Goal: Task Accomplishment & Management: Complete application form

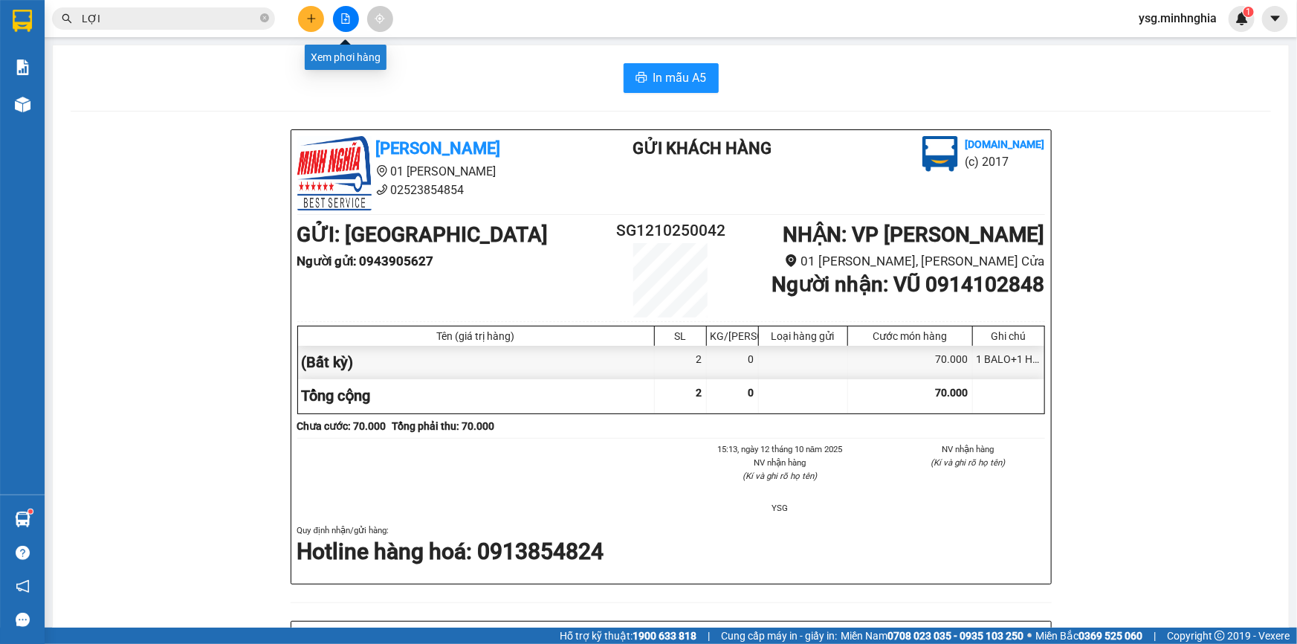
click at [354, 8] on button at bounding box center [346, 19] width 26 height 26
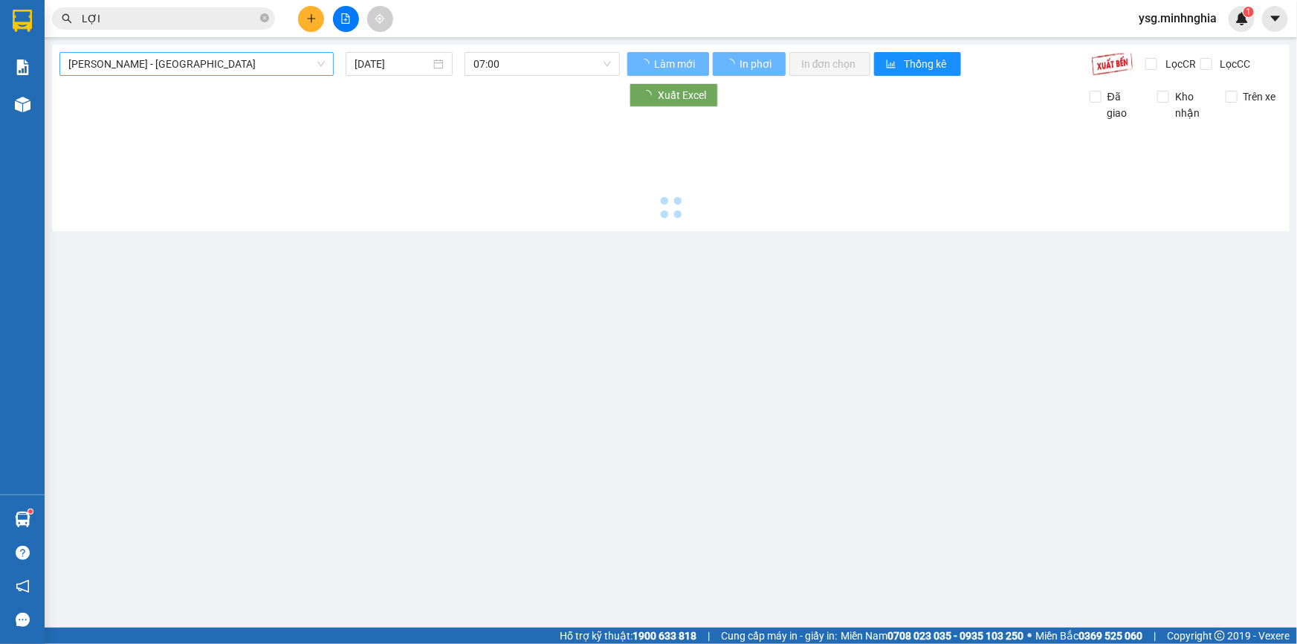
click at [184, 67] on span "[PERSON_NAME] - [GEOGRAPHIC_DATA]" at bounding box center [196, 64] width 256 height 22
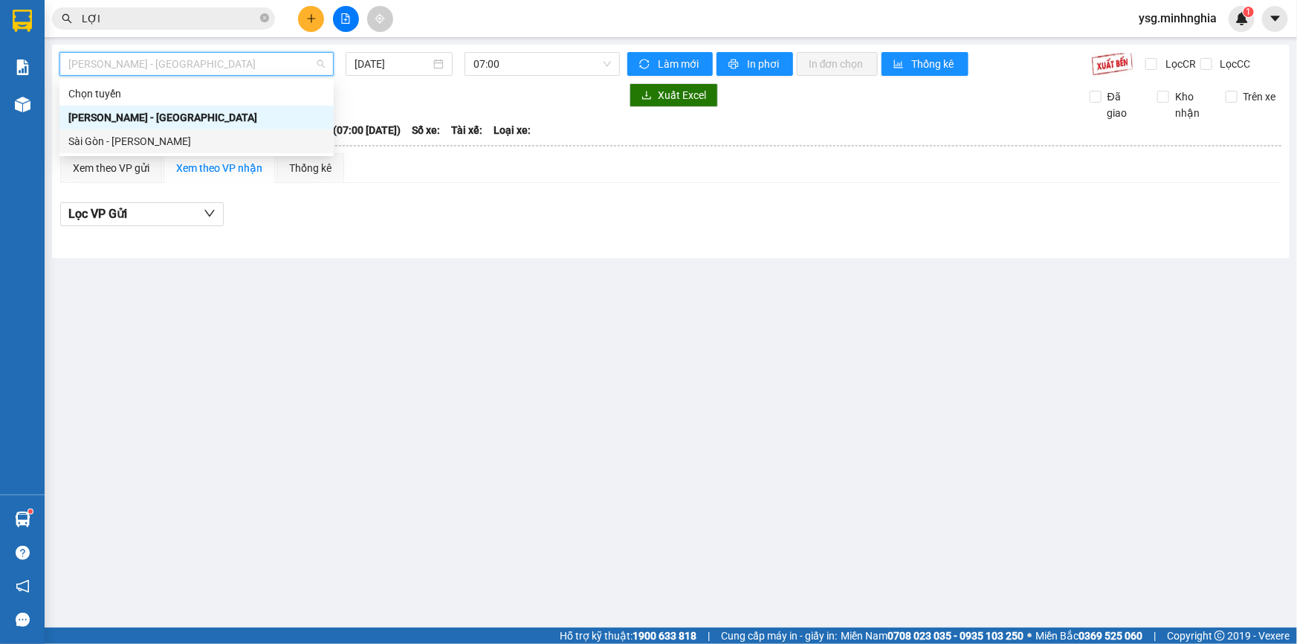
click at [122, 137] on div "Sài Gòn - [PERSON_NAME]" at bounding box center [196, 141] width 256 height 16
type input "[DATE]"
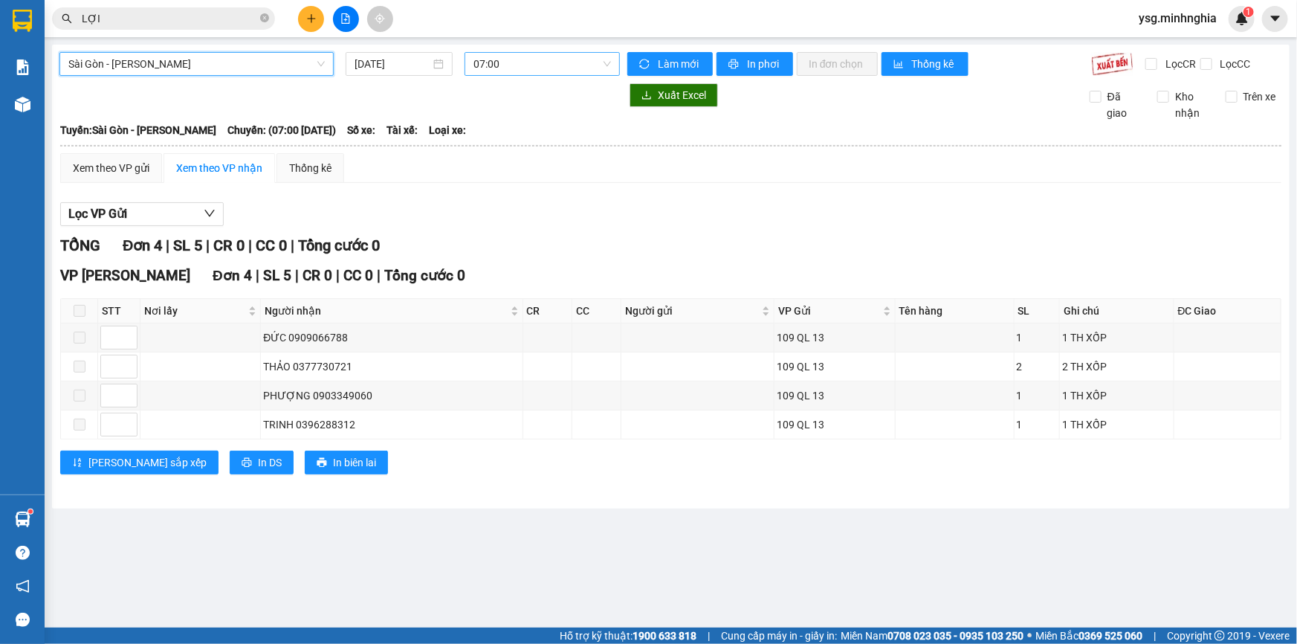
drag, startPoint x: 552, startPoint y: 63, endPoint x: 552, endPoint y: 71, distance: 8.2
click at [552, 66] on span "07:00" at bounding box center [543, 64] width 138 height 22
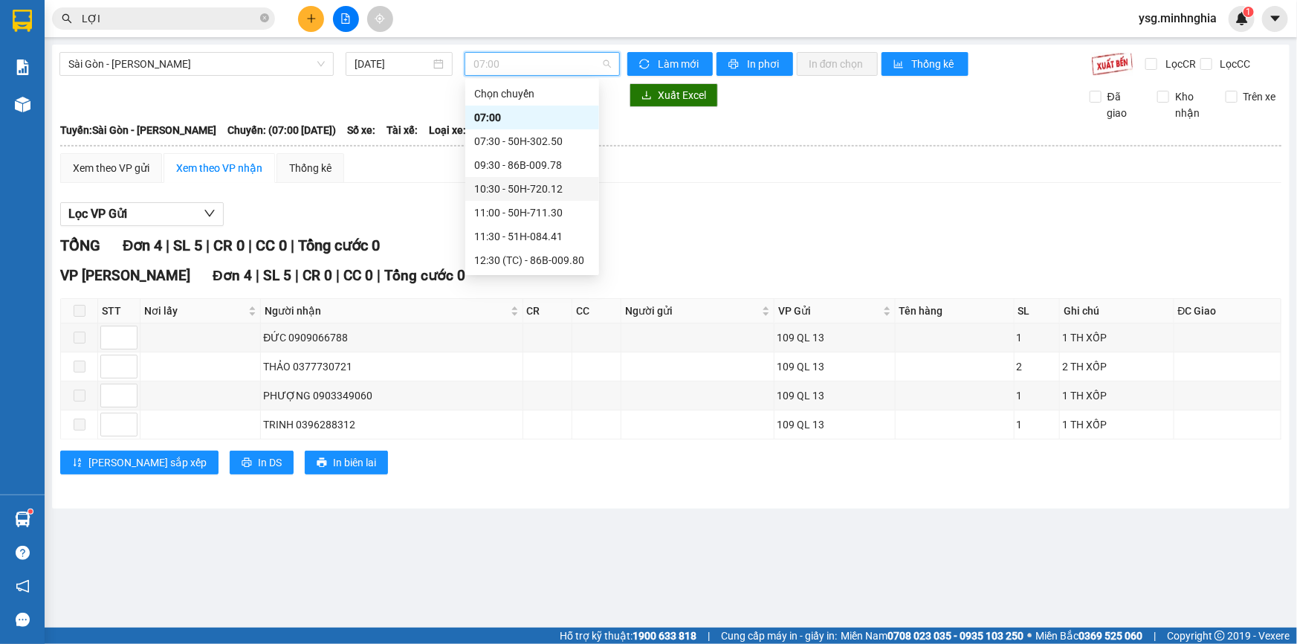
click at [513, 190] on div "10:30 - 50H-720.12" at bounding box center [532, 189] width 116 height 16
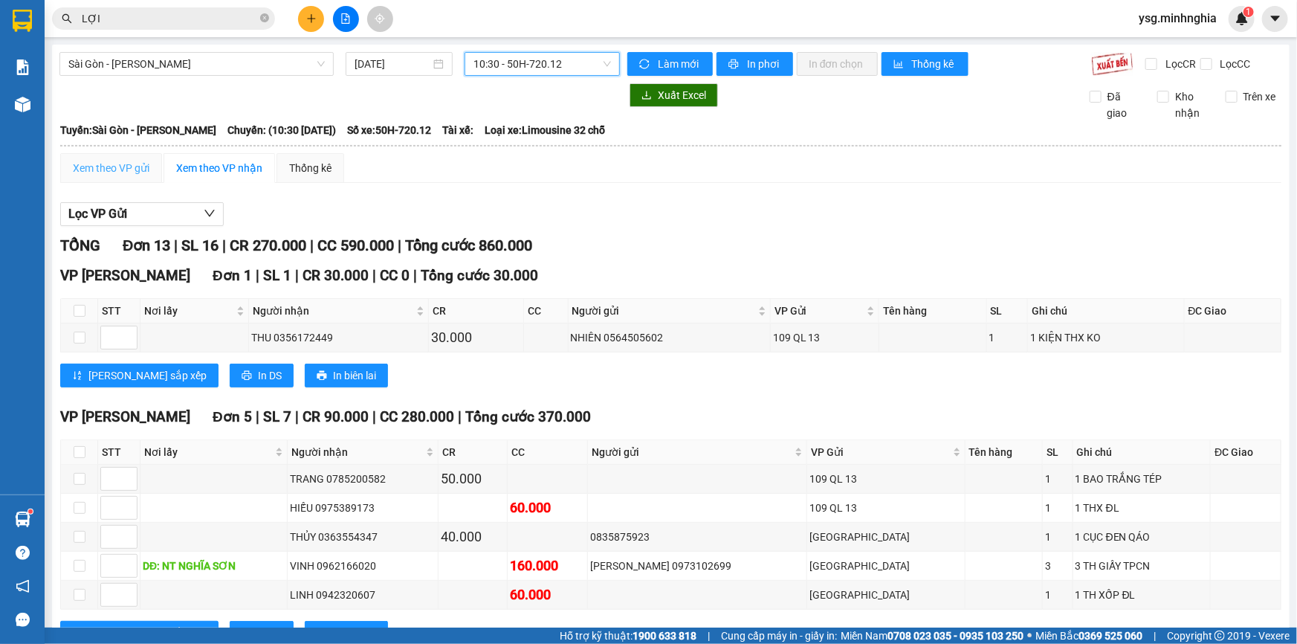
click at [132, 156] on div "Xem theo VP gửi" at bounding box center [111, 168] width 102 height 30
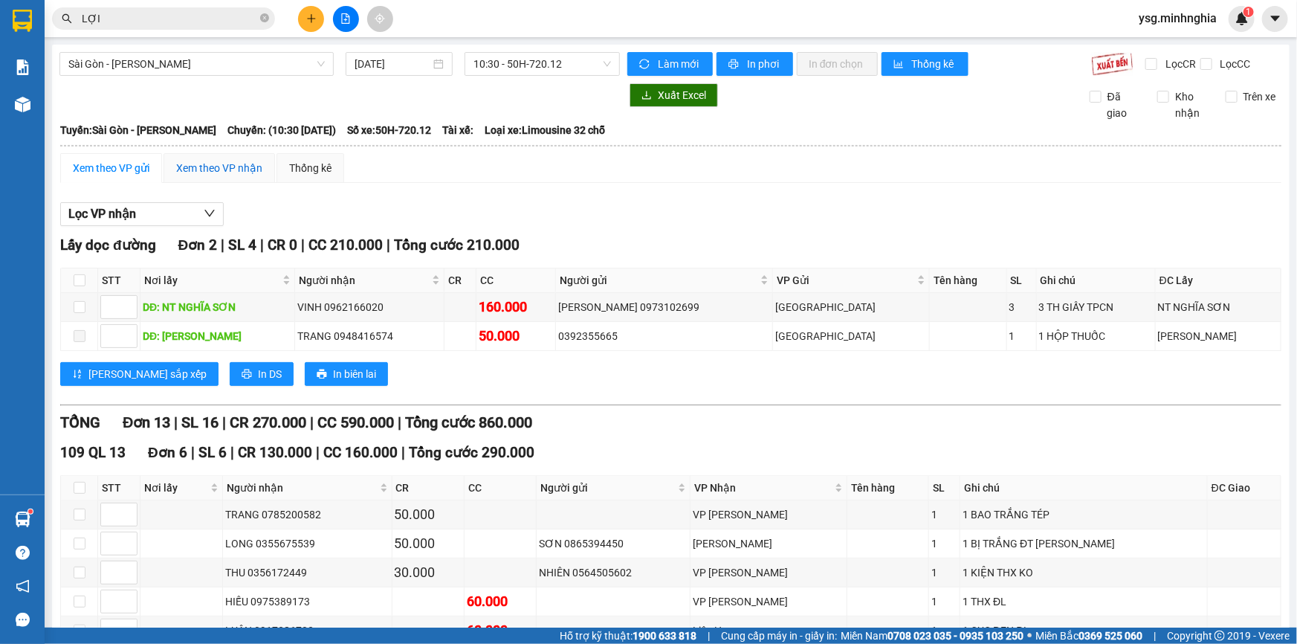
click at [197, 171] on div "Xem theo VP nhận" at bounding box center [219, 168] width 86 height 16
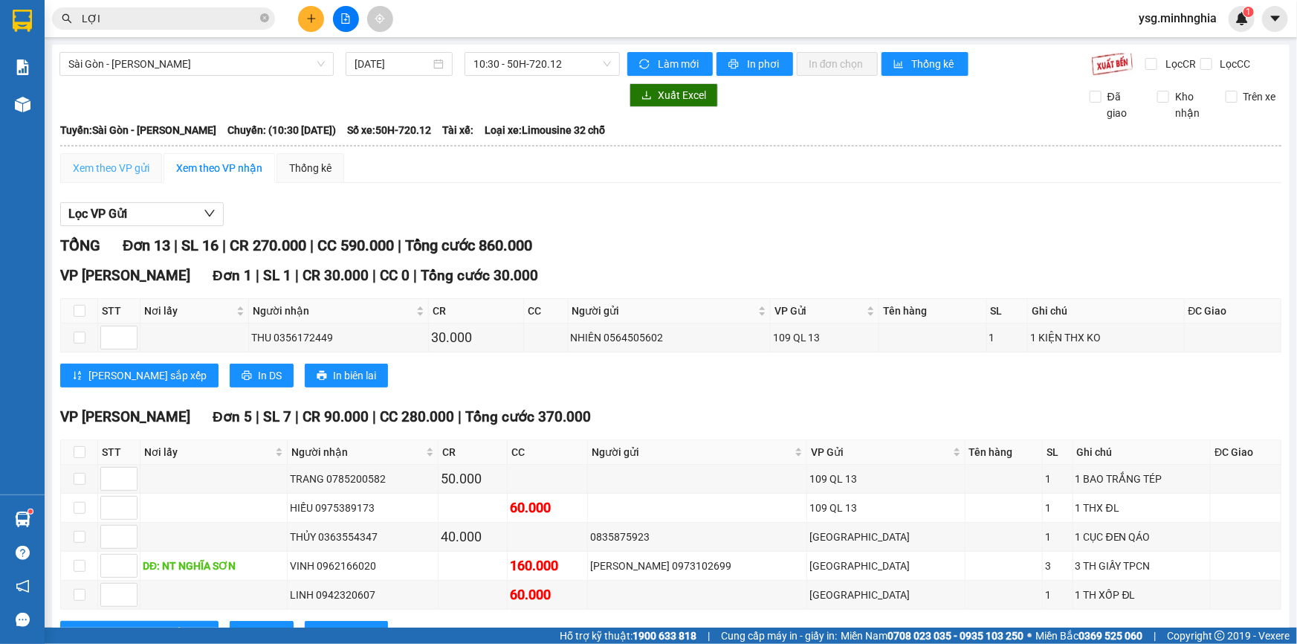
click at [112, 157] on div "Xem theo VP gửi" at bounding box center [111, 168] width 102 height 30
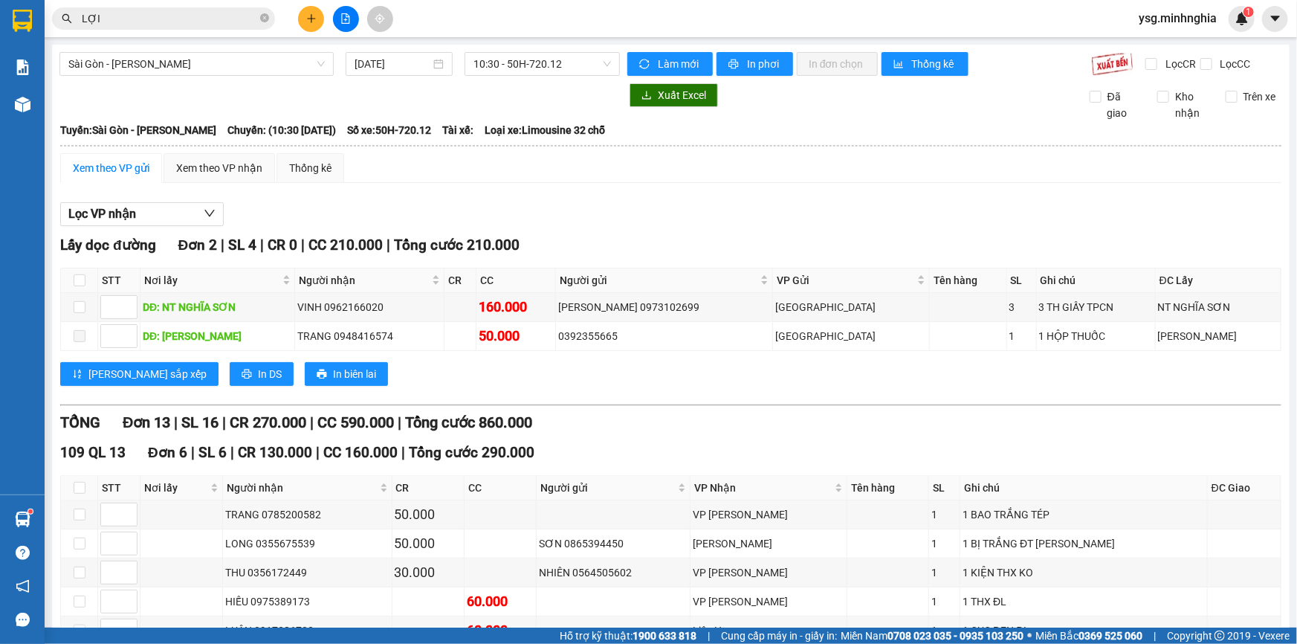
scroll to position [433, 0]
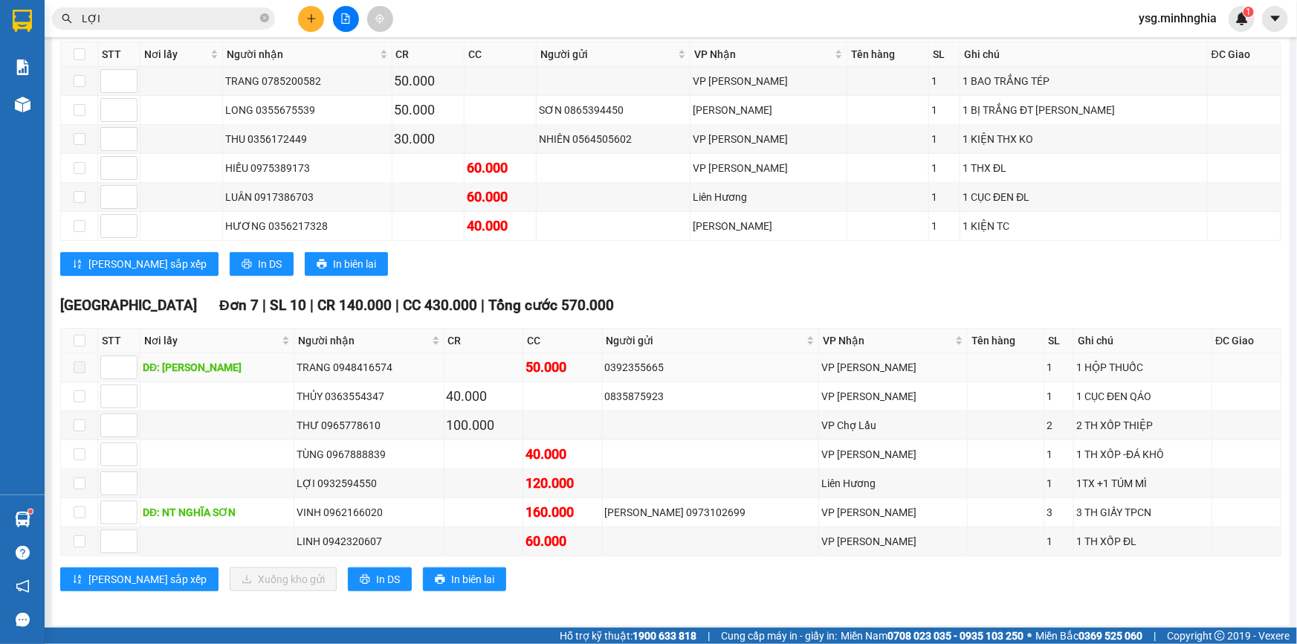
click at [75, 365] on span at bounding box center [80, 367] width 12 height 12
click at [78, 395] on input "checkbox" at bounding box center [80, 396] width 12 height 12
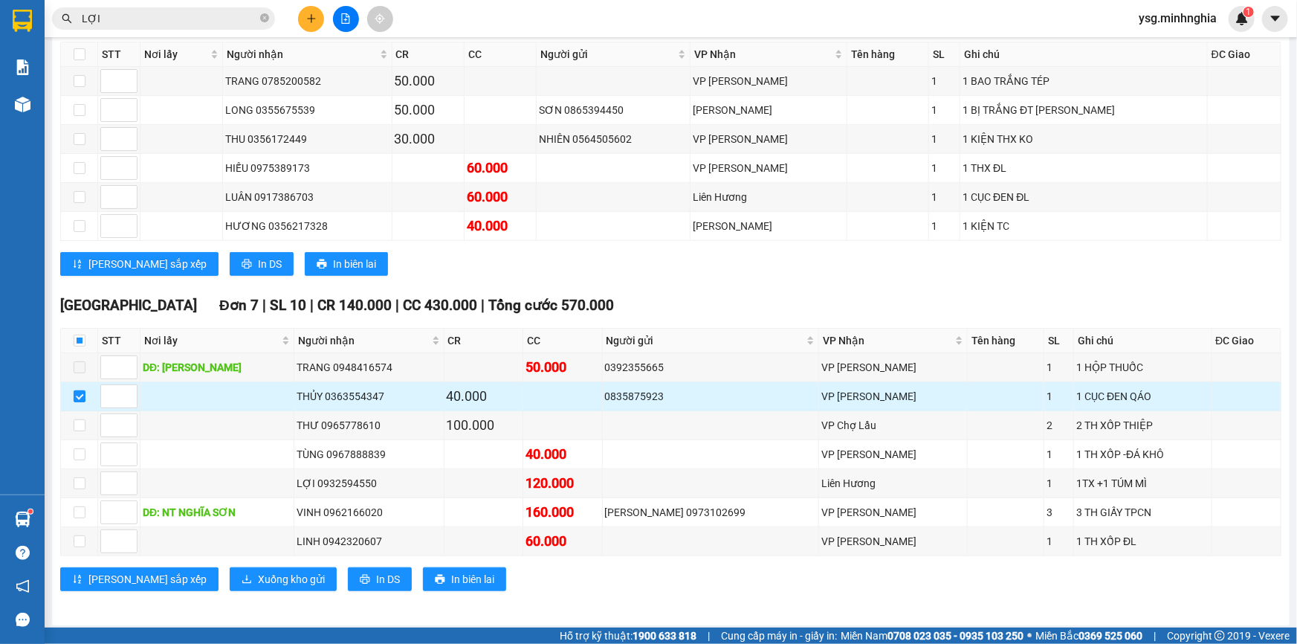
click at [78, 395] on input "checkbox" at bounding box center [80, 396] width 12 height 12
checkbox input "false"
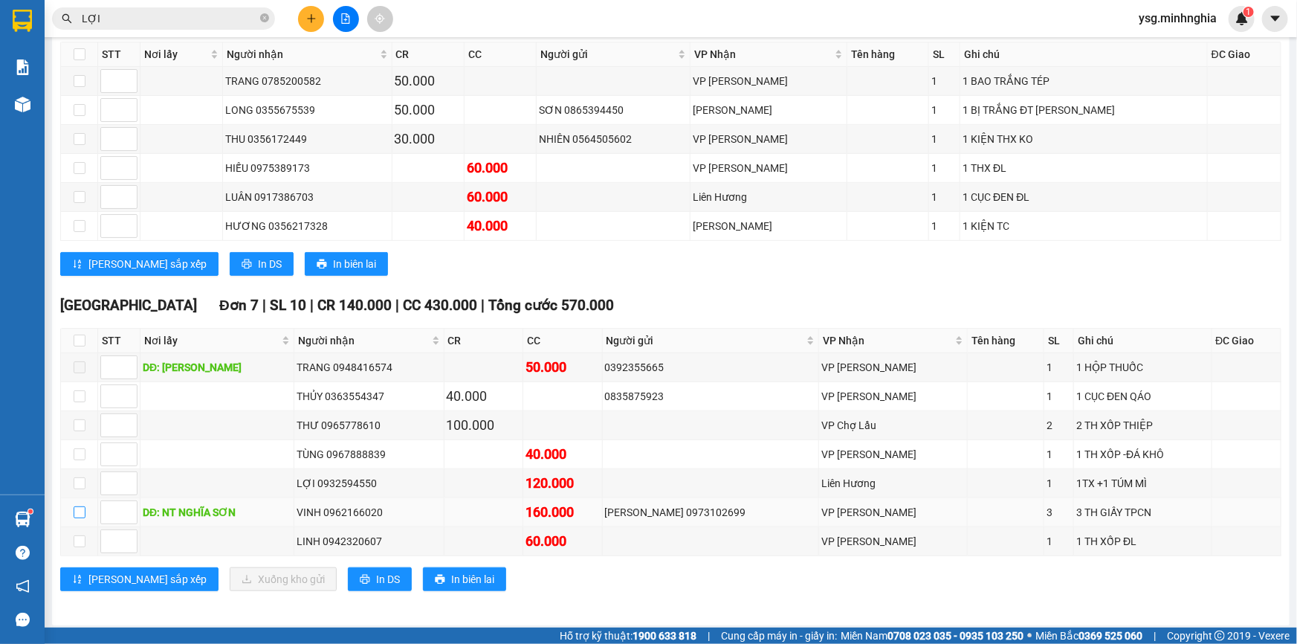
click at [74, 506] on input "checkbox" at bounding box center [80, 512] width 12 height 12
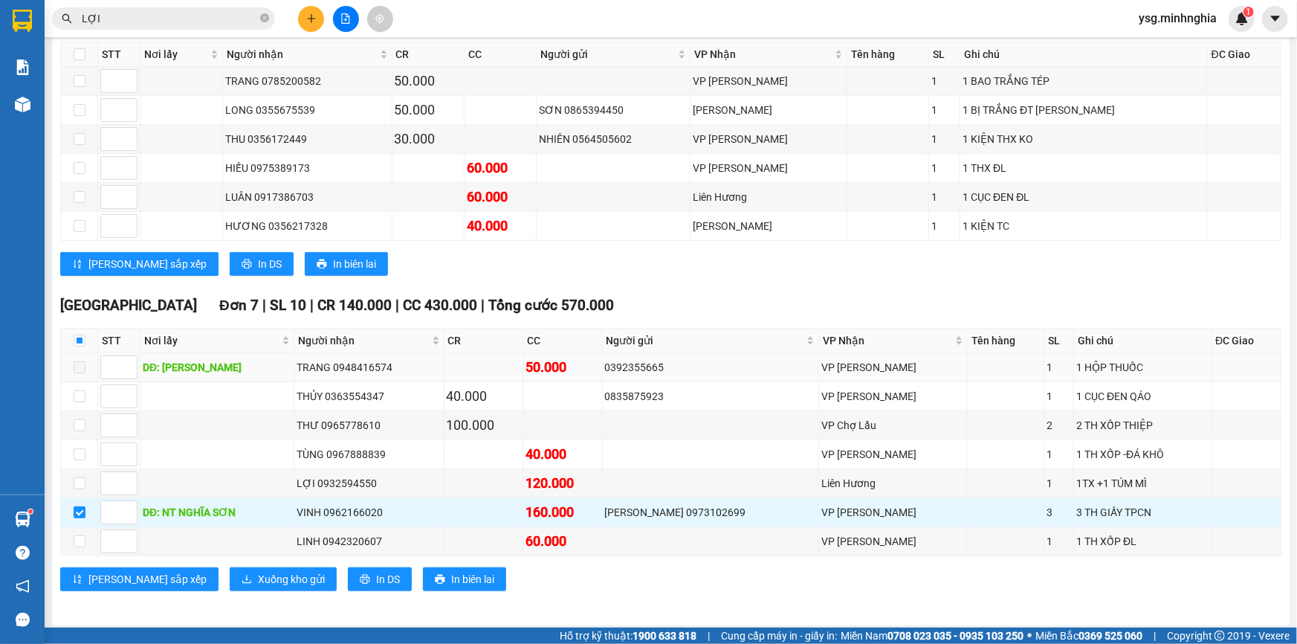
click at [84, 361] on span at bounding box center [80, 367] width 12 height 12
click at [84, 365] on span at bounding box center [80, 367] width 12 height 12
click at [193, 369] on div "DĐ: [PERSON_NAME]" at bounding box center [217, 367] width 149 height 16
click at [79, 508] on input "checkbox" at bounding box center [80, 512] width 12 height 12
checkbox input "false"
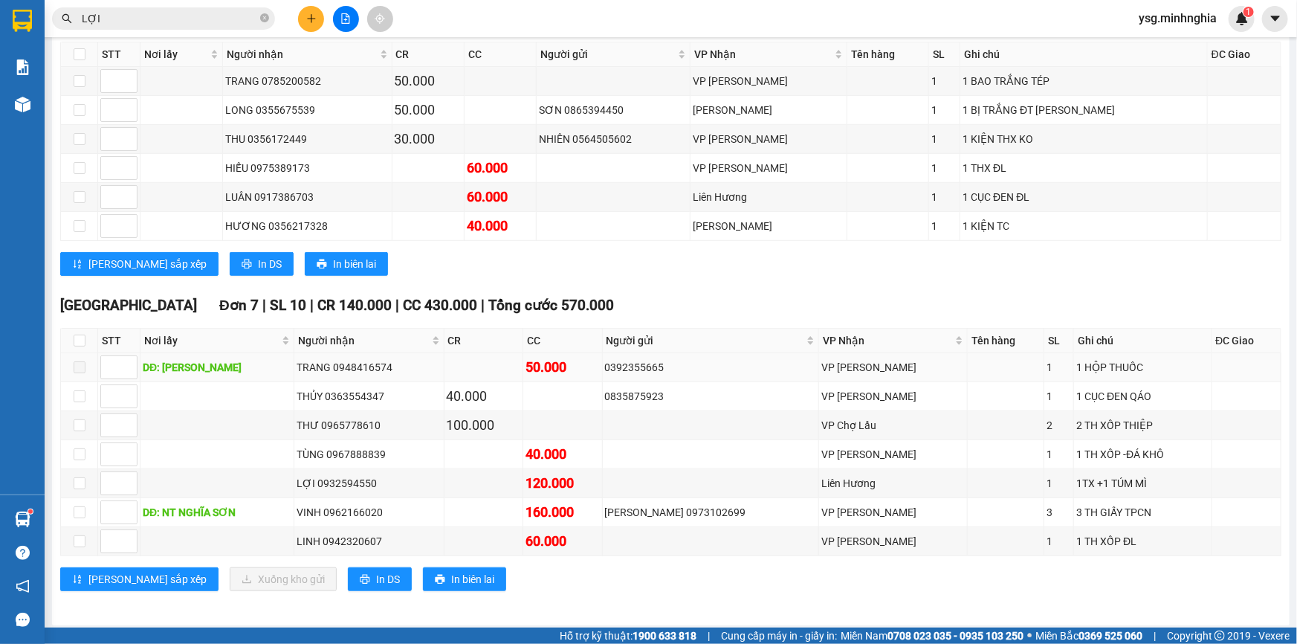
click at [72, 364] on td at bounding box center [79, 367] width 37 height 29
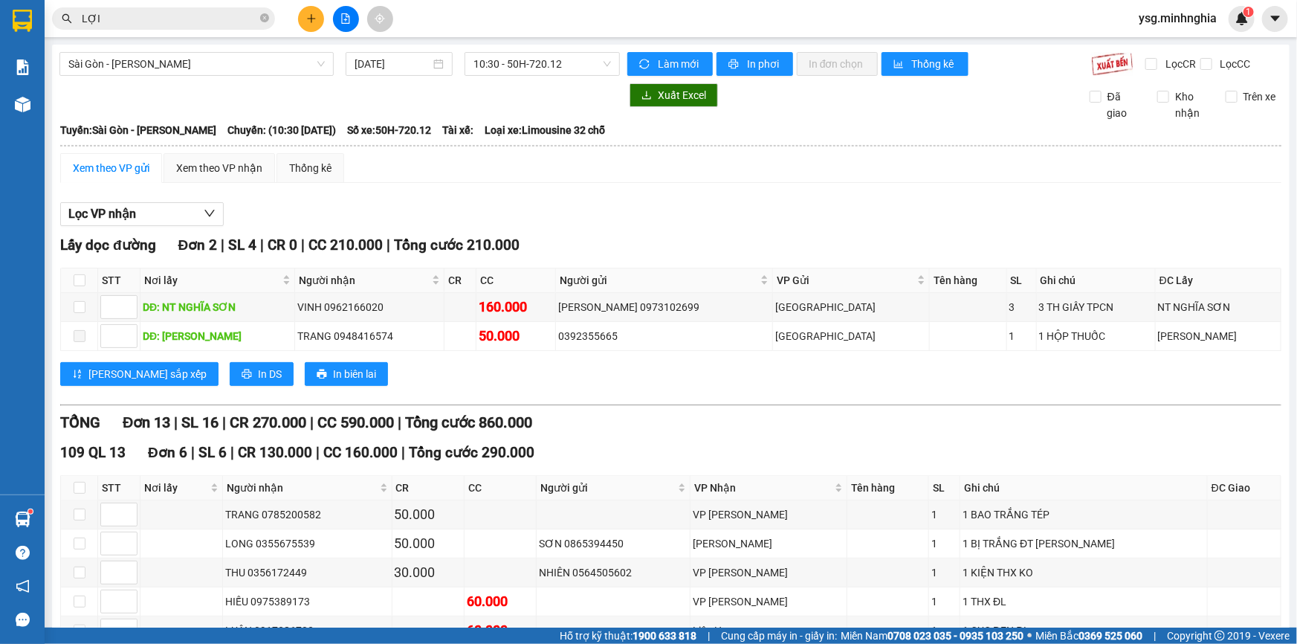
scroll to position [0, 0]
click at [186, 163] on div "Xem theo VP nhận" at bounding box center [219, 168] width 86 height 16
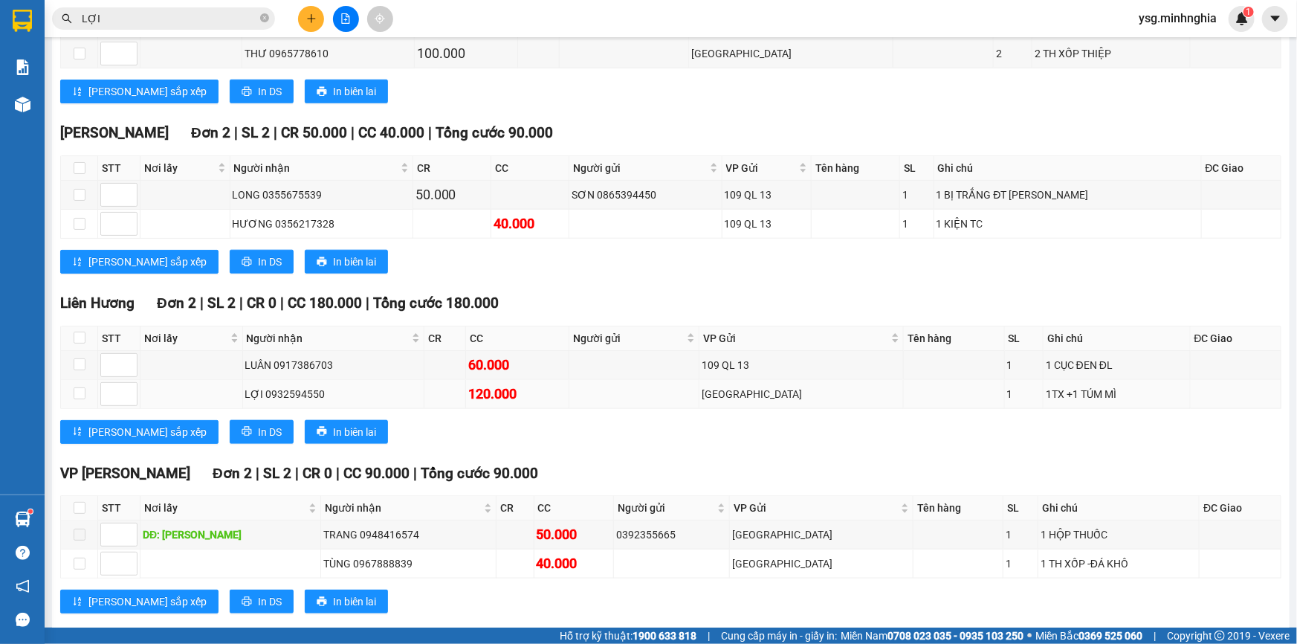
scroll to position [706, 0]
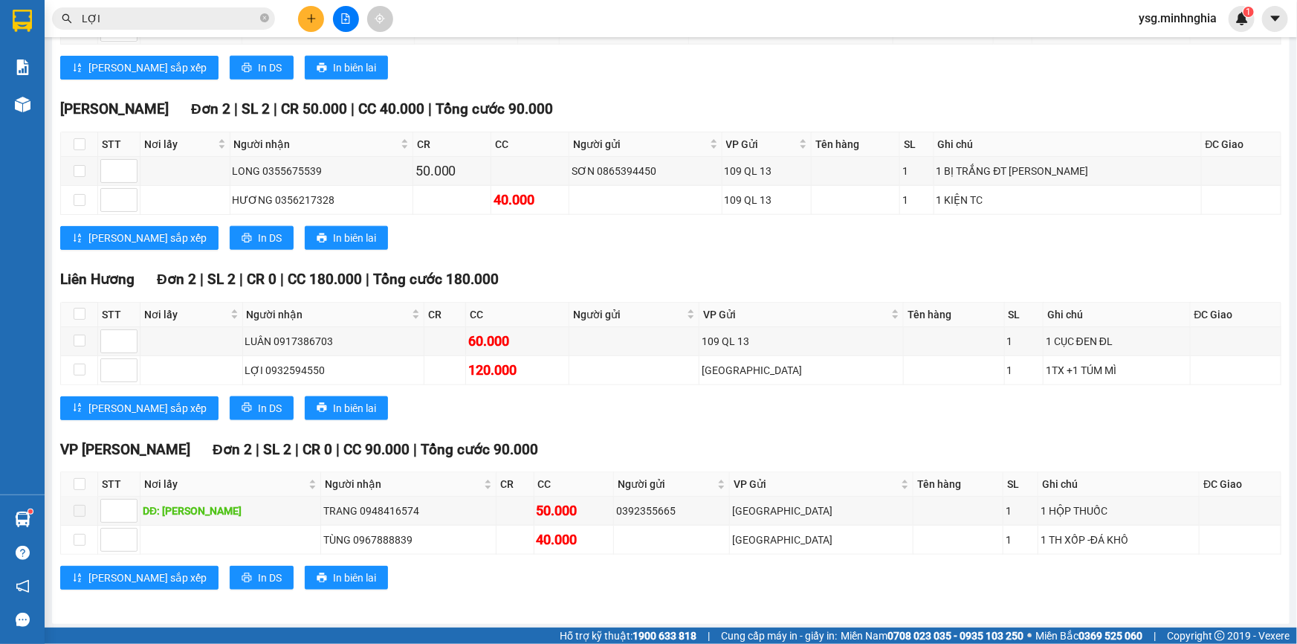
click at [312, 14] on icon "plus" at bounding box center [311, 18] width 10 height 10
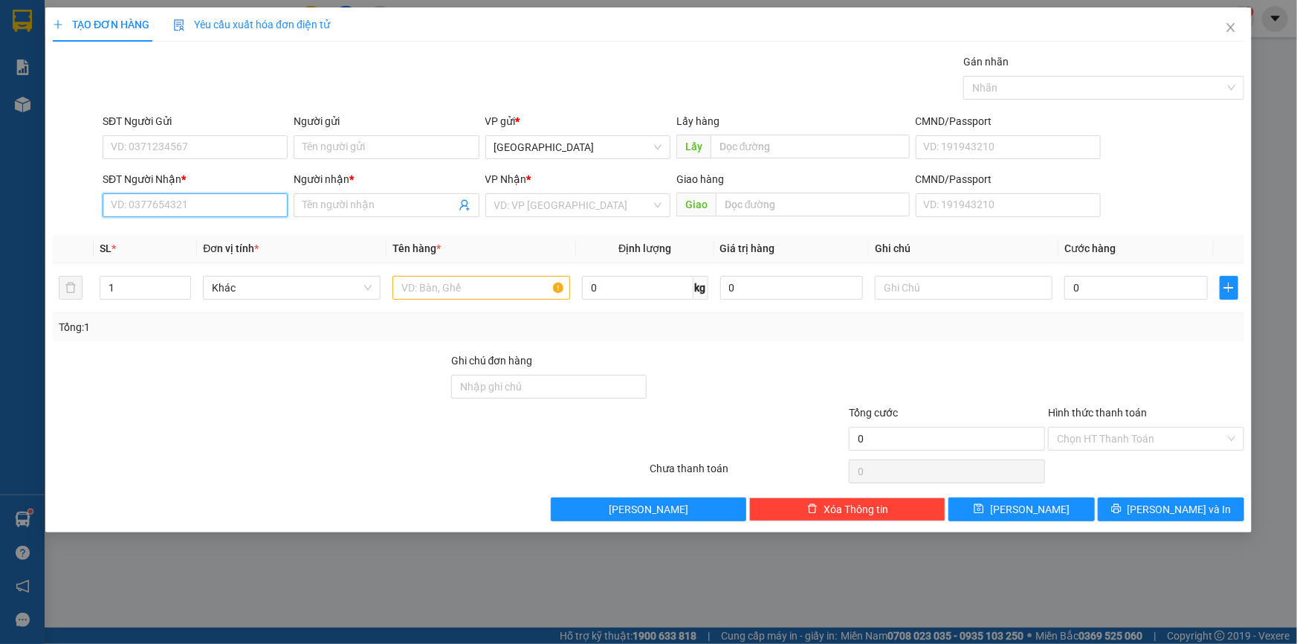
click at [251, 196] on input "SĐT Người Nhận *" at bounding box center [195, 205] width 185 height 24
click at [243, 210] on input "SĐT Người Nhận *" at bounding box center [195, 205] width 185 height 24
type input "0977256739"
click at [387, 213] on input "Người nhận *" at bounding box center [379, 205] width 152 height 16
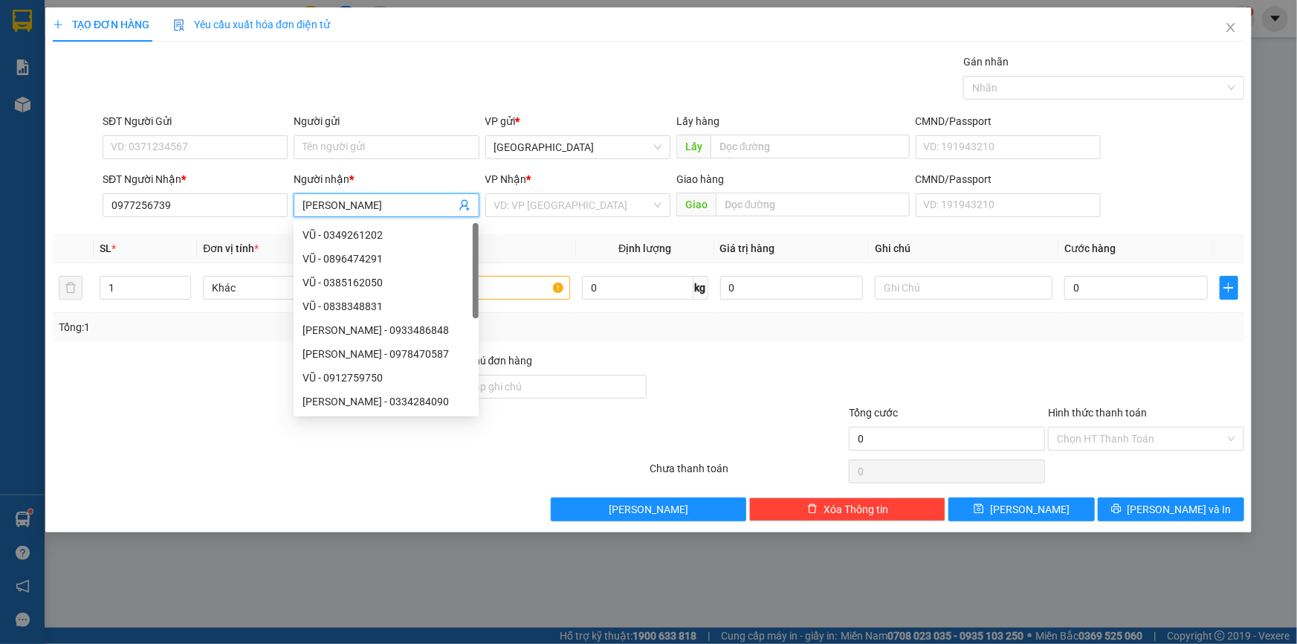
paste input "Ê"
paste input "ỀU"
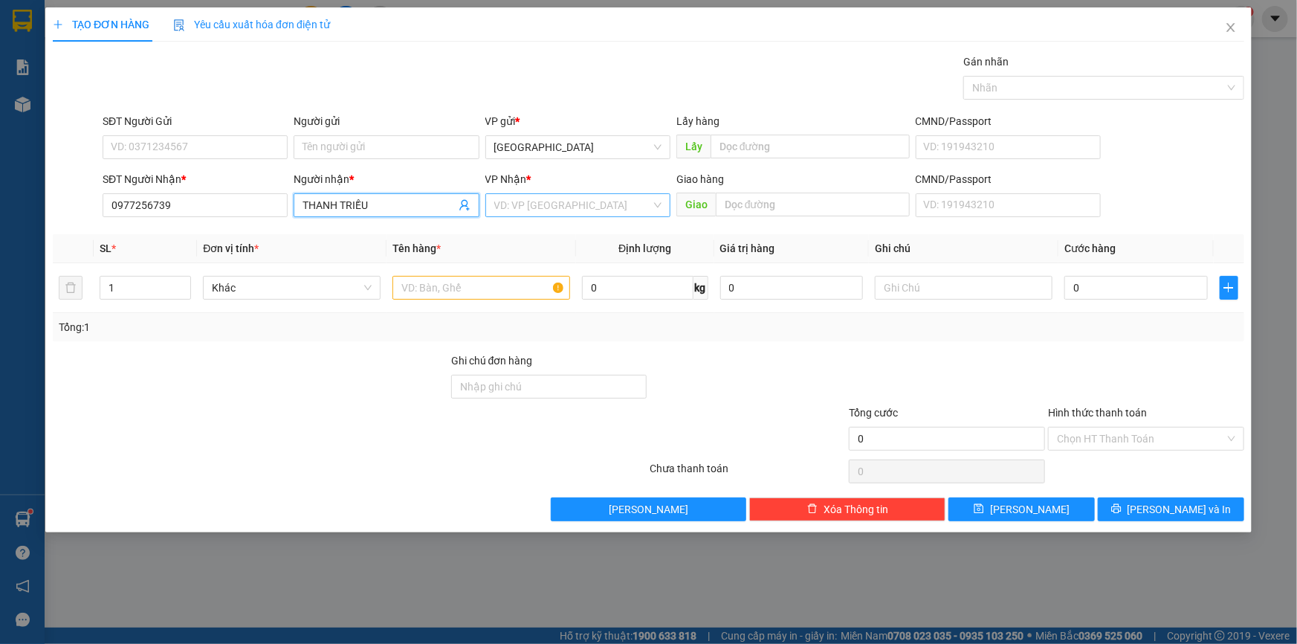
type input "THANH TRIỀU"
click at [519, 216] on input "search" at bounding box center [572, 205] width 157 height 22
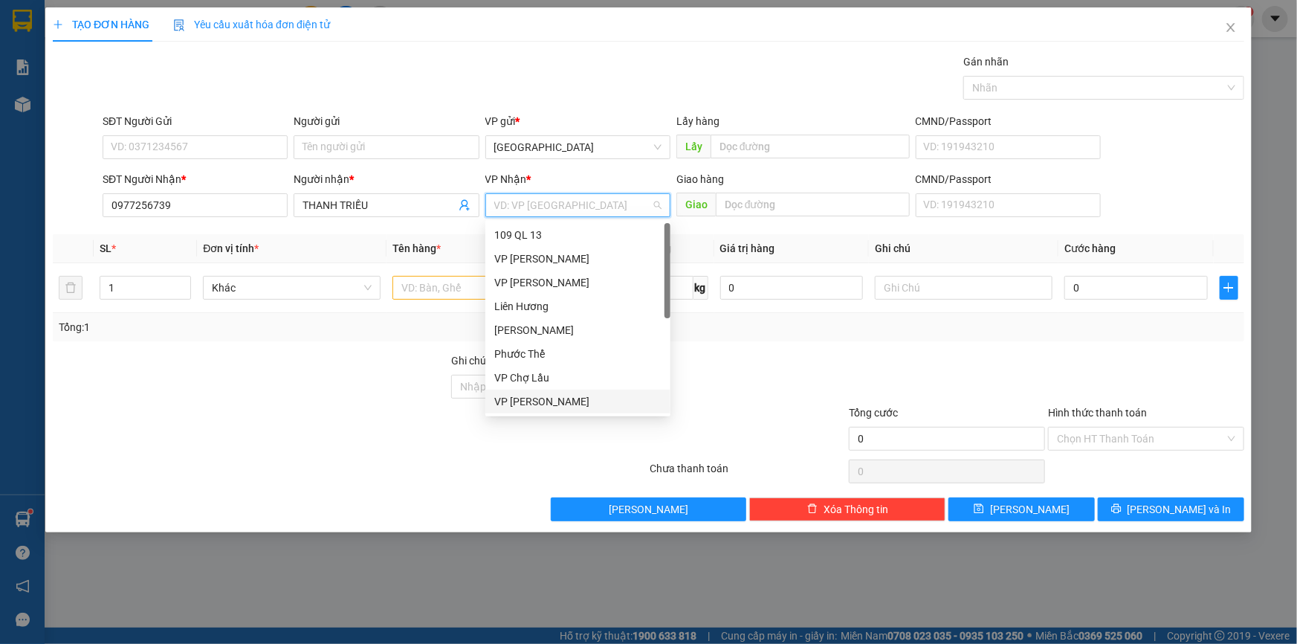
click at [536, 400] on div "VP [PERSON_NAME]" at bounding box center [577, 401] width 167 height 16
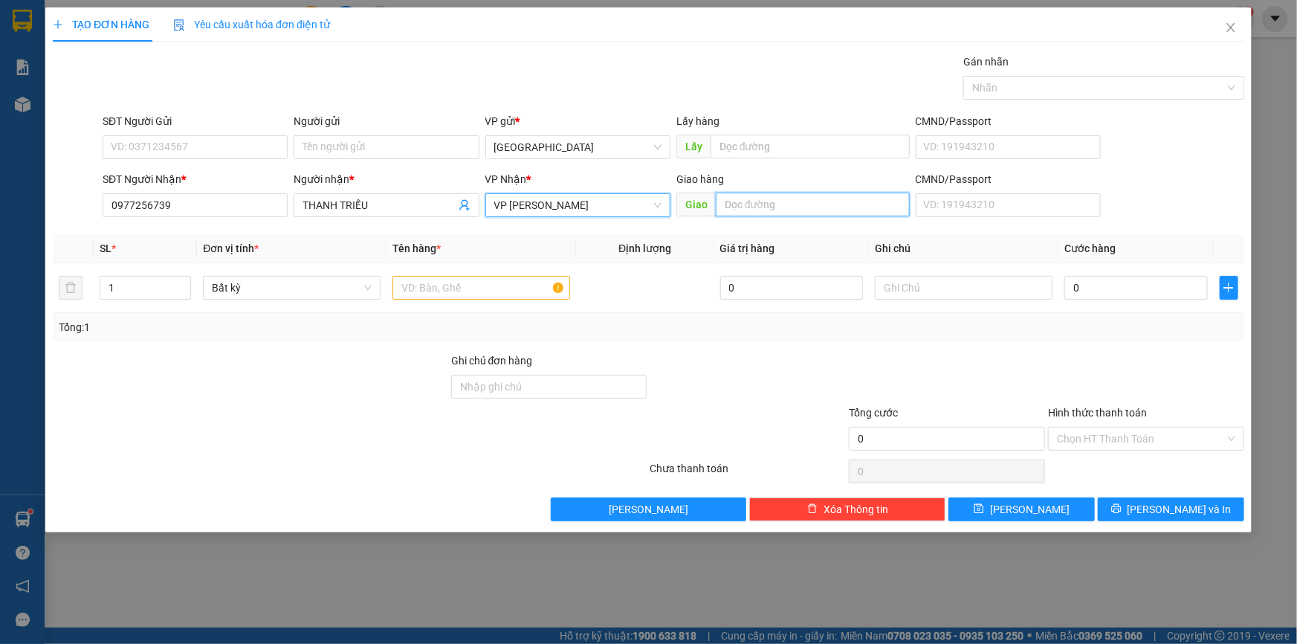
click at [802, 207] on input "text" at bounding box center [813, 205] width 194 height 24
type input "V"
paste input "À"
type input "CX [PERSON_NAME]"
click at [431, 285] on input "text" at bounding box center [482, 288] width 178 height 24
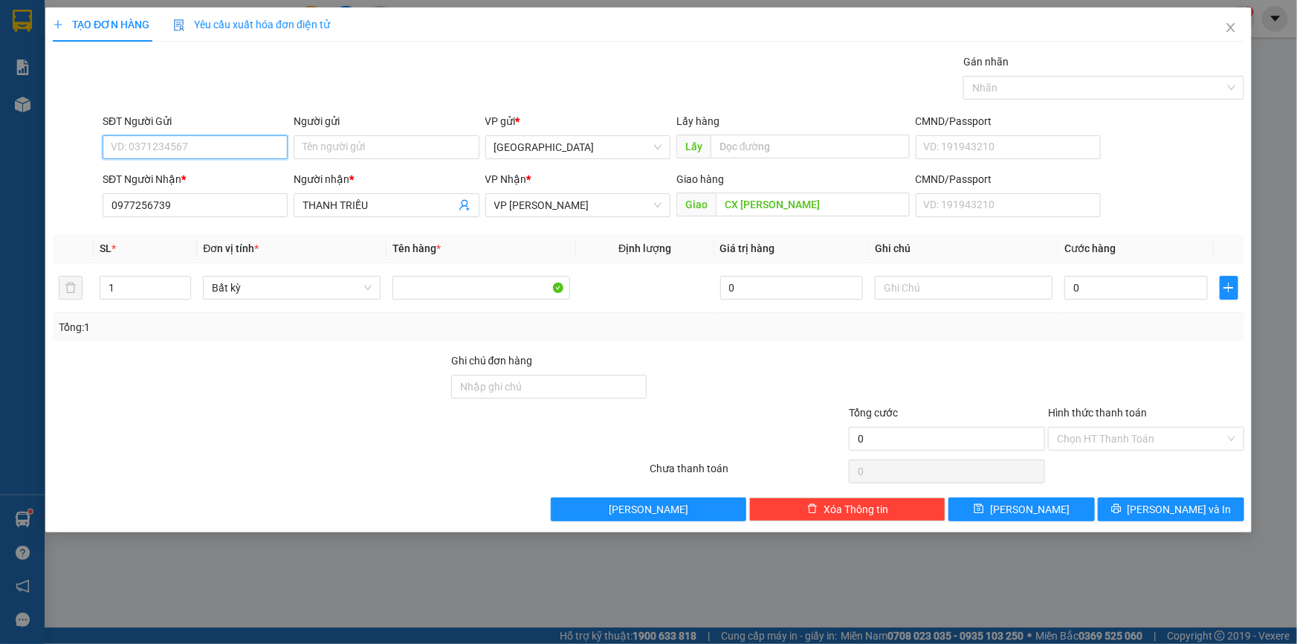
click at [177, 155] on input "SĐT Người Gửi" at bounding box center [195, 147] width 185 height 24
click at [138, 170] on div "0838270804" at bounding box center [195, 177] width 167 height 16
type input "0838270804"
click at [931, 283] on input "text" at bounding box center [964, 288] width 178 height 24
paste input "Đ"
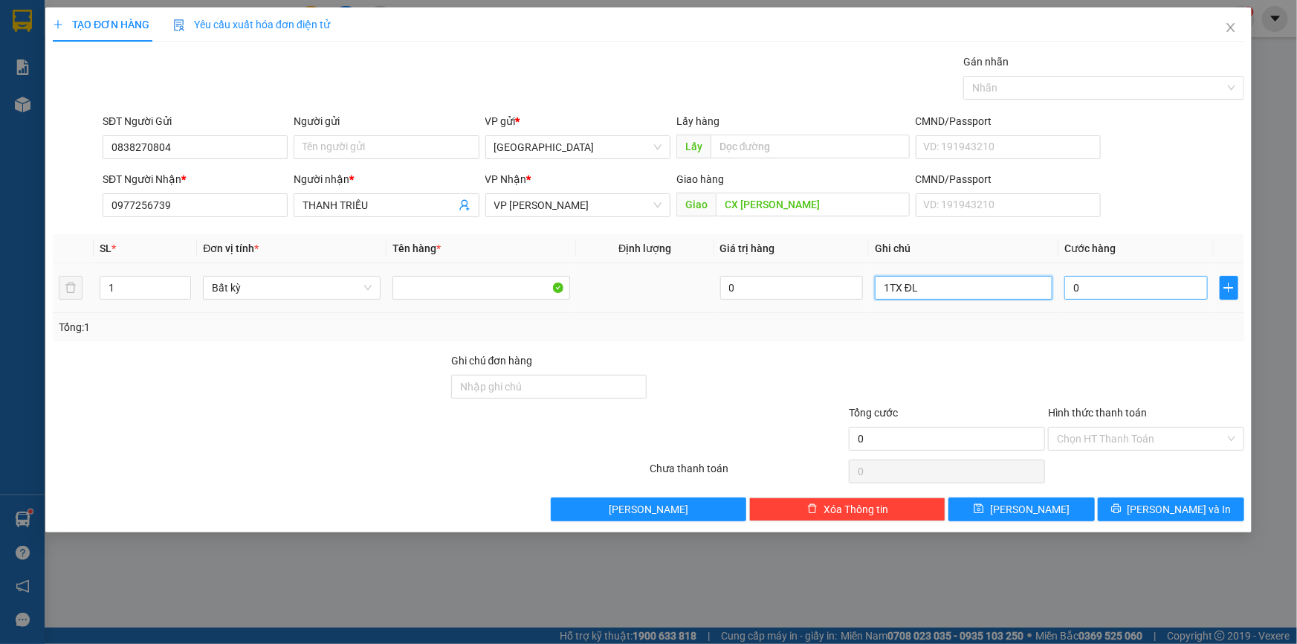
type input "1TX ĐL"
click at [1140, 276] on input "0" at bounding box center [1136, 288] width 143 height 24
type input "8"
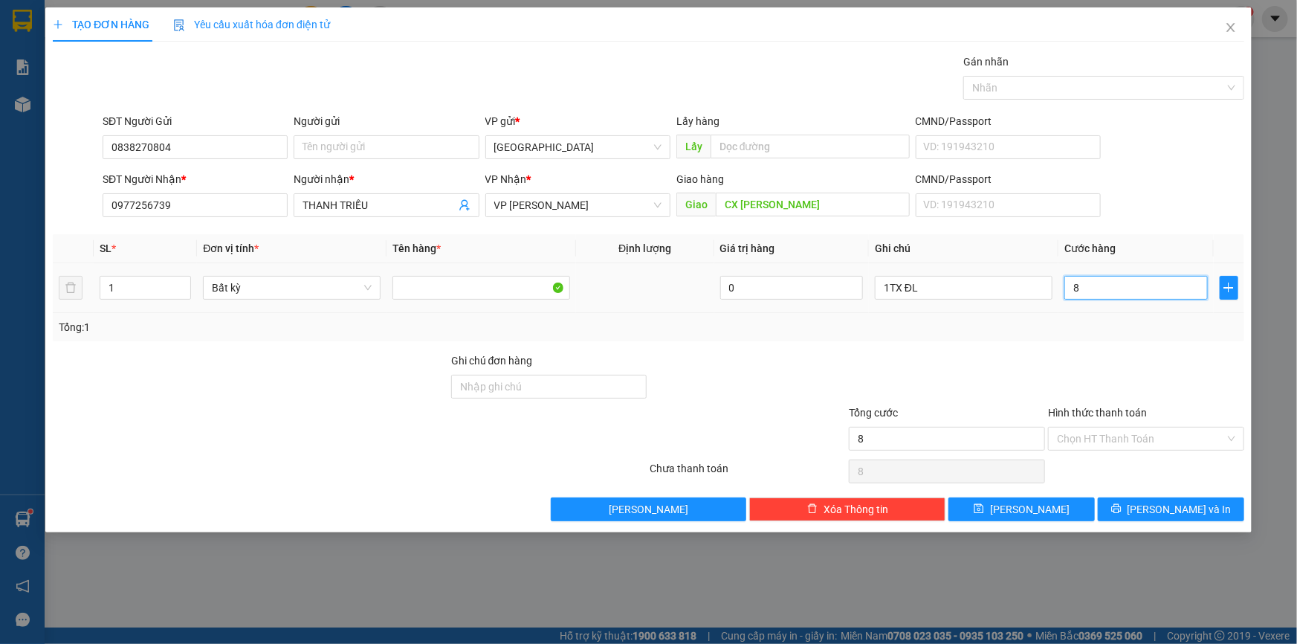
type input "80"
type input "80.000"
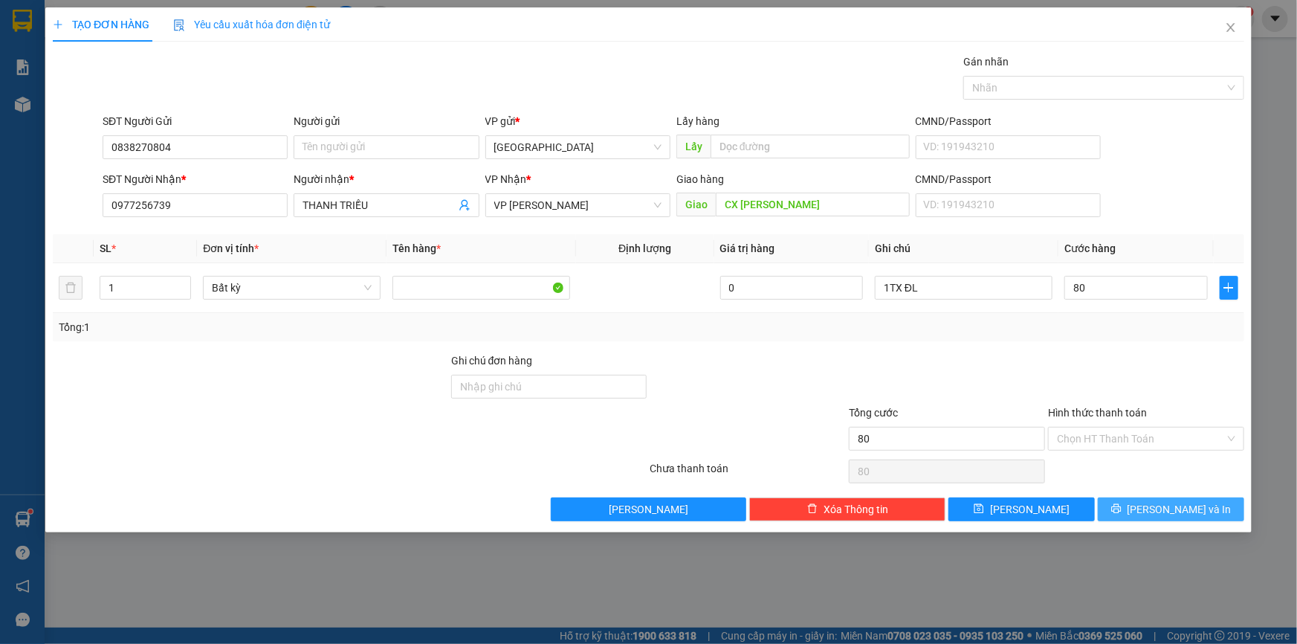
type input "80.000"
click at [1222, 507] on button "[PERSON_NAME] và In" at bounding box center [1171, 509] width 146 height 24
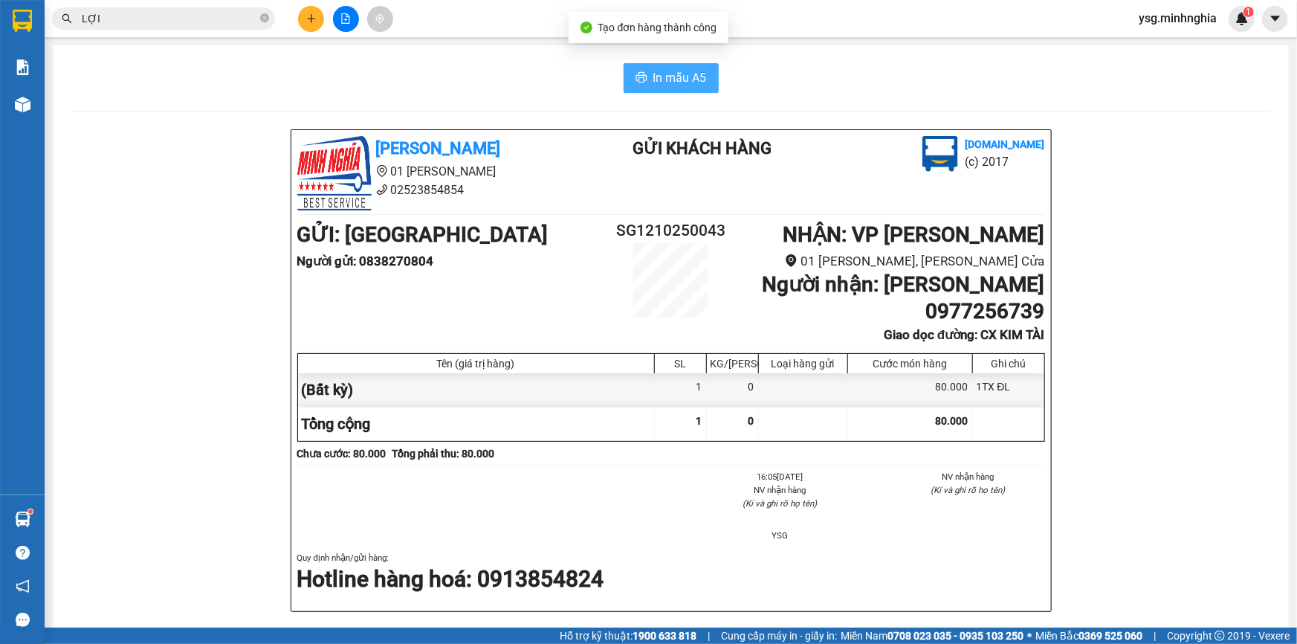
click at [644, 74] on button "In mẫu A5" at bounding box center [671, 78] width 95 height 30
drag, startPoint x: 924, startPoint y: 314, endPoint x: 1078, endPoint y: 317, distance: 153.9
copy b "0977256739"
click at [267, 15] on icon "close-circle" at bounding box center [264, 17] width 9 height 9
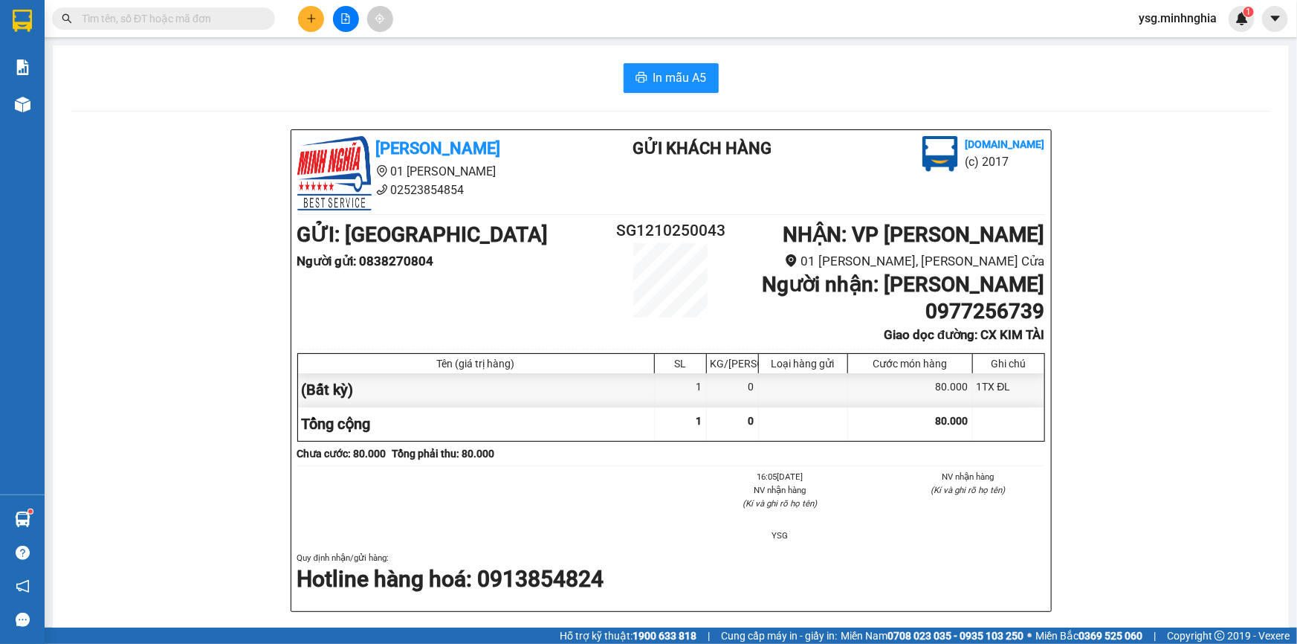
paste input "0977256739"
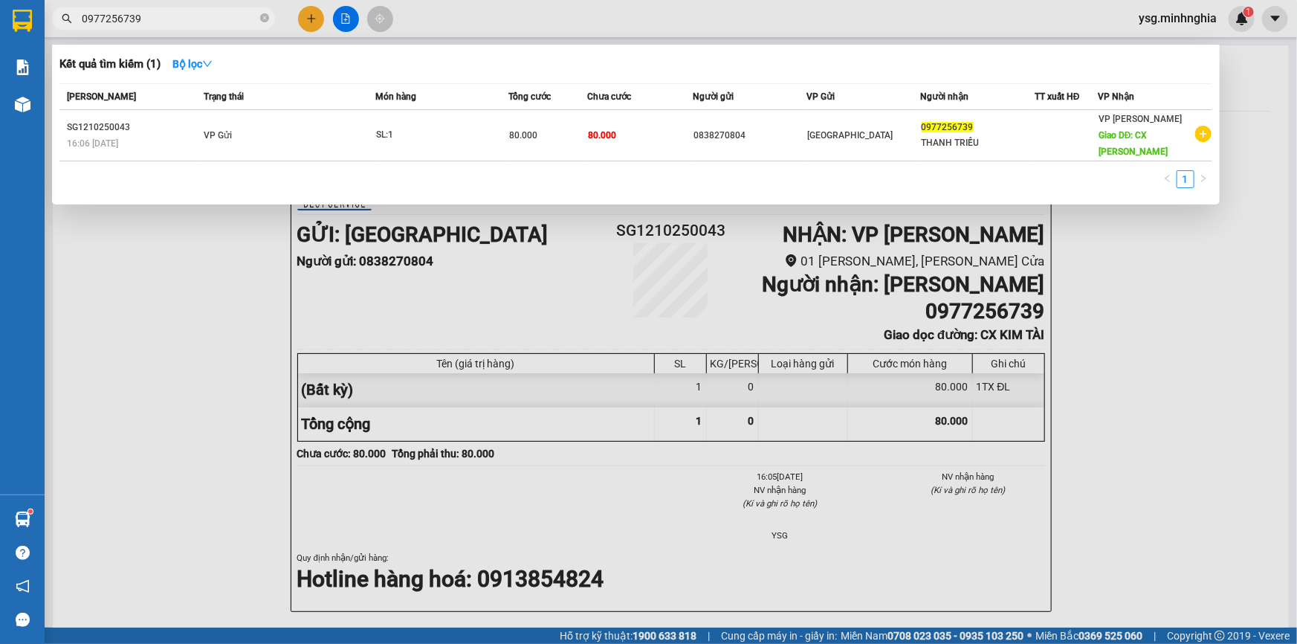
type input "0977256739"
click at [288, 238] on div at bounding box center [648, 322] width 1297 height 644
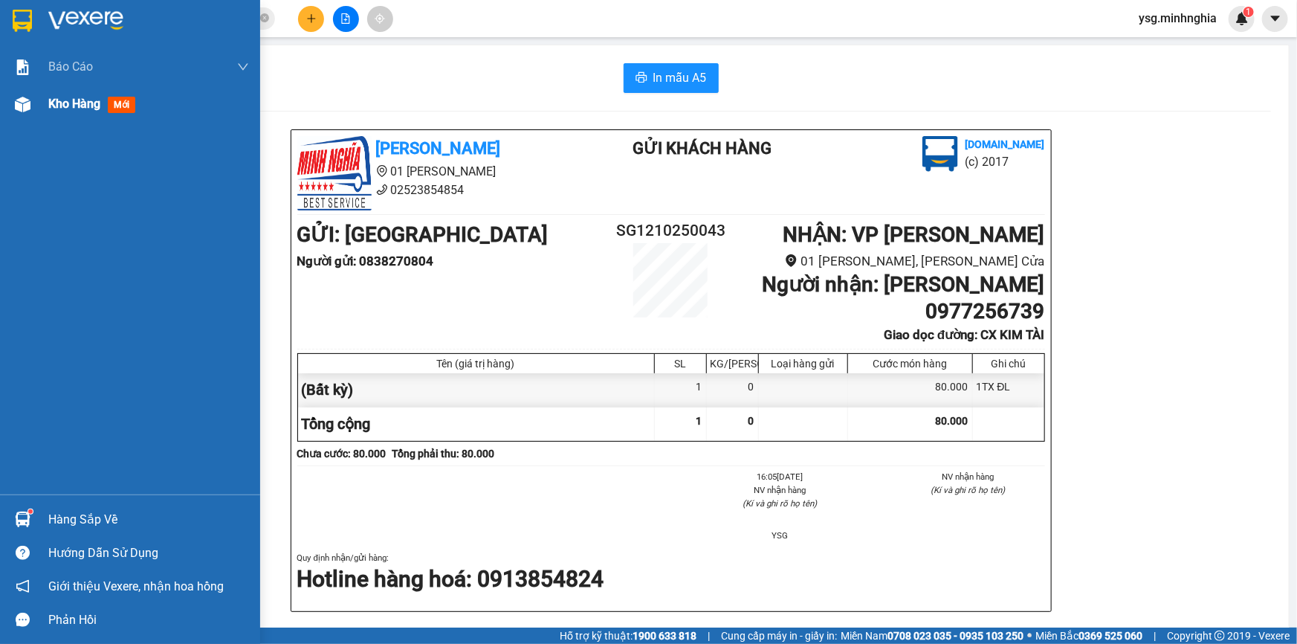
click at [44, 104] on div "Kho hàng mới" at bounding box center [130, 103] width 260 height 37
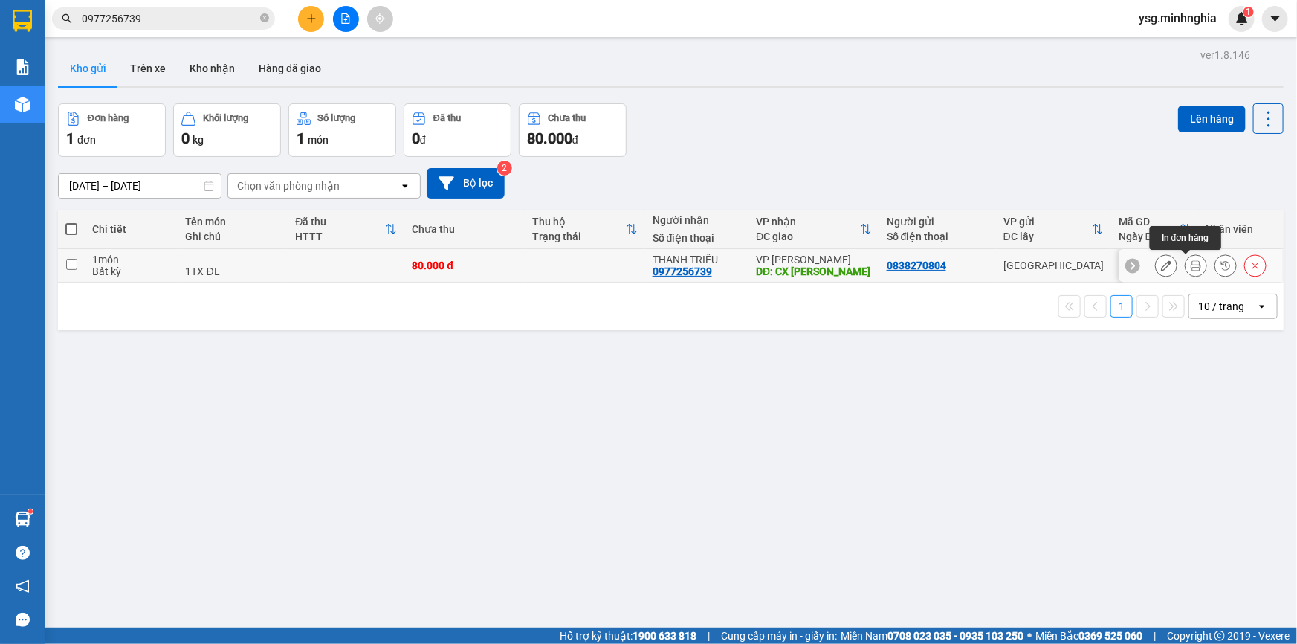
click at [1191, 265] on icon at bounding box center [1196, 265] width 10 height 10
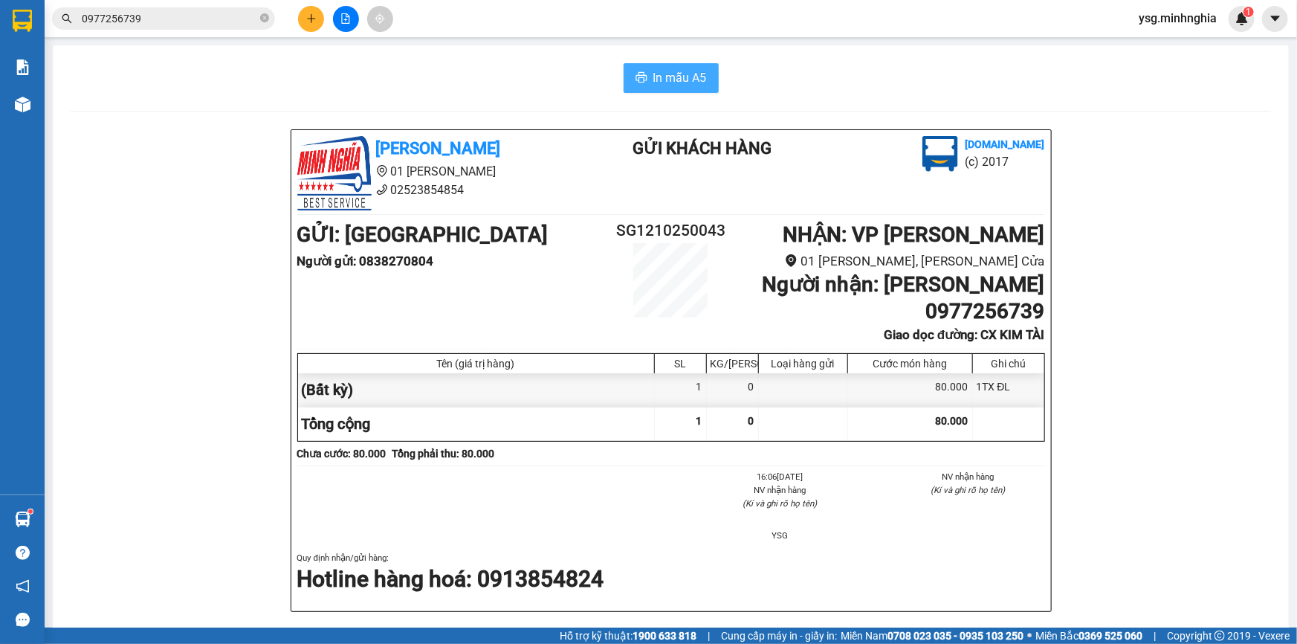
click at [700, 81] on span "In mẫu A5" at bounding box center [681, 77] width 54 height 19
click at [349, 19] on icon "file-add" at bounding box center [346, 18] width 10 height 10
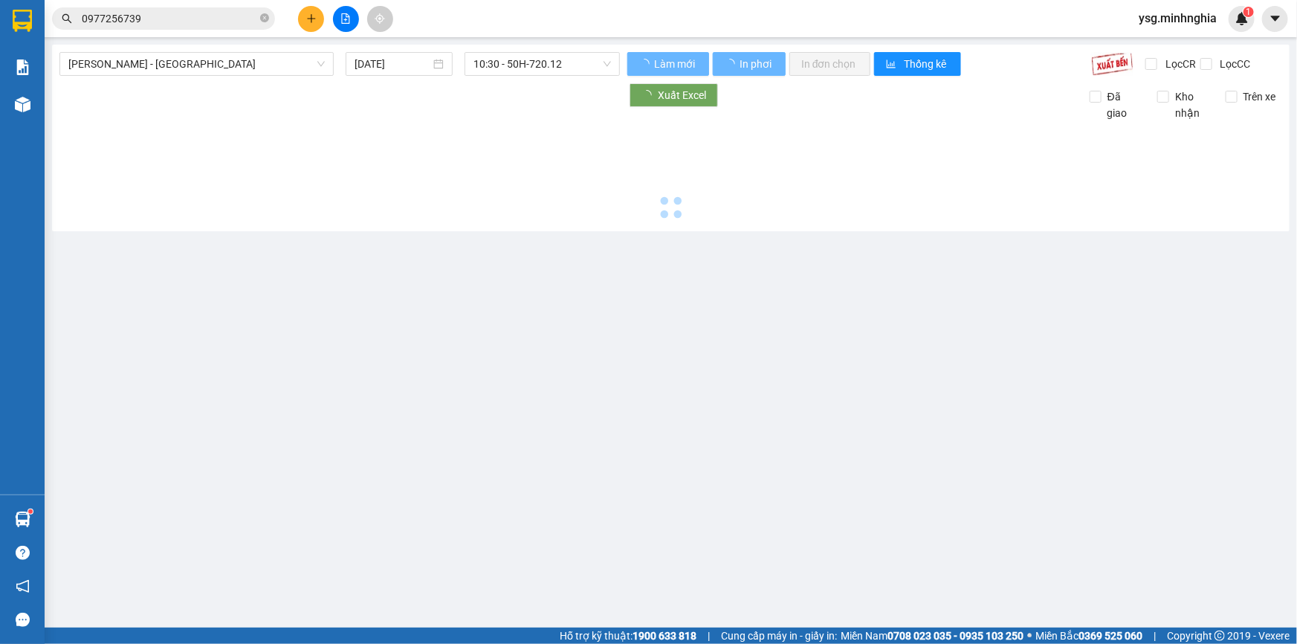
click at [211, 74] on span "[PERSON_NAME] - [GEOGRAPHIC_DATA]" at bounding box center [196, 64] width 256 height 22
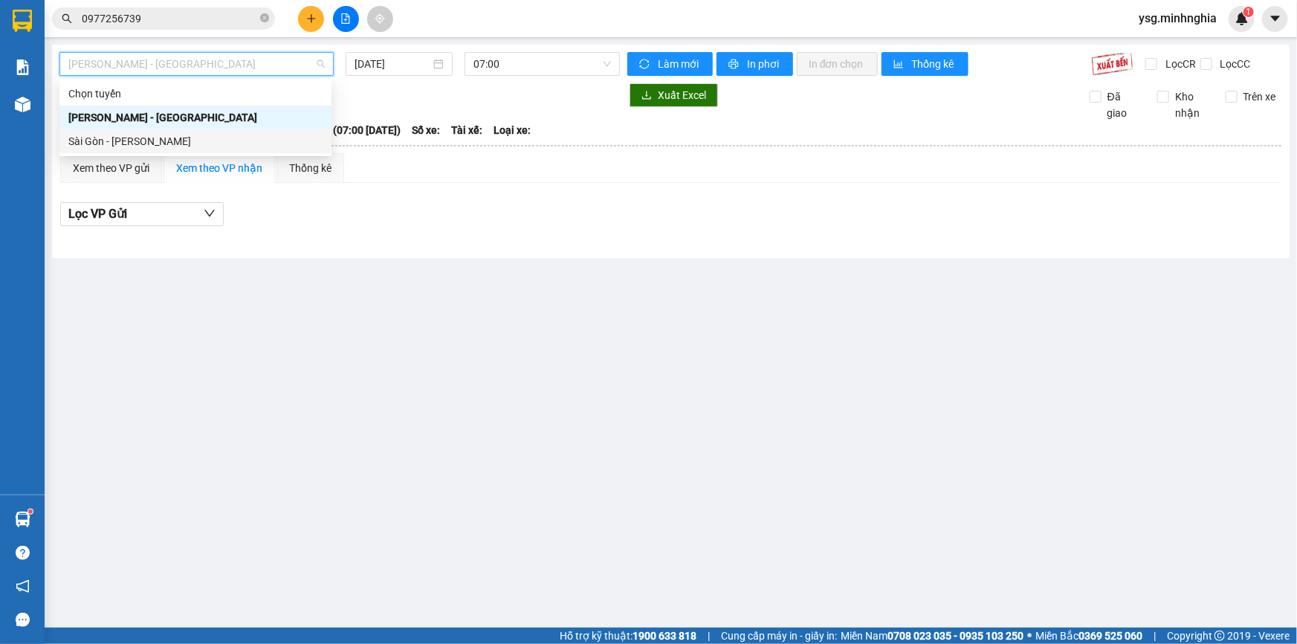
click at [164, 138] on div "Sài Gòn - [PERSON_NAME]" at bounding box center [195, 141] width 254 height 16
type input "[DATE]"
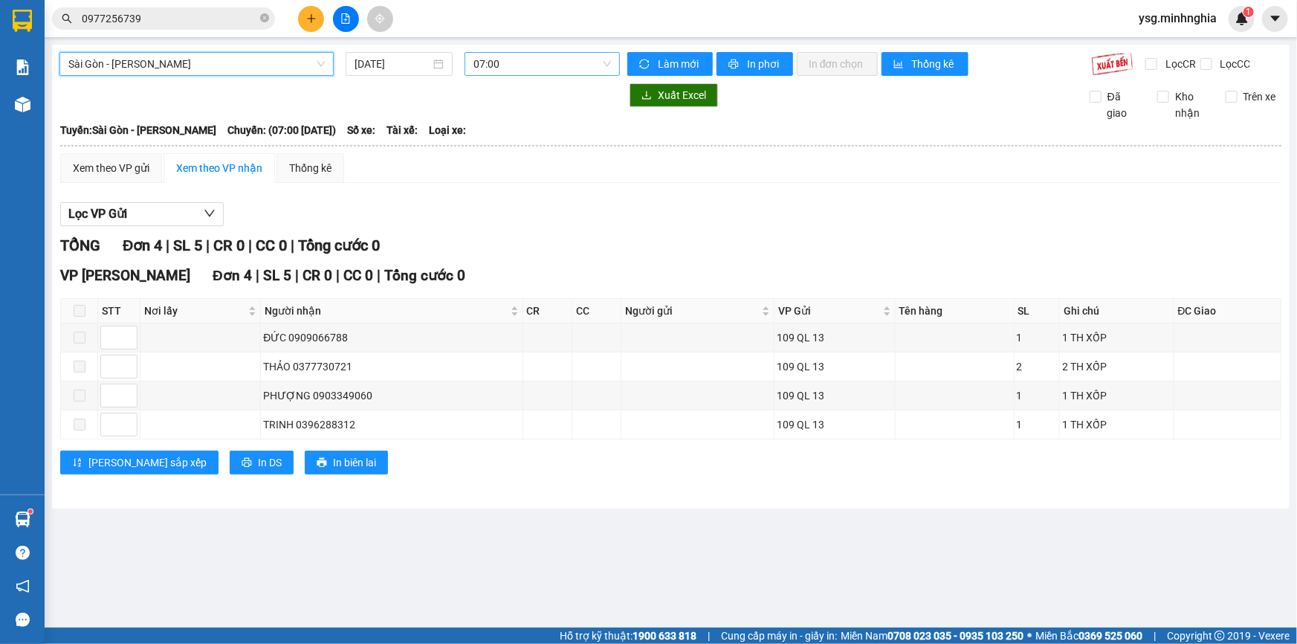
click at [499, 68] on span "07:00" at bounding box center [543, 64] width 138 height 22
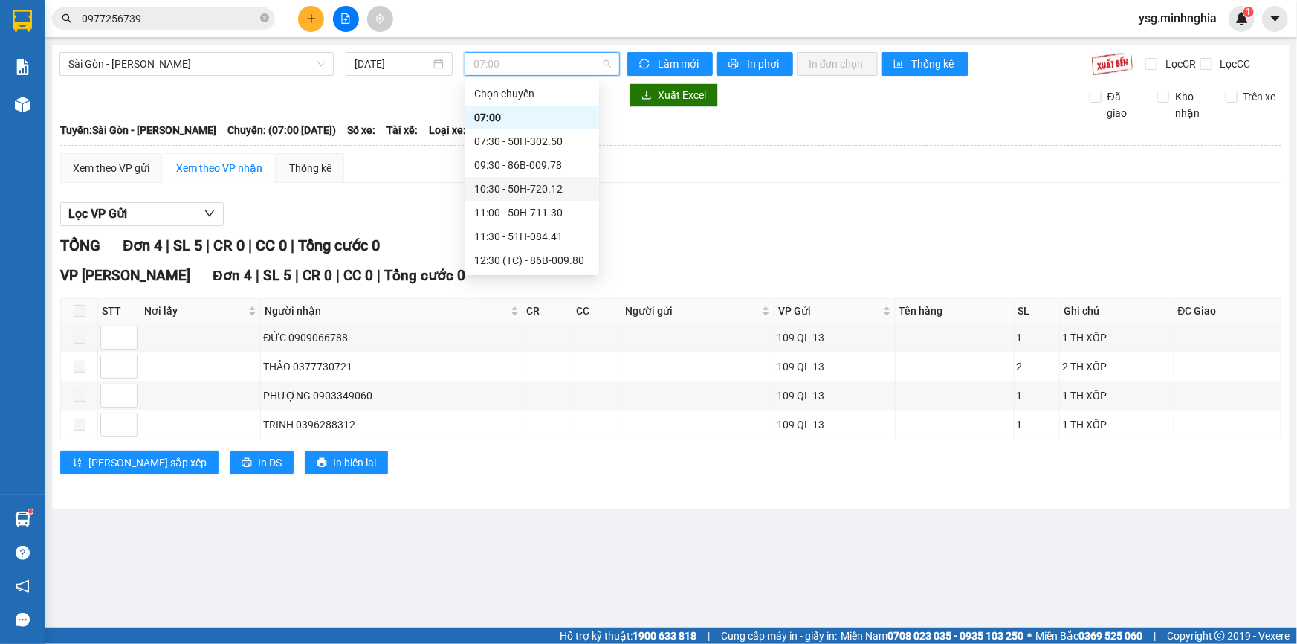
click at [490, 190] on div "10:30 - 50H-720.12" at bounding box center [532, 189] width 116 height 16
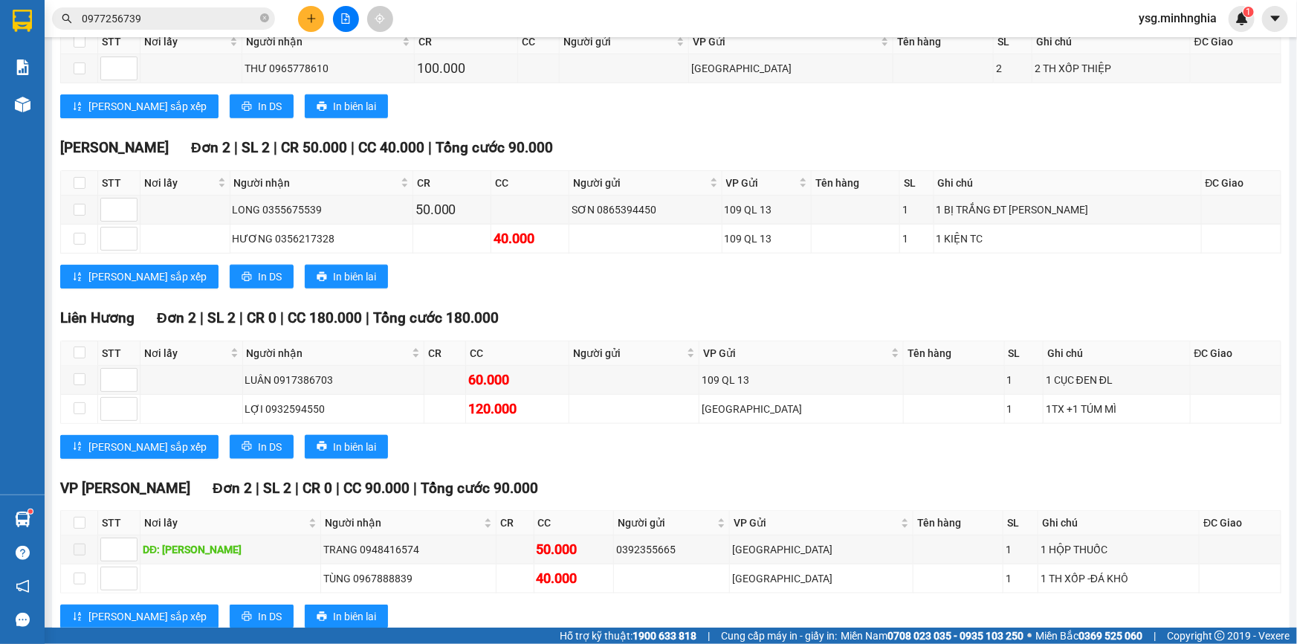
scroll to position [706, 0]
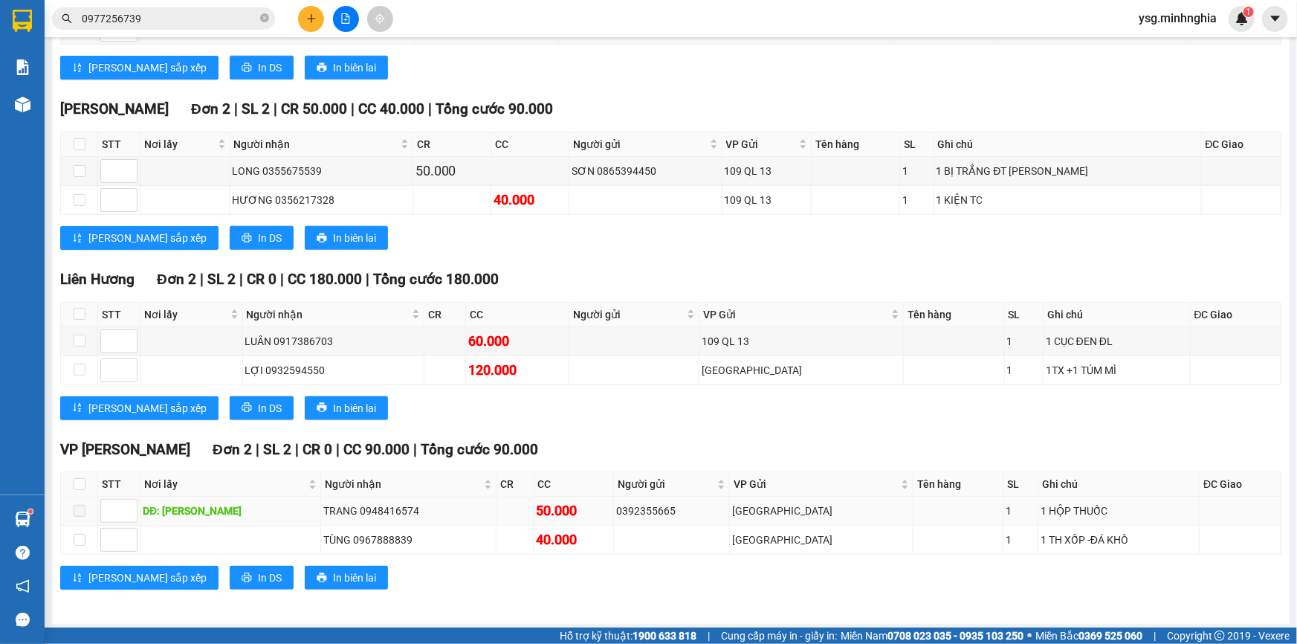
click at [77, 505] on span at bounding box center [80, 511] width 12 height 12
click at [82, 508] on span at bounding box center [80, 511] width 12 height 12
click at [89, 497] on td at bounding box center [79, 511] width 37 height 29
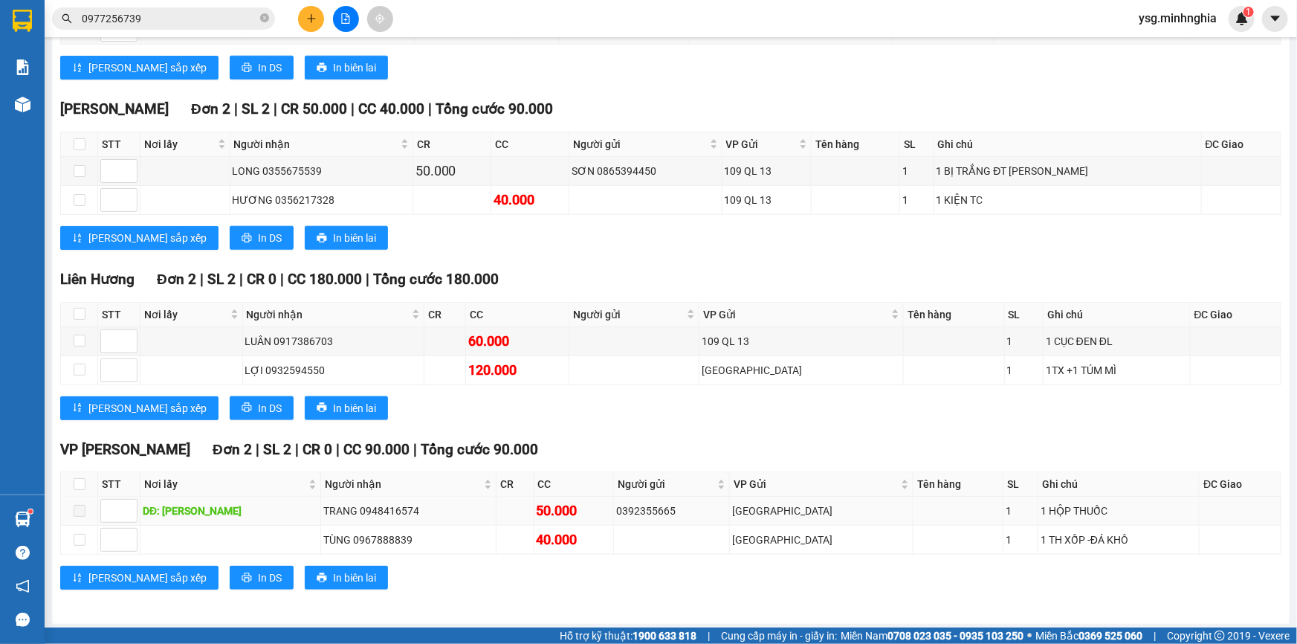
click at [74, 515] on label at bounding box center [80, 511] width 12 height 16
click at [79, 514] on label at bounding box center [80, 511] width 12 height 16
drag, startPoint x: 107, startPoint y: 503, endPoint x: 170, endPoint y: 500, distance: 63.3
click at [108, 503] on input at bounding box center [119, 511] width 36 height 22
click at [286, 505] on div "DĐ: [PERSON_NAME]" at bounding box center [230, 511] width 175 height 16
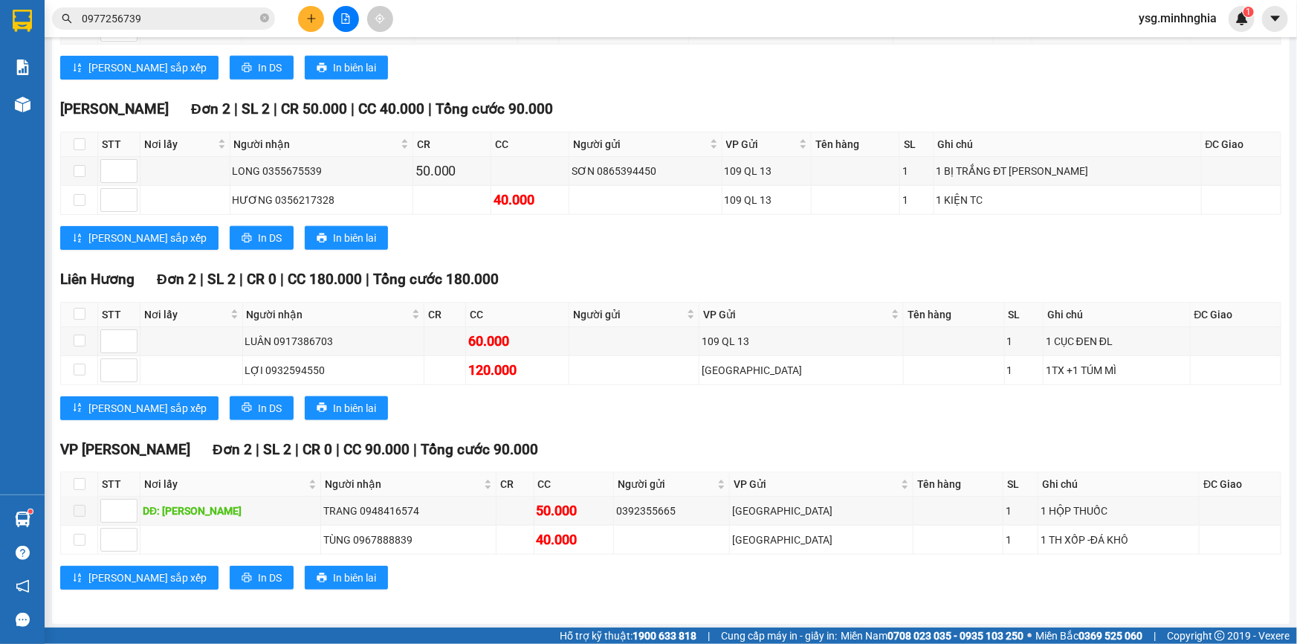
click at [645, 409] on div "[PERSON_NAME] sắp xếp In DS In biên lai" at bounding box center [671, 408] width 1222 height 24
drag, startPoint x: 357, startPoint y: 506, endPoint x: 419, endPoint y: 506, distance: 62.5
click at [419, 506] on div "TRANG 0948416574" at bounding box center [408, 511] width 170 height 16
copy div "0948416574"
click at [263, 21] on icon "close-circle" at bounding box center [264, 17] width 9 height 9
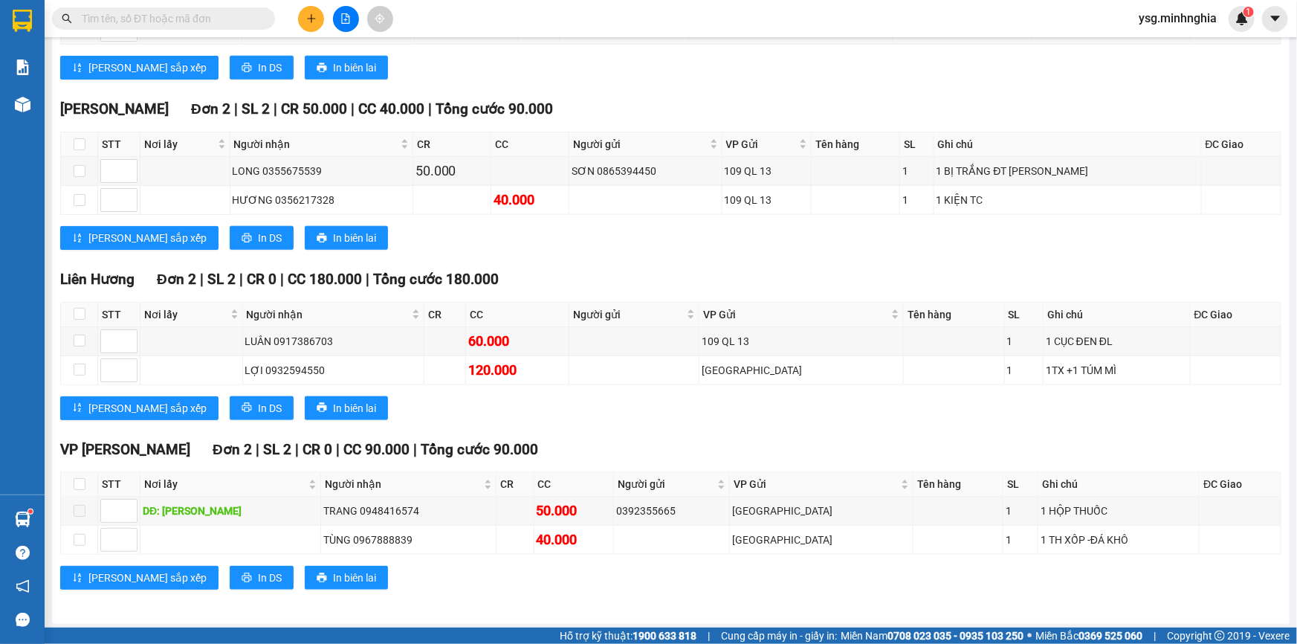
paste input "0948416574"
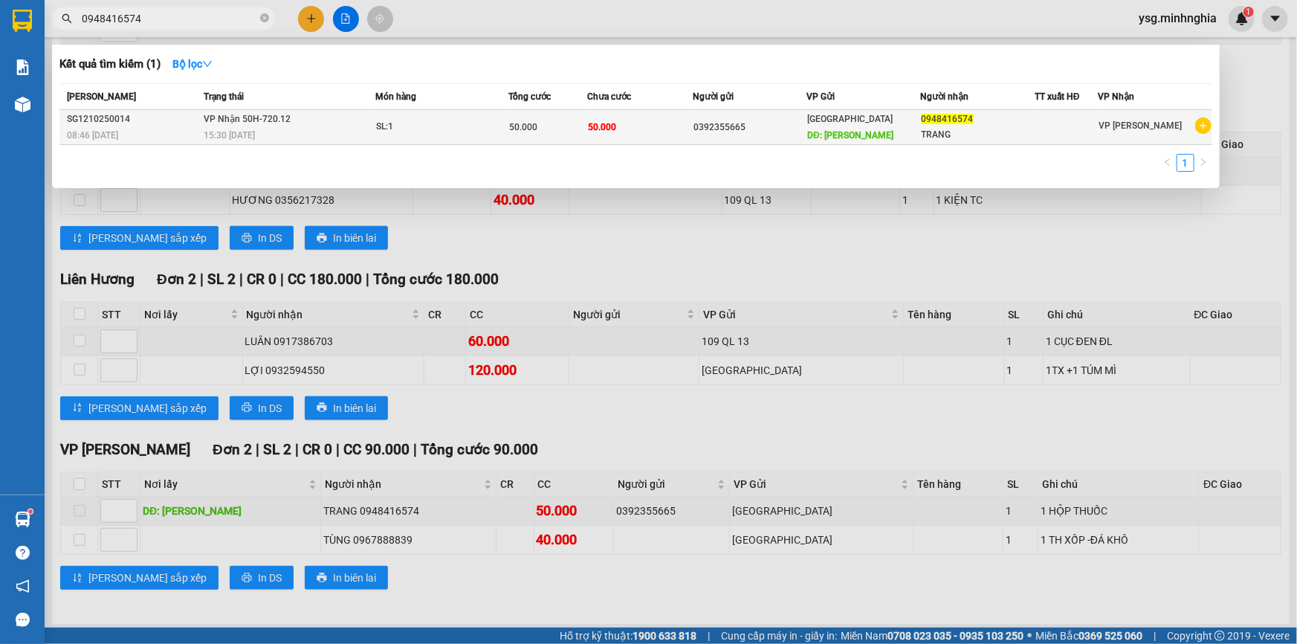
type input "0948416574"
click at [433, 137] on td "SL: 1" at bounding box center [441, 127] width 133 height 35
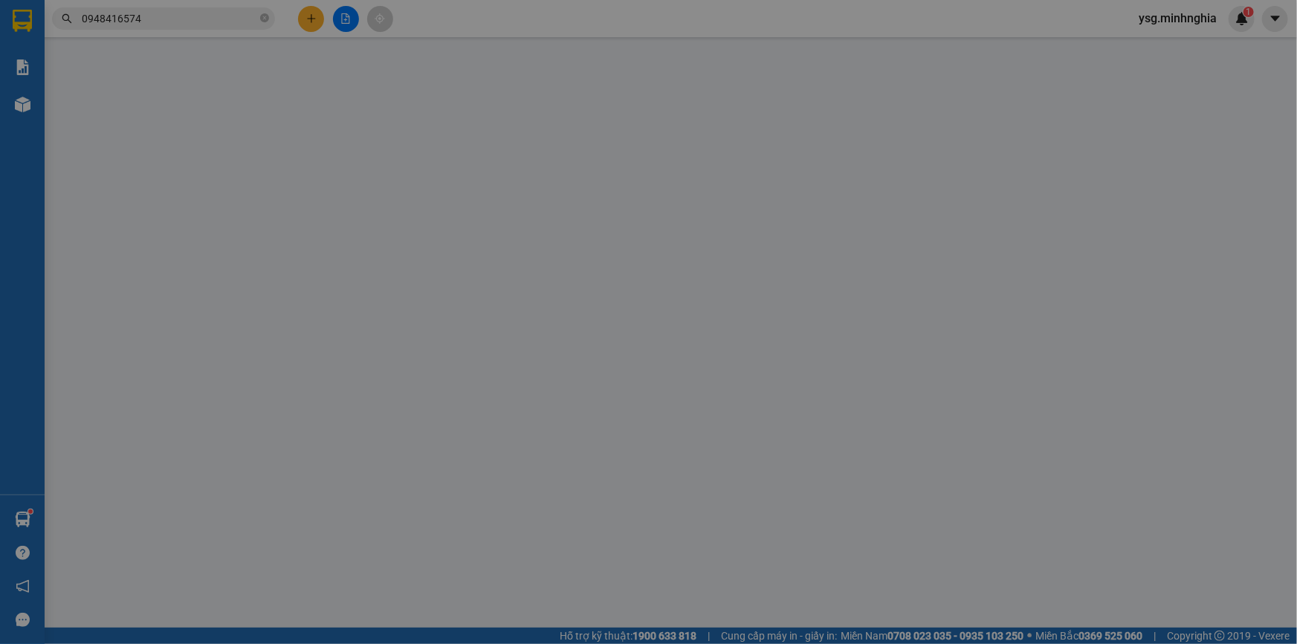
type input "0392355665"
type input "[PERSON_NAME]"
type input "0948416574"
type input "50.000"
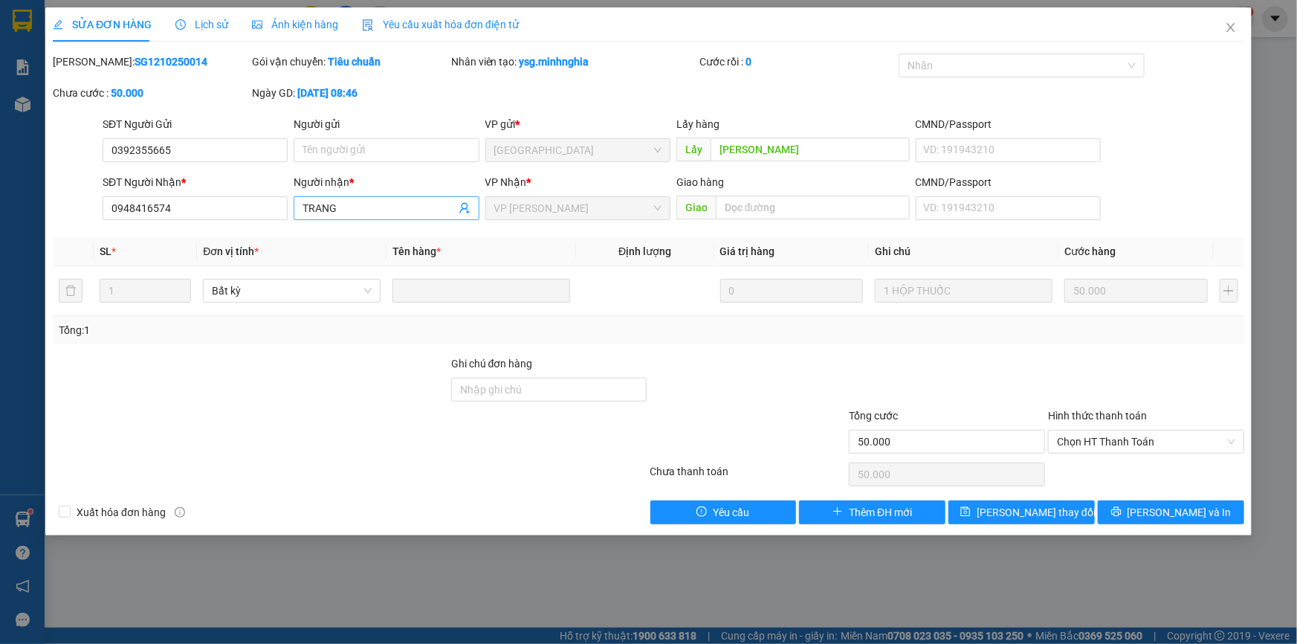
click at [388, 212] on input "TRANG" at bounding box center [379, 208] width 152 height 16
paste input "ỦY"
paste input "Đ"
paste input "ƠN"
type input "TRANG(HỦY ĐƠN)"
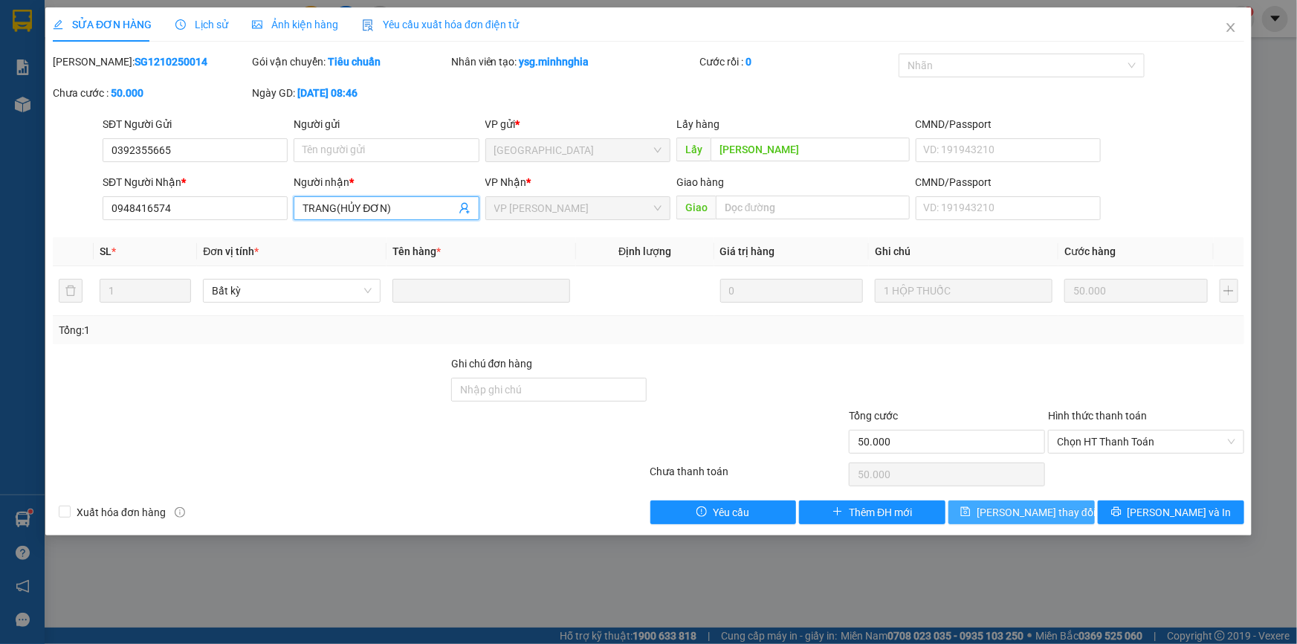
click at [1007, 506] on span "[PERSON_NAME] thay đổi" at bounding box center [1036, 512] width 119 height 16
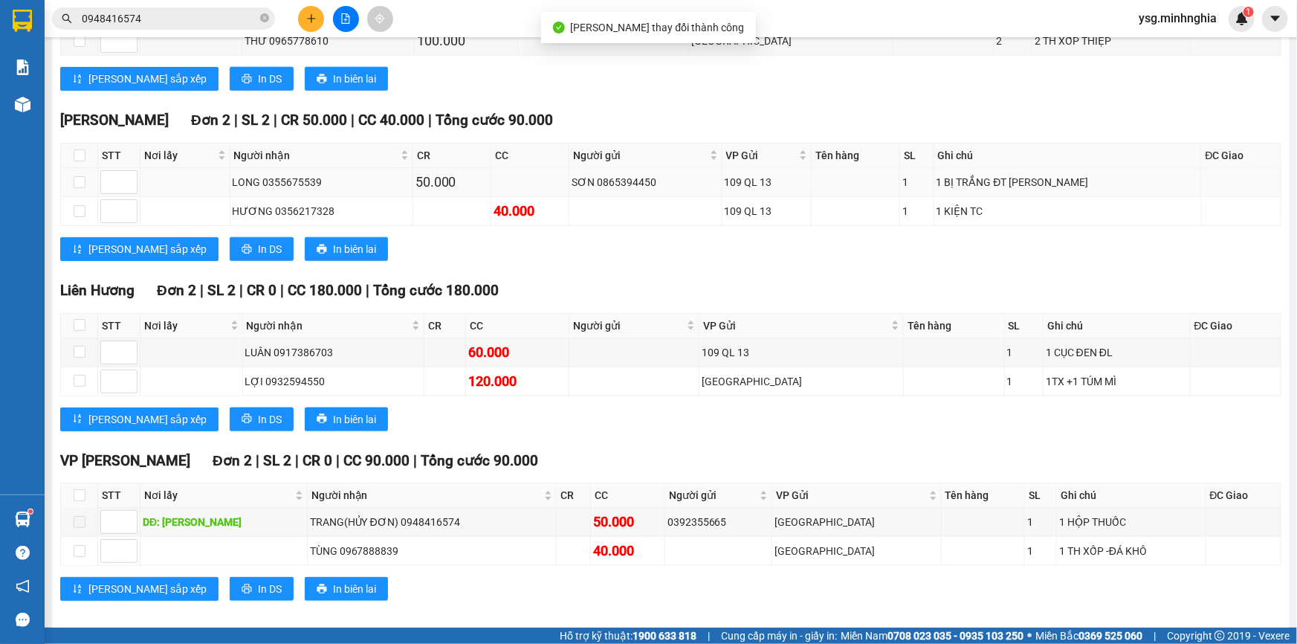
scroll to position [706, 0]
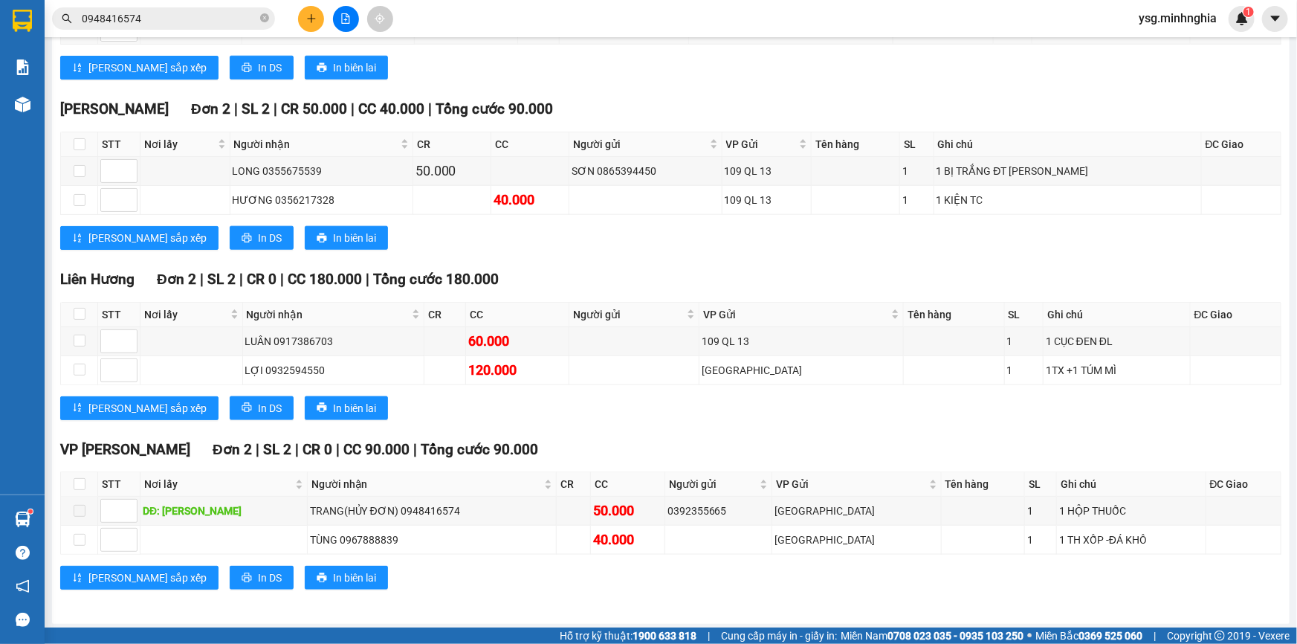
click at [312, 20] on icon "plus" at bounding box center [311, 18] width 10 height 10
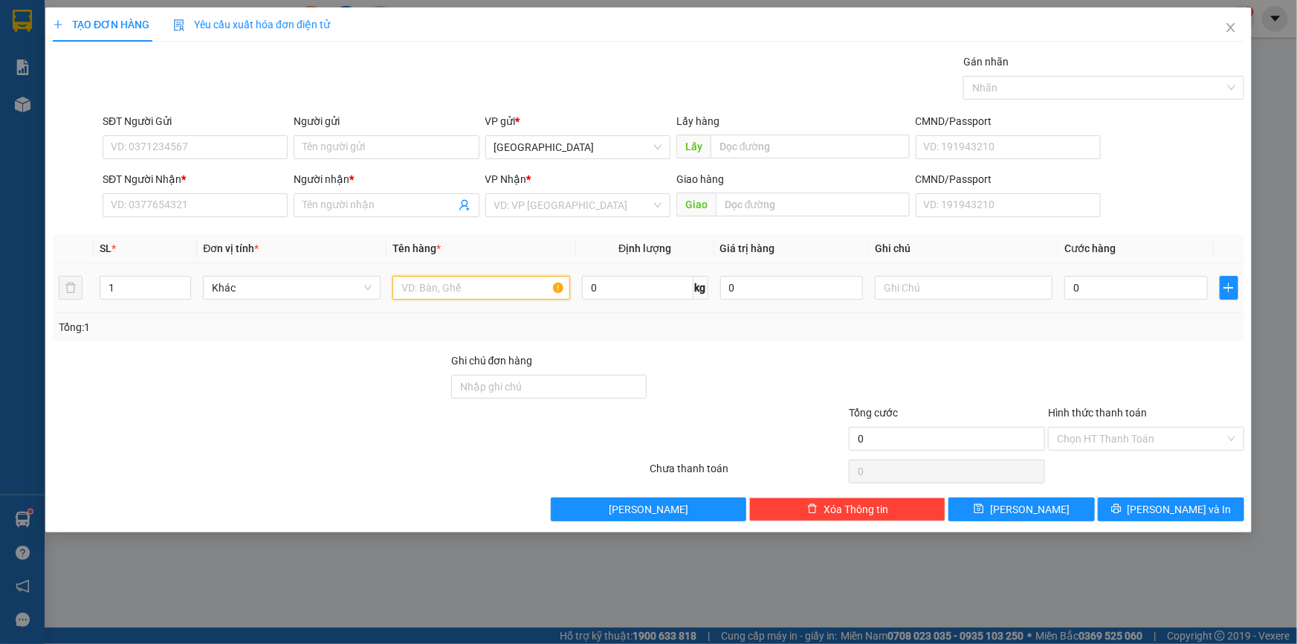
click at [464, 294] on input "text" at bounding box center [482, 288] width 178 height 24
click at [917, 297] on input "text" at bounding box center [964, 288] width 178 height 24
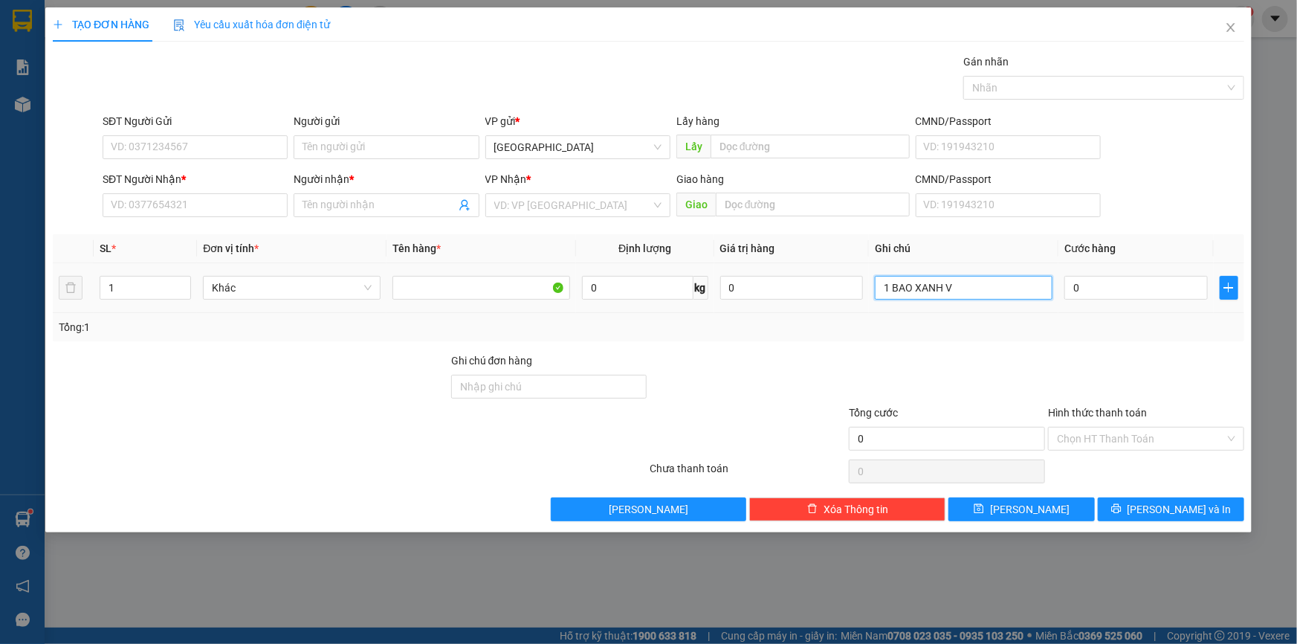
paste input "Ả"
type input "1 BAO XANH VẢI"
click at [186, 187] on div "SĐT Người Nhận *" at bounding box center [195, 182] width 185 height 22
click at [184, 204] on input "SĐT Người Nhận *" at bounding box center [195, 205] width 185 height 24
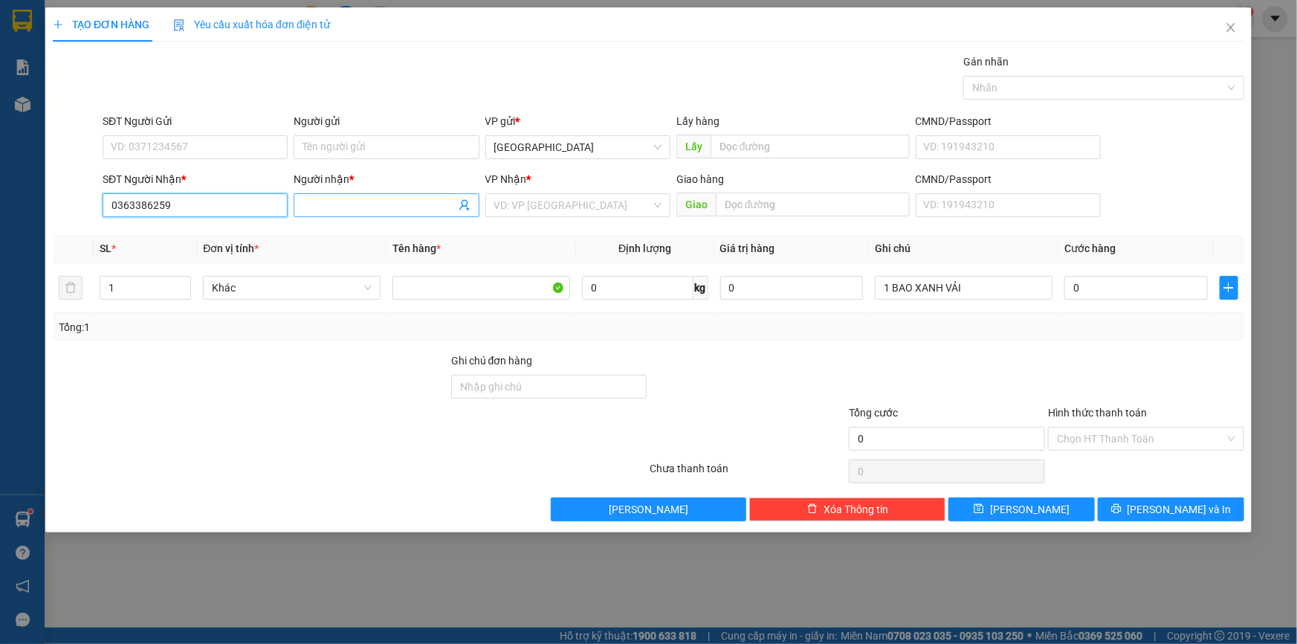
type input "0363386259"
click at [352, 208] on input "Người nhận *" at bounding box center [379, 205] width 152 height 16
paste input "ÚC"
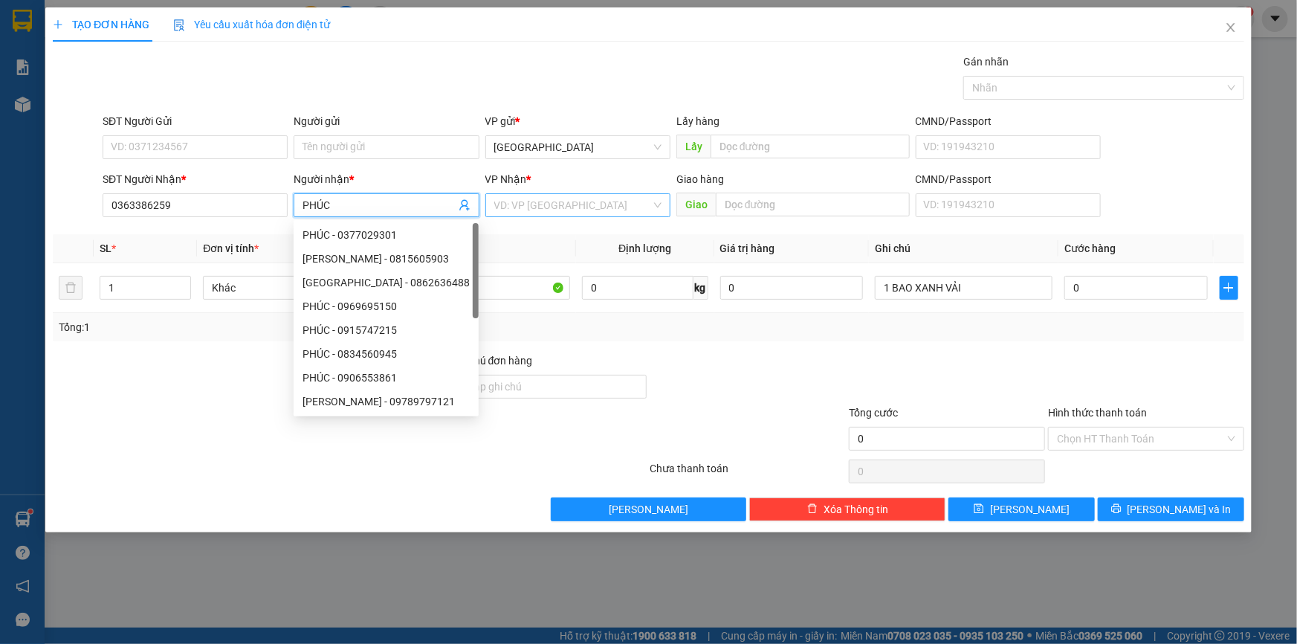
type input "PHÚC"
click at [645, 207] on input "search" at bounding box center [572, 205] width 157 height 22
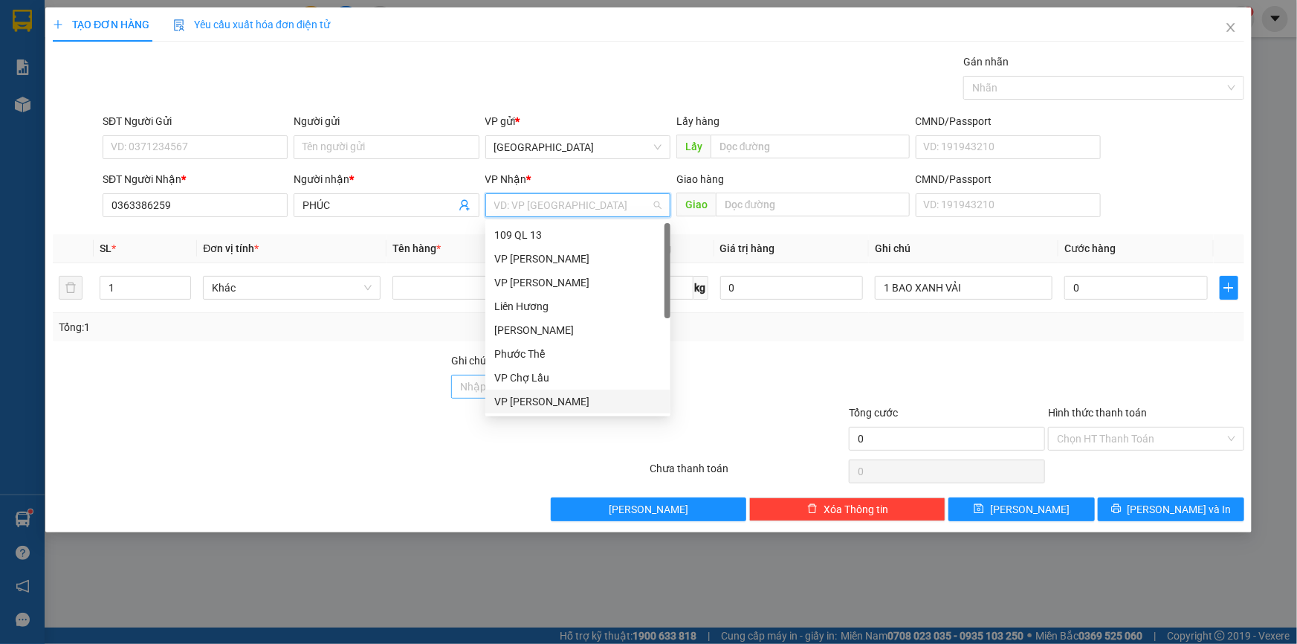
click at [517, 396] on div "VP [PERSON_NAME]" at bounding box center [577, 401] width 167 height 16
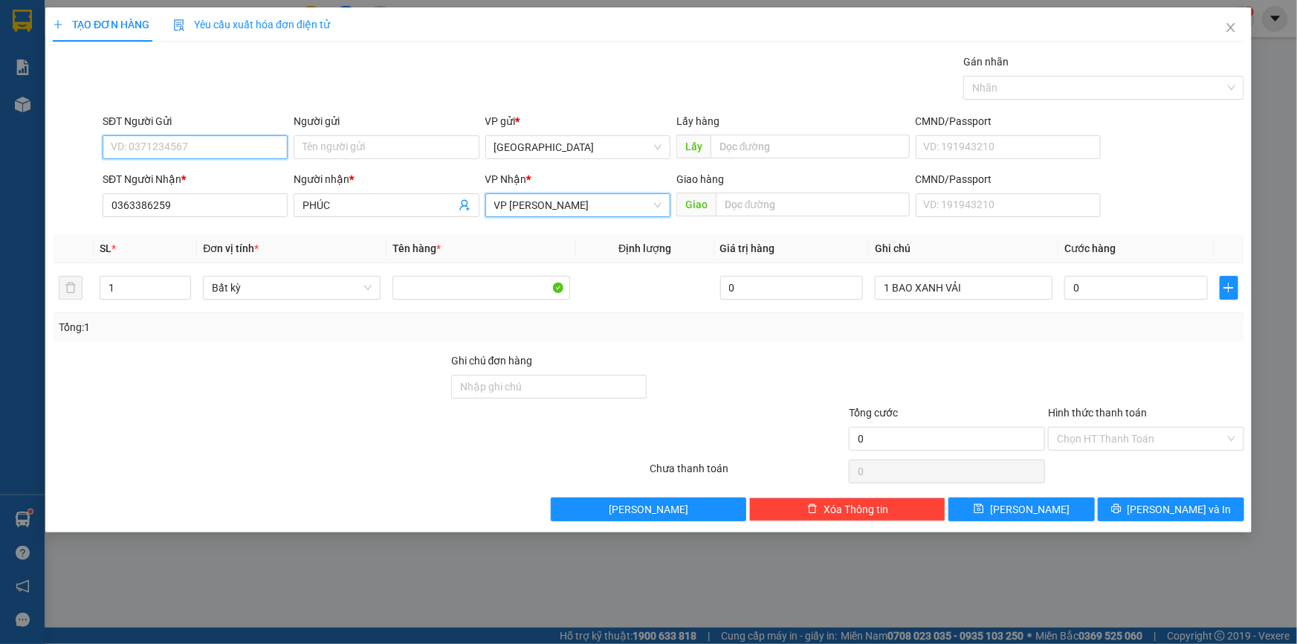
click at [143, 140] on input "SĐT Người Gửi" at bounding box center [195, 147] width 185 height 24
type input "0336255344"
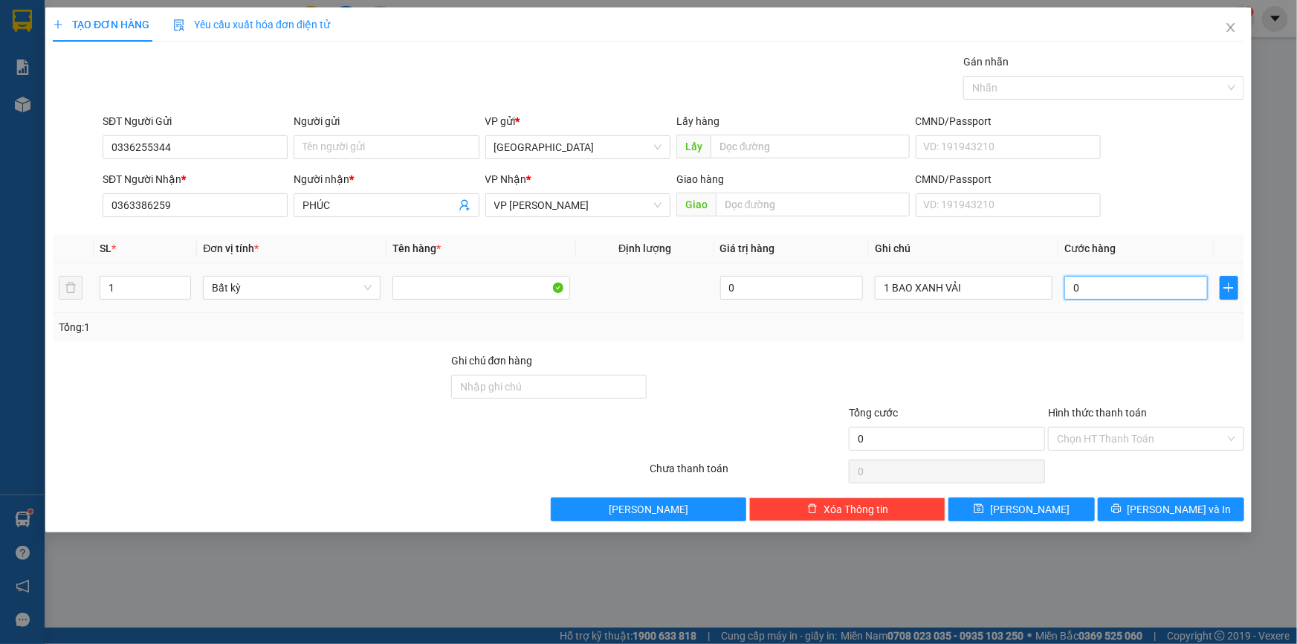
click at [1091, 284] on input "0" at bounding box center [1136, 288] width 143 height 24
type input "4"
type input "40"
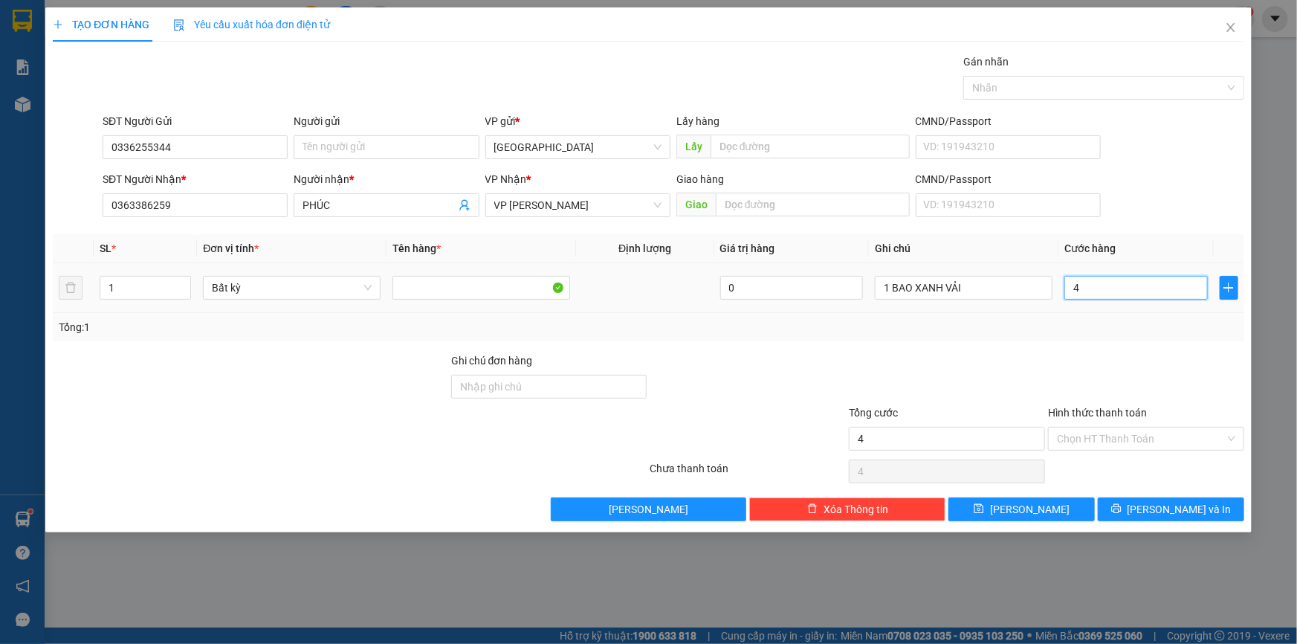
type input "40"
type input "40.000"
drag, startPoint x: 1182, startPoint y: 418, endPoint x: 1166, endPoint y: 442, distance: 29.1
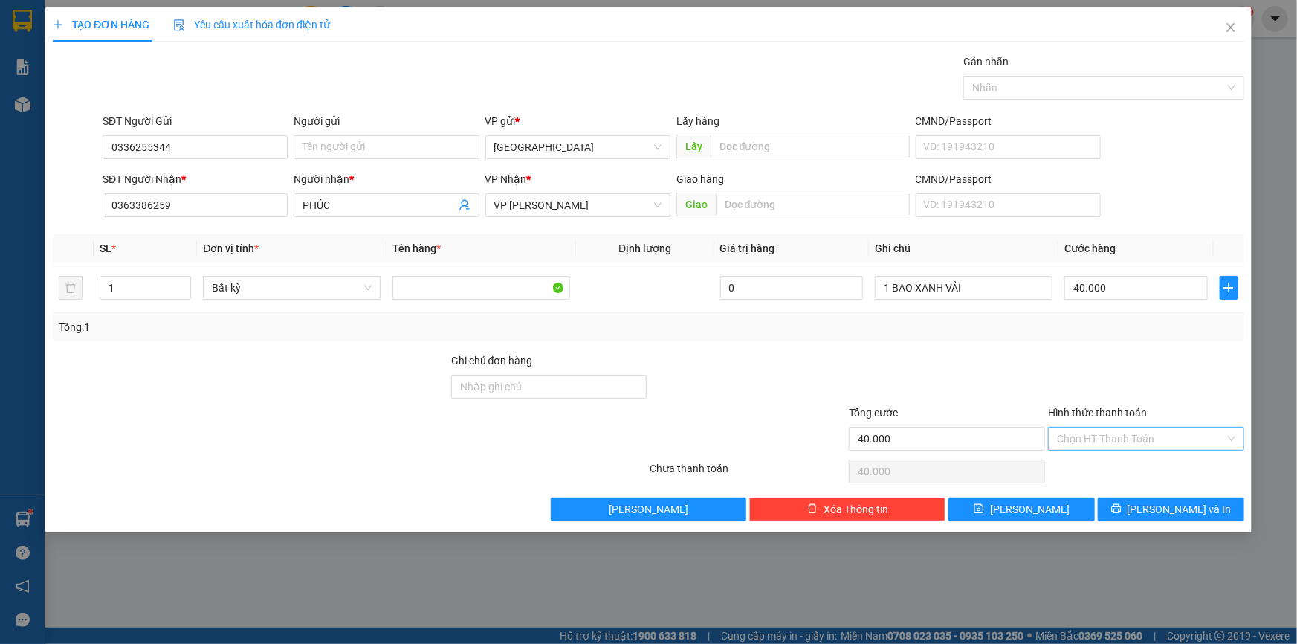
click at [1182, 422] on div "Hình thức thanh toán" at bounding box center [1146, 415] width 196 height 22
click at [1166, 436] on input "Hình thức thanh toán" at bounding box center [1141, 438] width 168 height 22
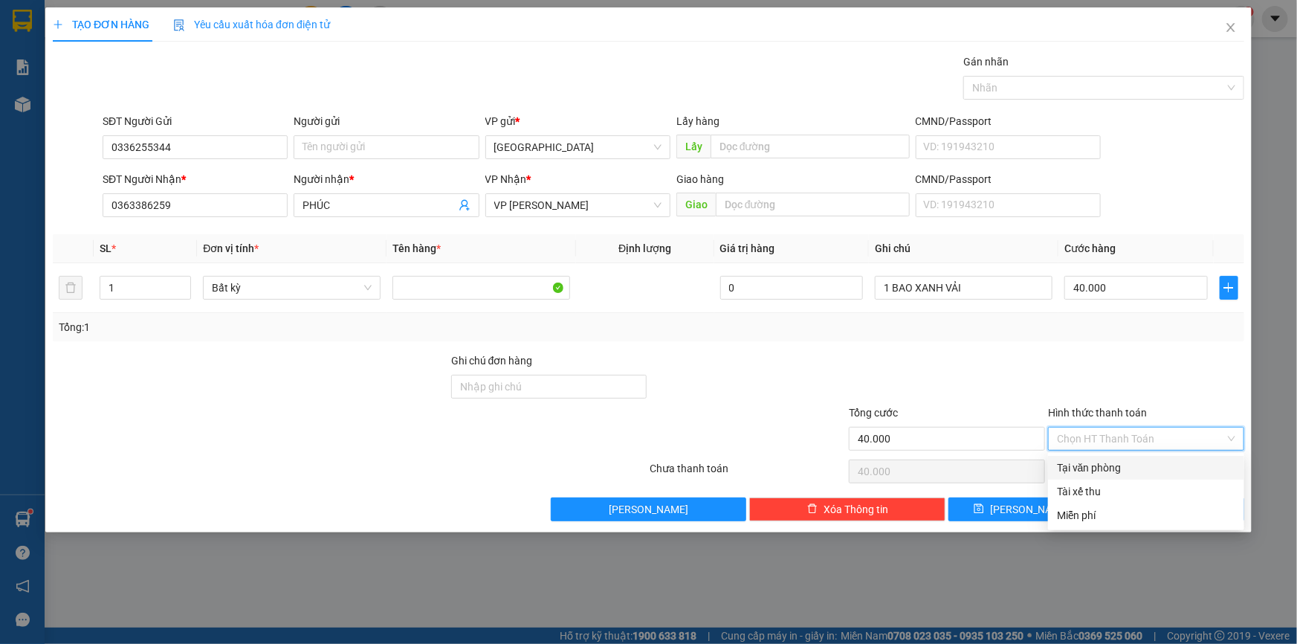
click at [1138, 455] on div "Transit Pickup Surcharge Ids Transit Deliver Surcharge Ids Transit Deliver Surc…" at bounding box center [649, 288] width 1192 height 468
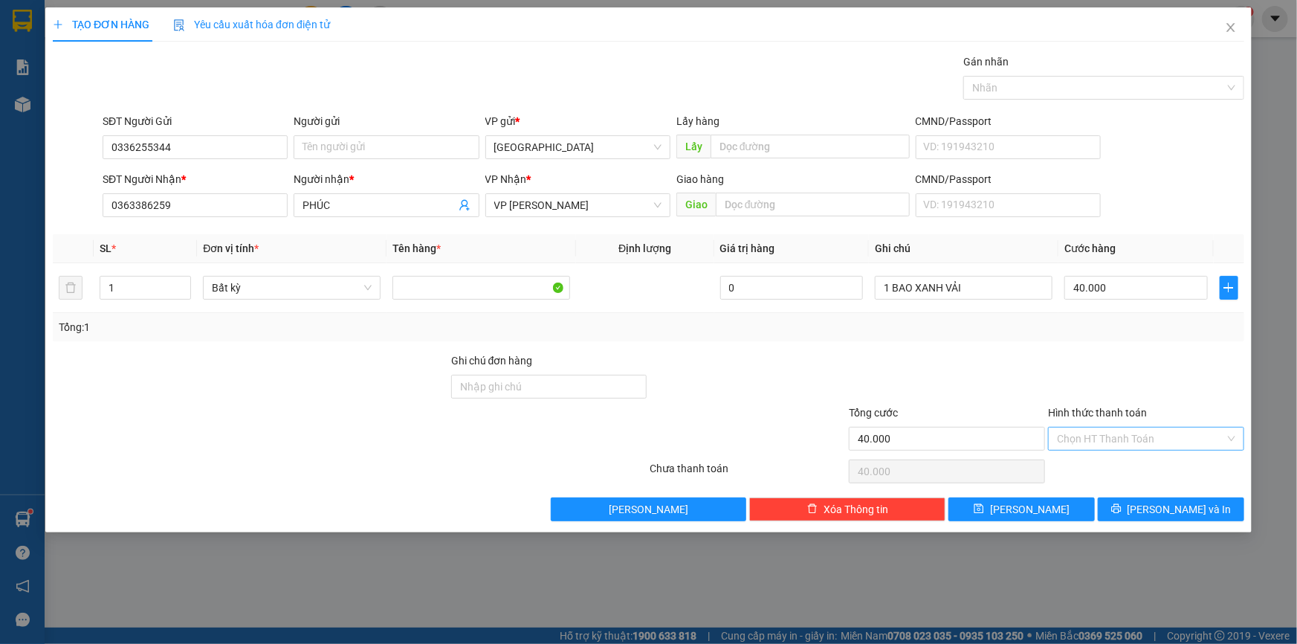
click at [1161, 431] on input "Hình thức thanh toán" at bounding box center [1141, 438] width 168 height 22
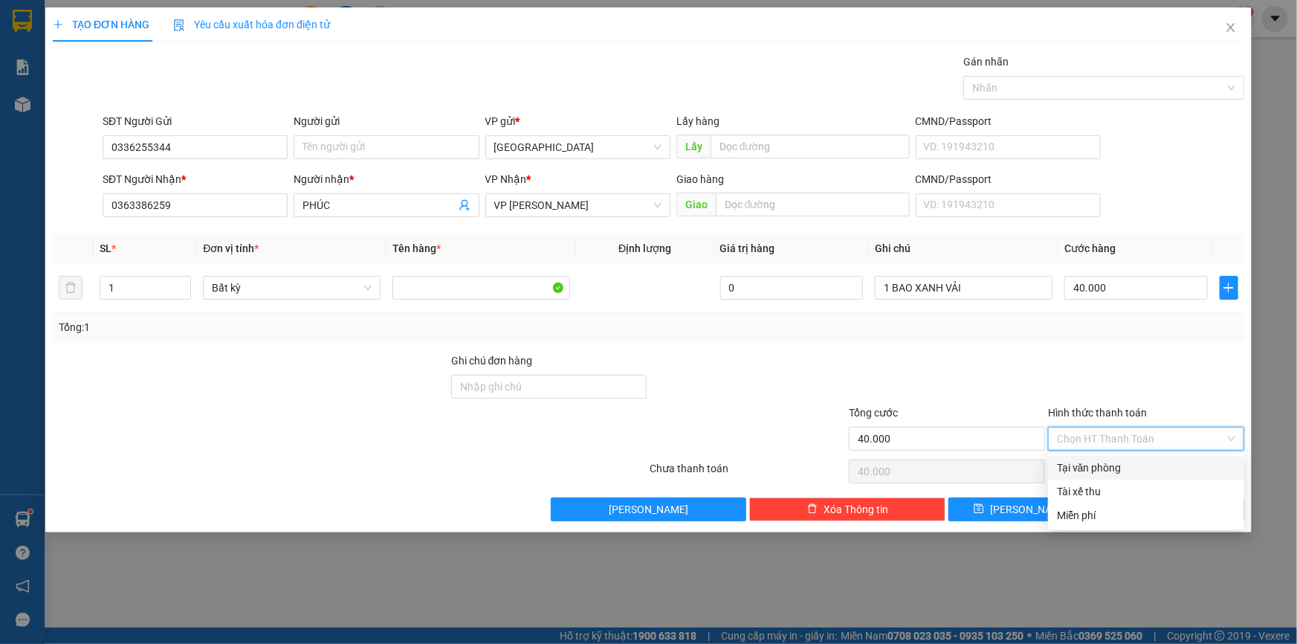
click at [1145, 454] on div "Transit Pickup Surcharge Ids Transit Deliver Surcharge Ids Transit Deliver Surc…" at bounding box center [649, 288] width 1192 height 468
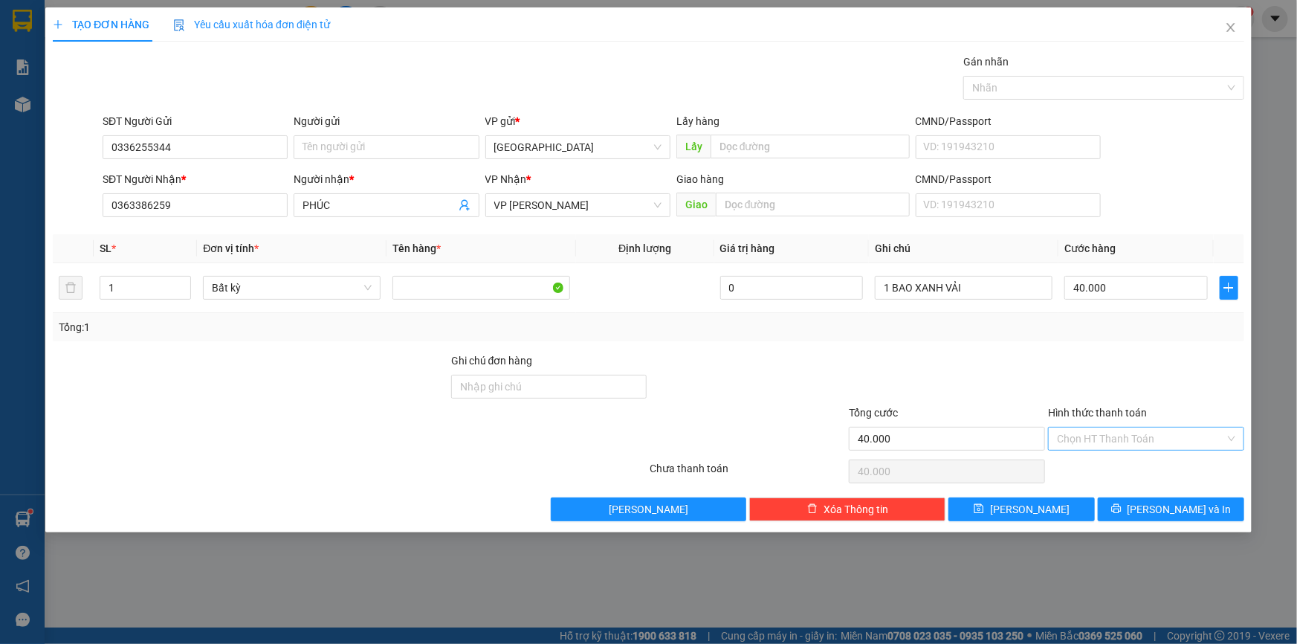
click at [1152, 442] on input "Hình thức thanh toán" at bounding box center [1141, 438] width 168 height 22
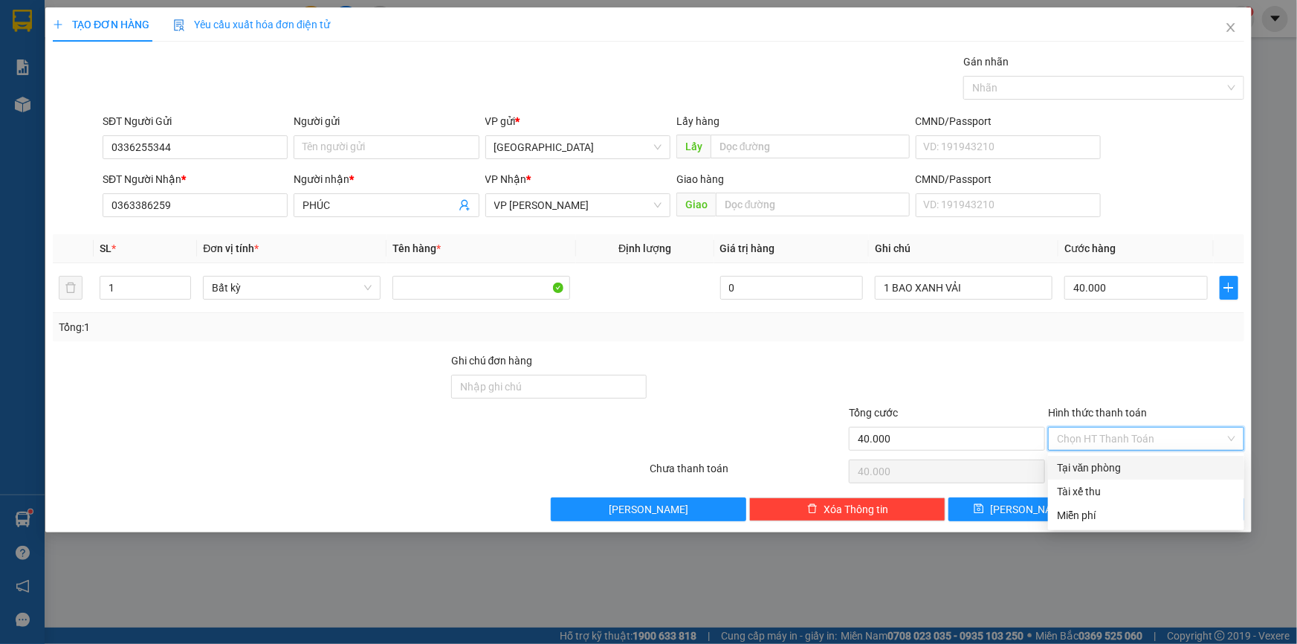
click at [1145, 462] on div "Tại văn phòng" at bounding box center [1146, 467] width 178 height 16
type input "0"
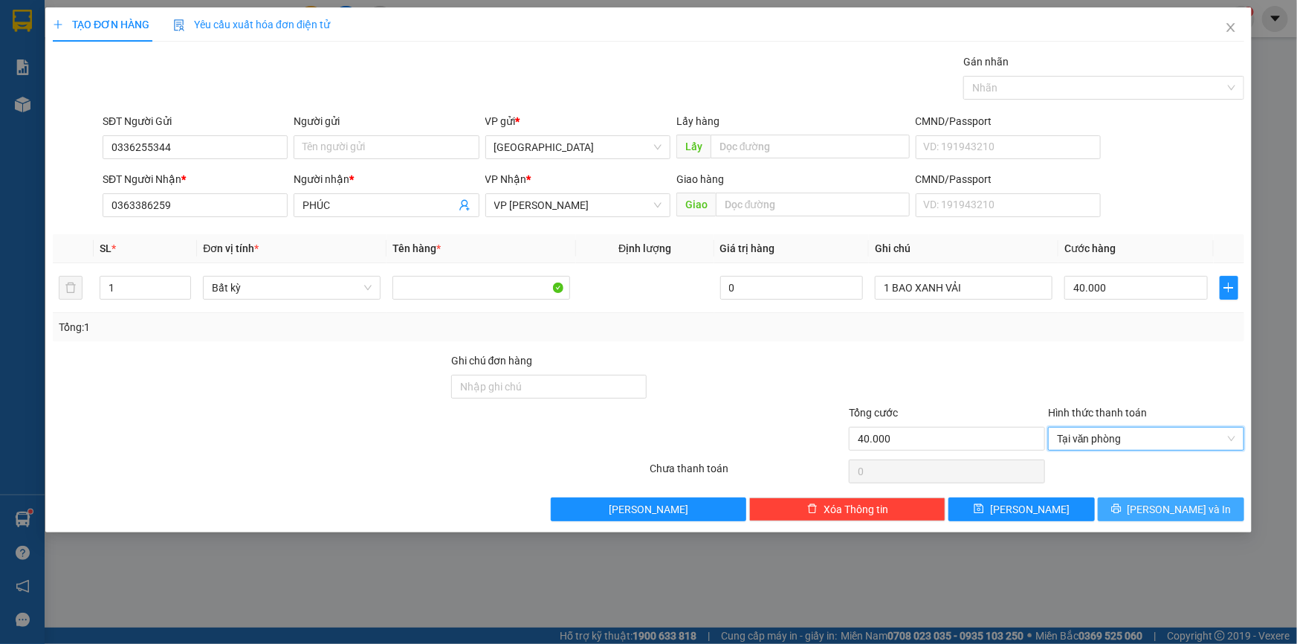
click at [1205, 514] on button "[PERSON_NAME] và In" at bounding box center [1171, 509] width 146 height 24
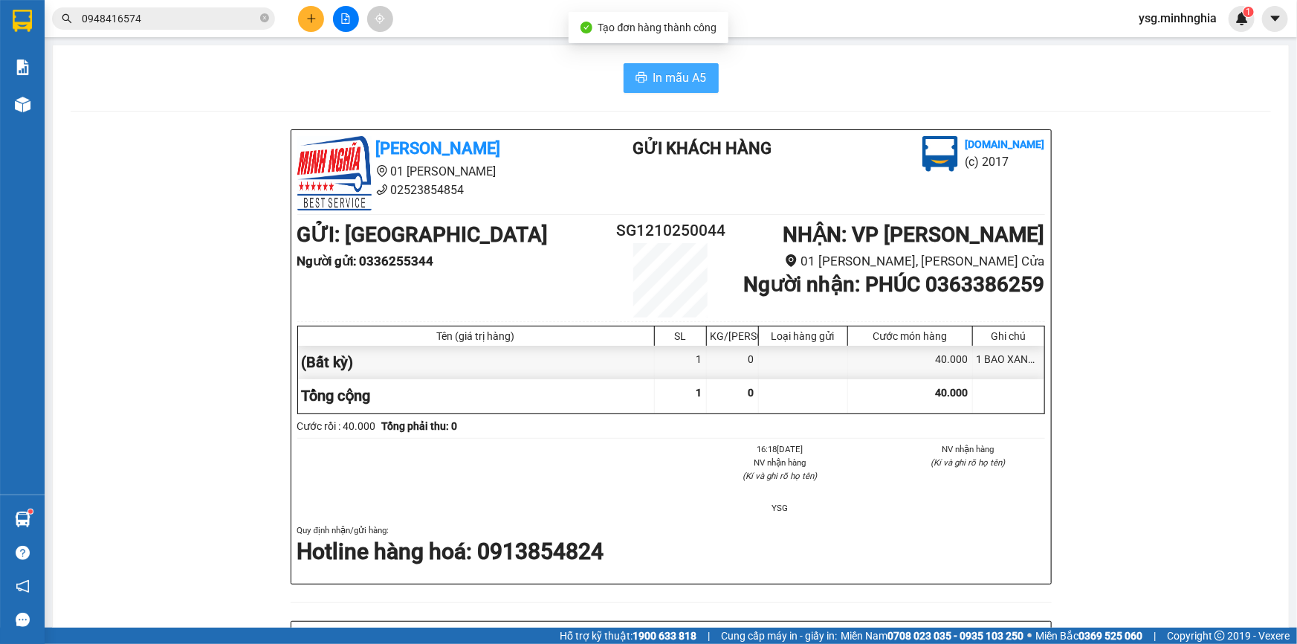
drag, startPoint x: 686, startPoint y: 87, endPoint x: 680, endPoint y: 80, distance: 10.0
click at [685, 87] on span "In mẫu A5" at bounding box center [681, 77] width 54 height 19
click at [318, 22] on button at bounding box center [311, 19] width 26 height 26
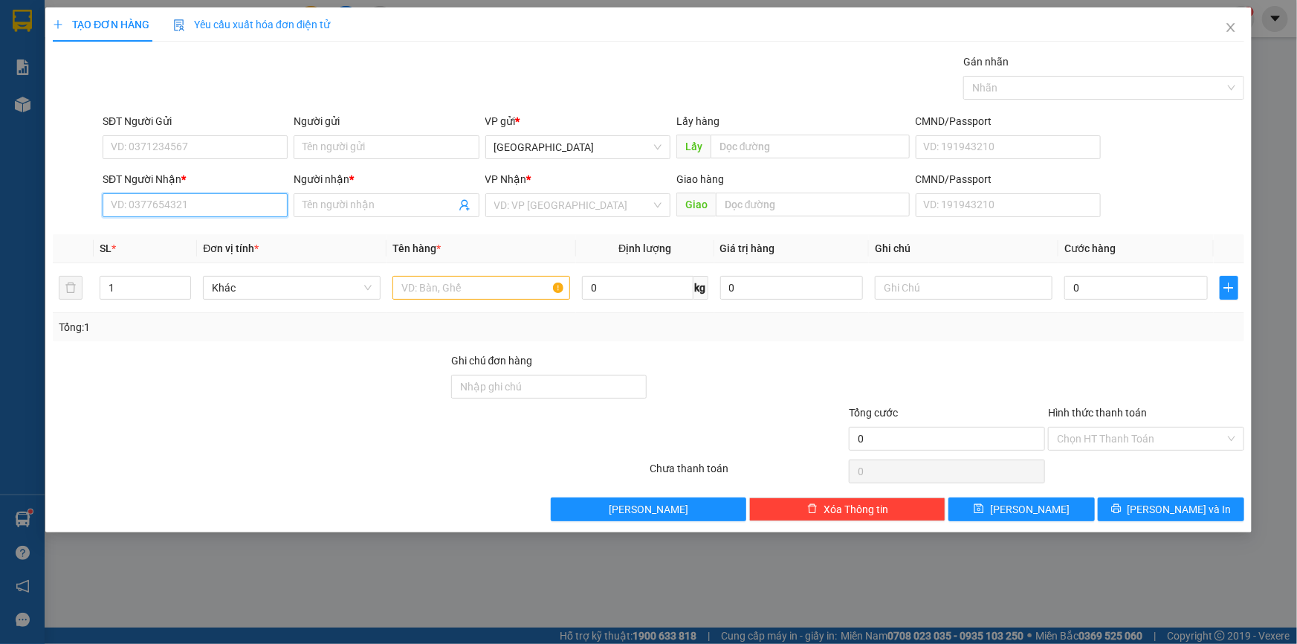
click at [257, 210] on input "SĐT Người Nhận *" at bounding box center [195, 205] width 185 height 24
click at [207, 227] on div "0793802724 - [PERSON_NAME]" at bounding box center [195, 235] width 167 height 16
type input "0793802724"
type input "THANH"
type input "0793802724"
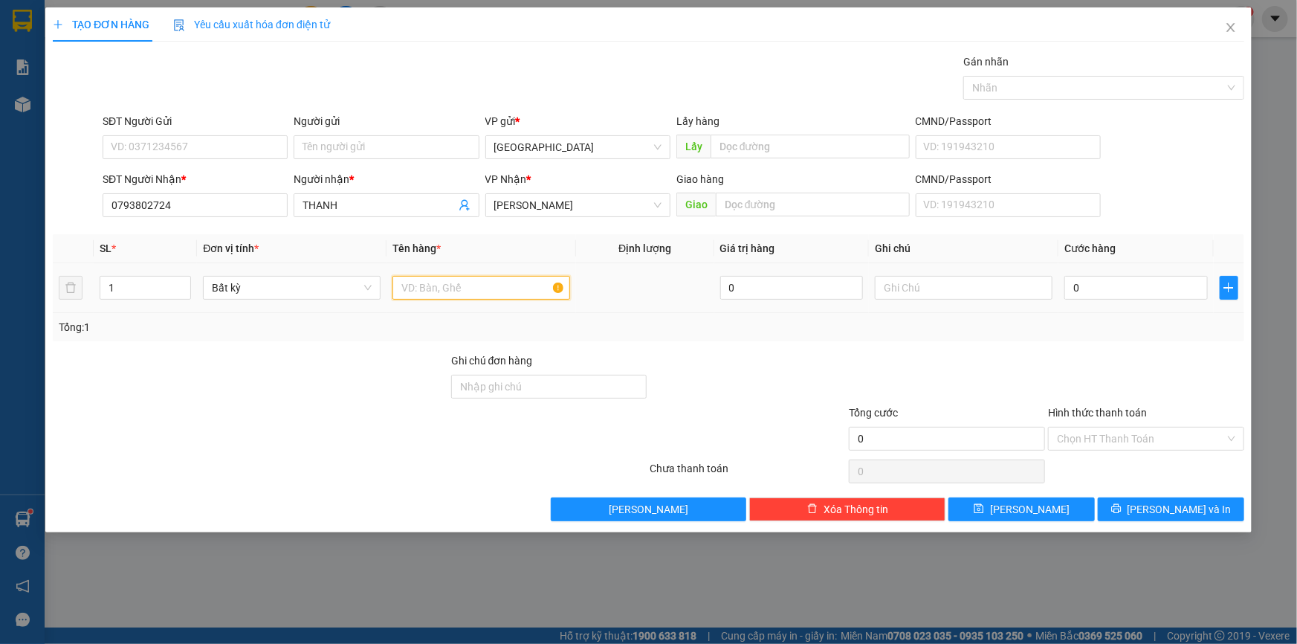
click at [529, 287] on input "text" at bounding box center [482, 288] width 178 height 24
click at [913, 289] on input "text" at bounding box center [964, 288] width 178 height 24
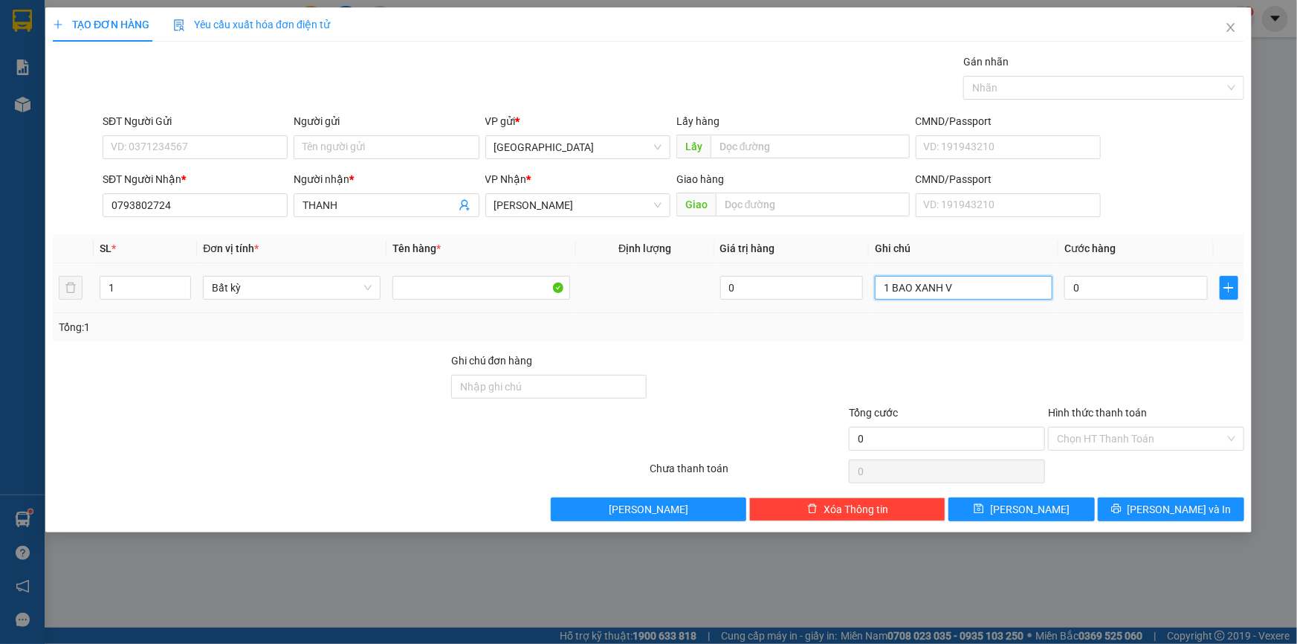
paste input "Ả"
type input "1 BAO XANH VẢI"
click at [1093, 291] on input "0" at bounding box center [1136, 288] width 143 height 24
type input "9"
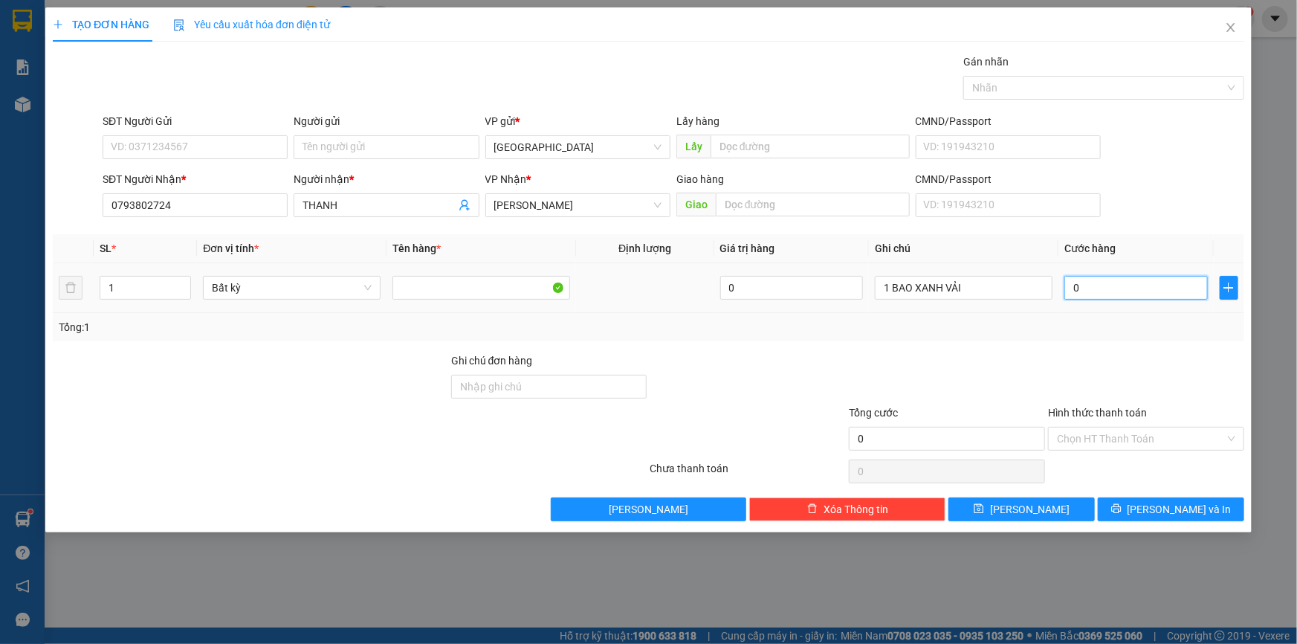
type input "9"
type input "90"
type input "90.000"
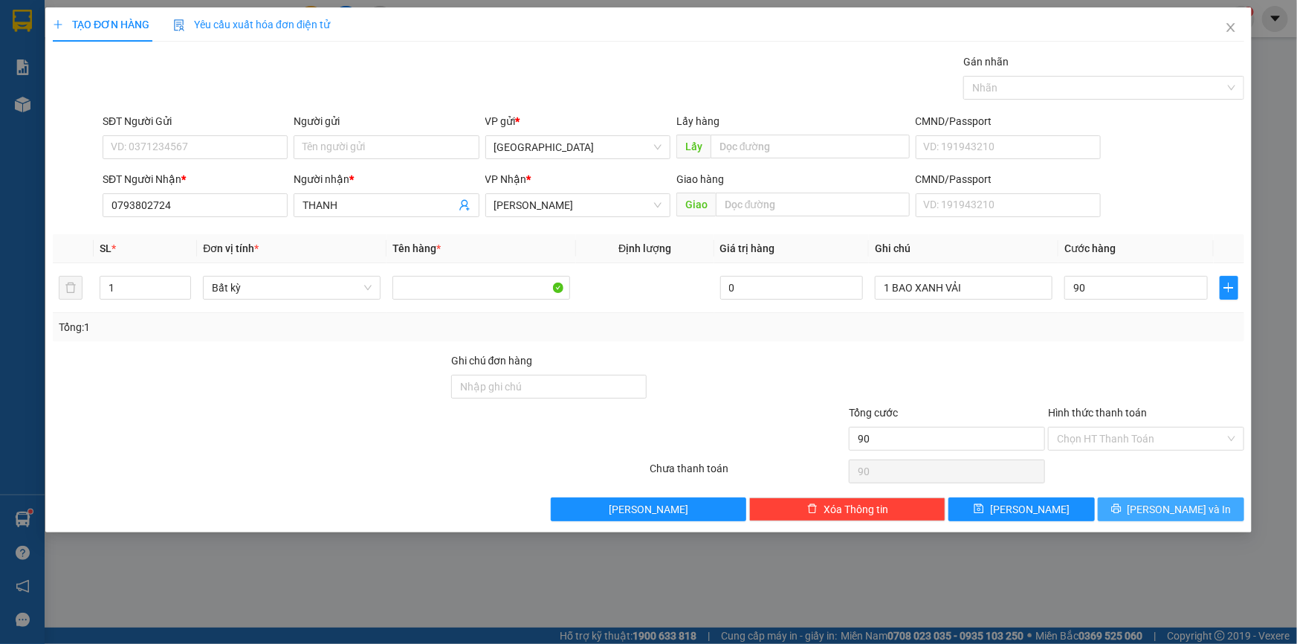
type input "90.000"
drag, startPoint x: 1157, startPoint y: 510, endPoint x: 1149, endPoint y: 499, distance: 13.4
click at [1156, 510] on button "[PERSON_NAME] và In" at bounding box center [1171, 509] width 146 height 24
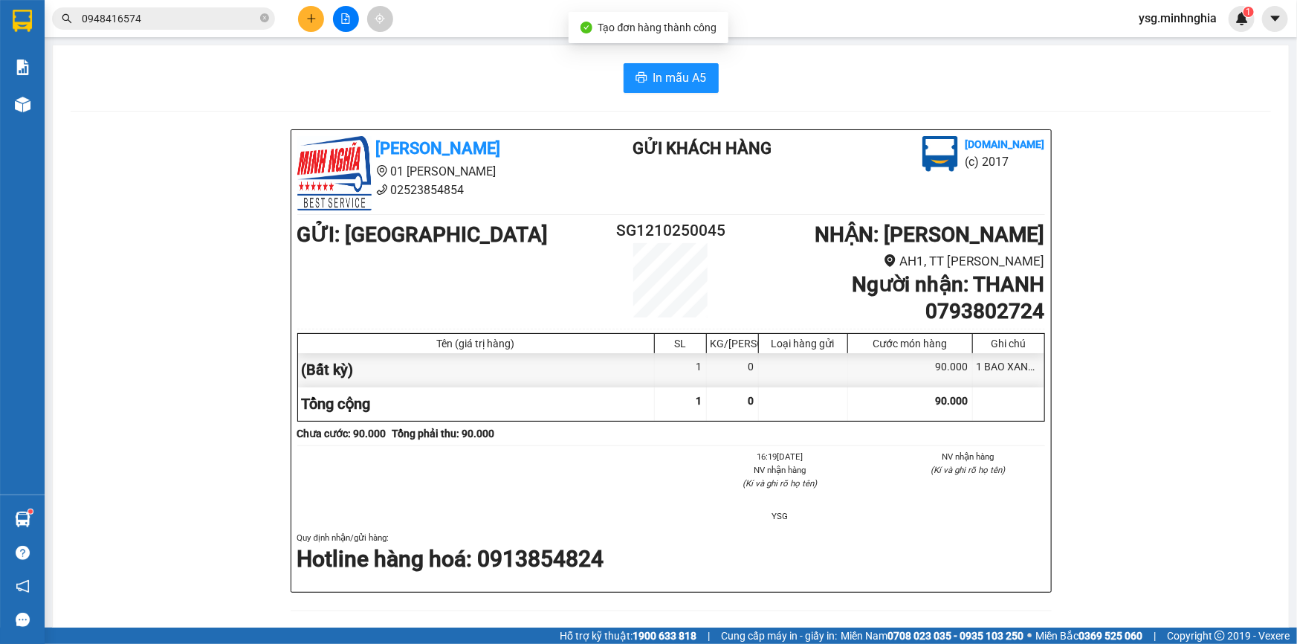
click at [667, 62] on div "In mẫu A5 [PERSON_NAME] 01 Đinh Tiên Hoàng 02523854854 Gửi khách hàng [DOMAIN_N…" at bounding box center [671, 608] width 1236 height 1127
click at [667, 71] on span "In mẫu A5" at bounding box center [681, 77] width 54 height 19
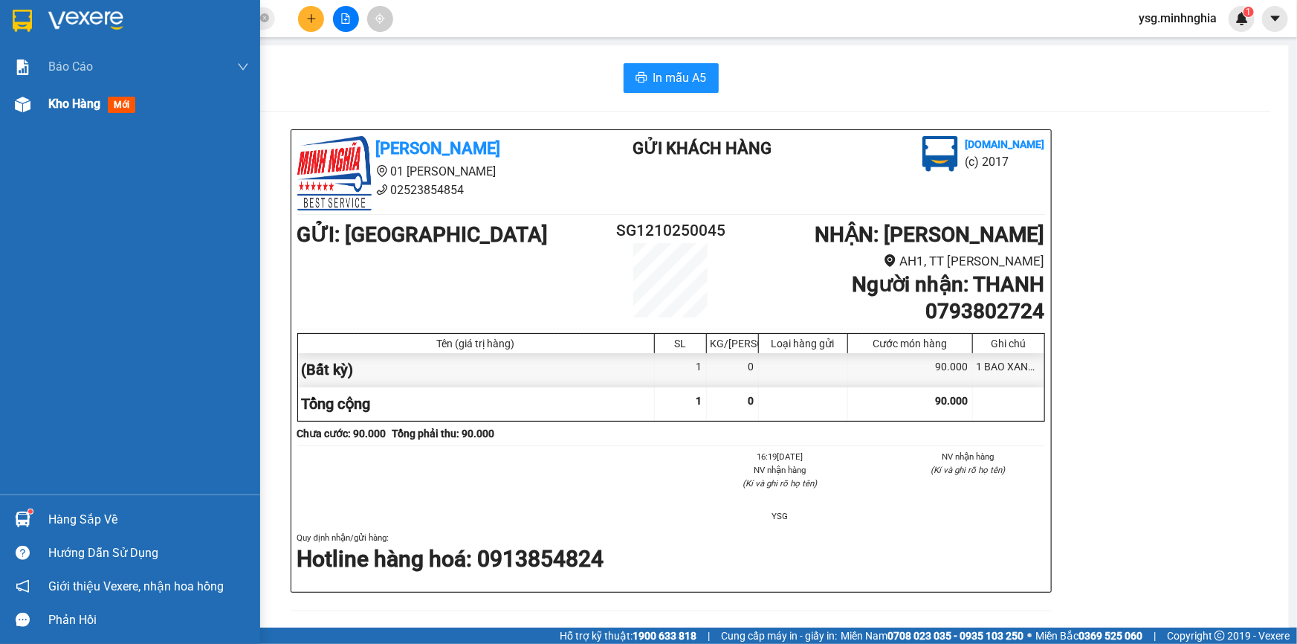
click at [74, 106] on span "Kho hàng" at bounding box center [74, 104] width 52 height 14
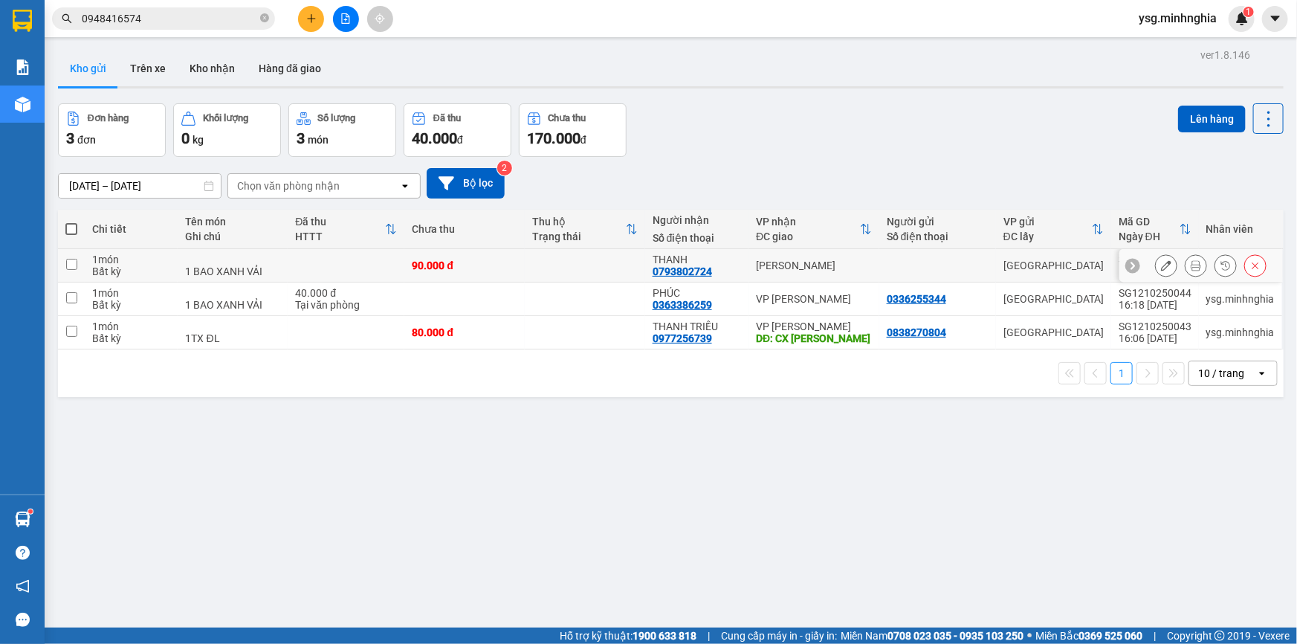
click at [1161, 268] on icon at bounding box center [1166, 265] width 10 height 10
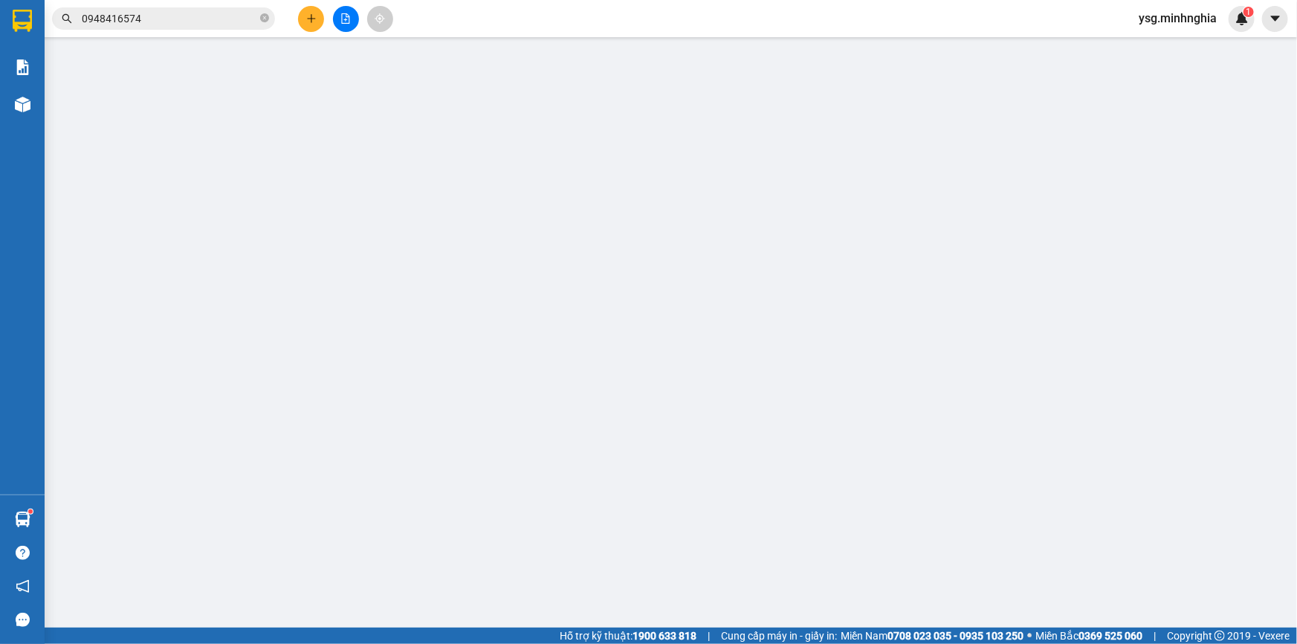
type input "0793802724"
type input "90.000"
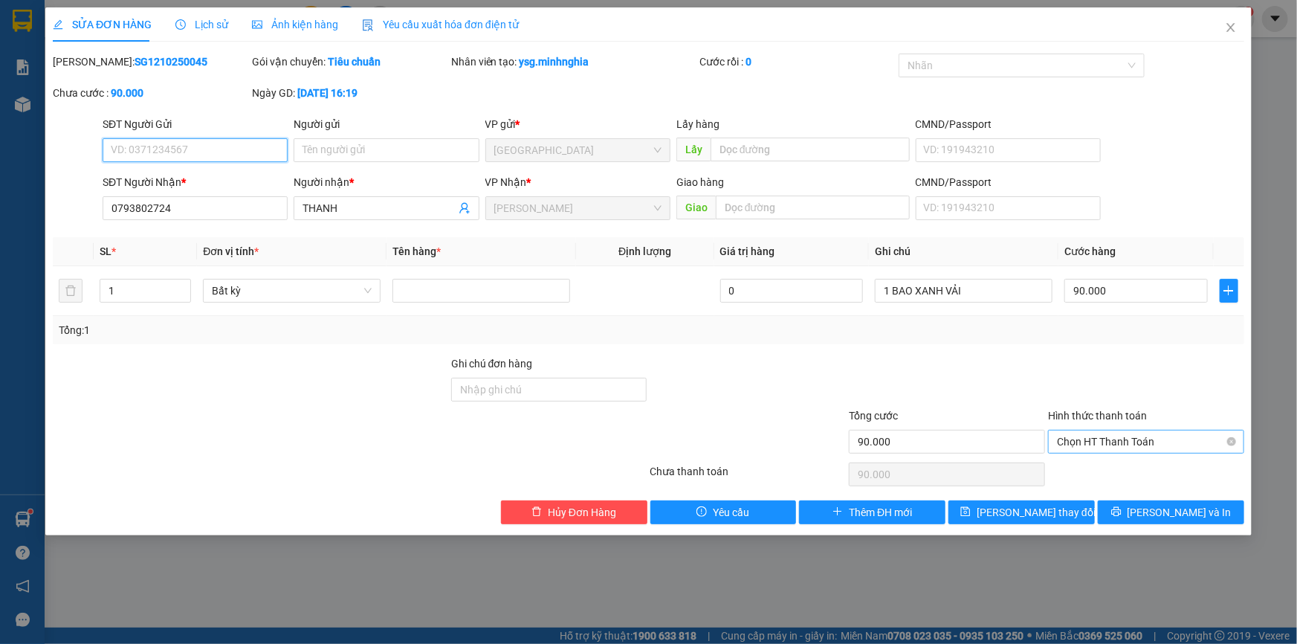
click at [1110, 445] on span "Chọn HT Thanh Toán" at bounding box center [1146, 441] width 178 height 22
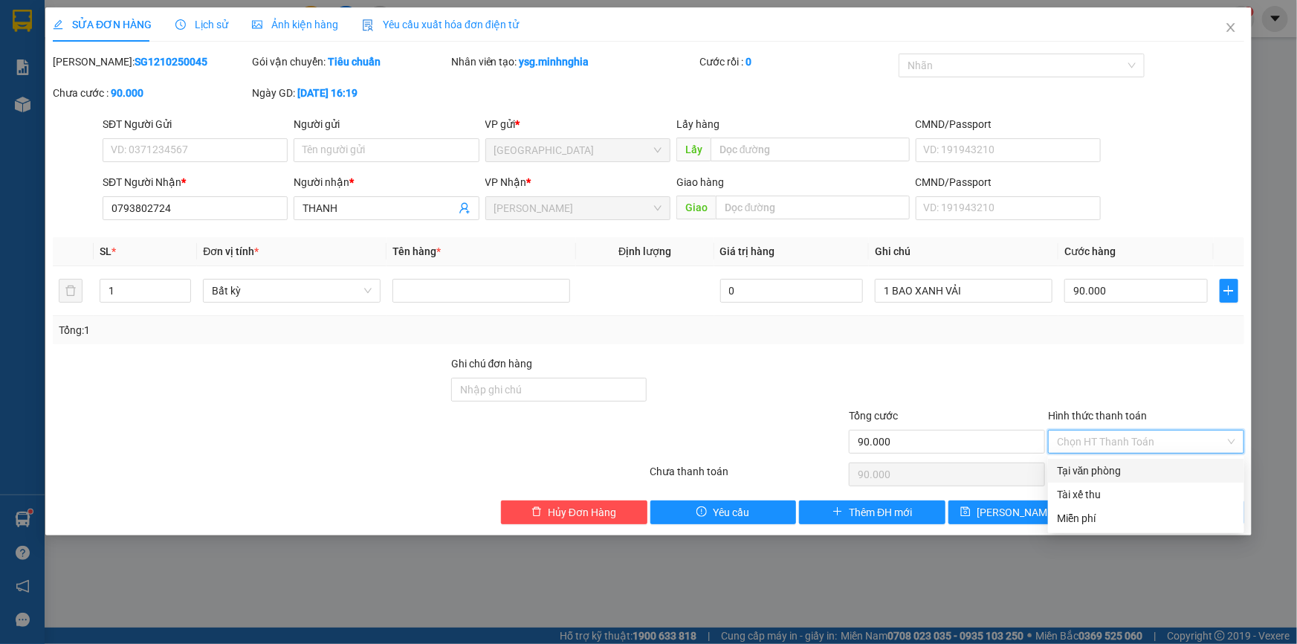
click at [1105, 458] on div "Total Paid Fee 0 Total UnPaid Fee 90.000 Cash Collection Total Fee Mã ĐH: SG121…" at bounding box center [649, 289] width 1192 height 471
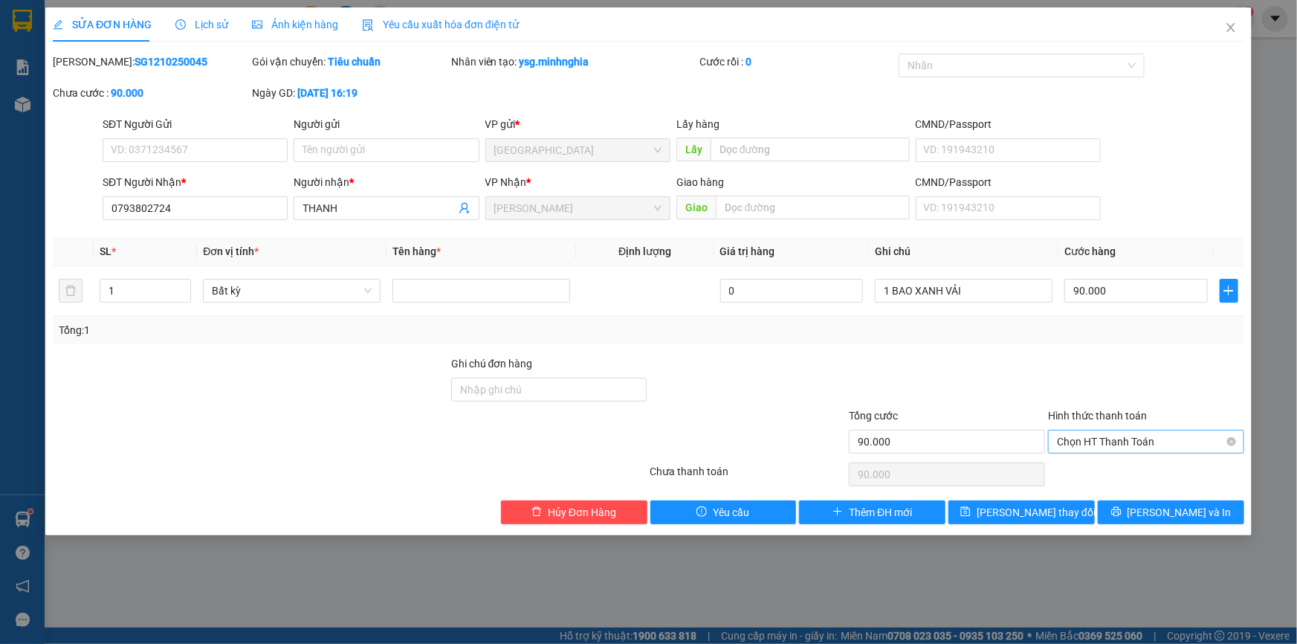
click at [1105, 442] on span "Chọn HT Thanh Toán" at bounding box center [1146, 441] width 178 height 22
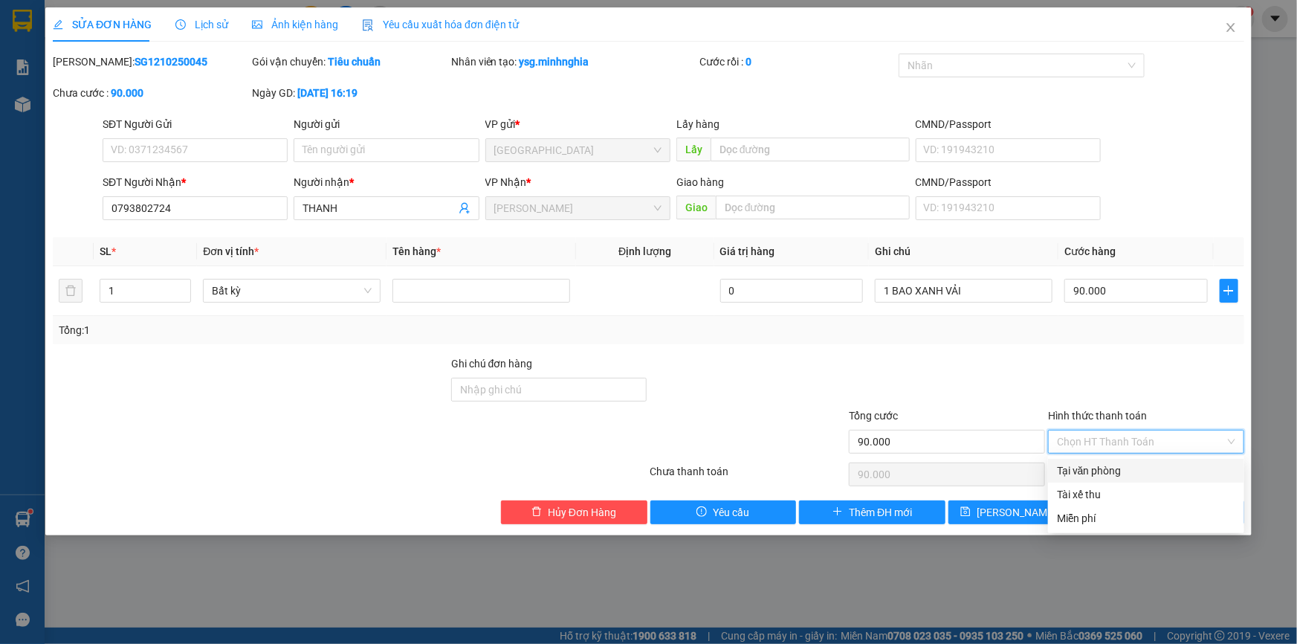
click at [1098, 462] on div "Tại văn phòng" at bounding box center [1146, 470] width 178 height 16
type input "0"
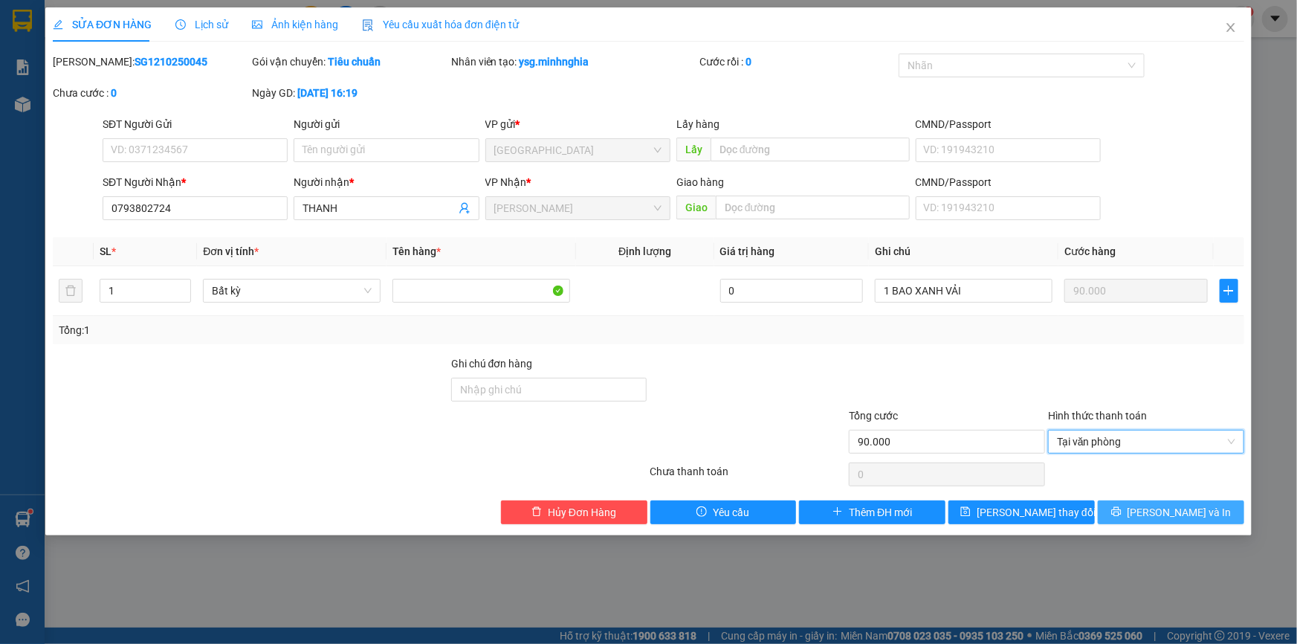
click at [1132, 505] on button "[PERSON_NAME] và In" at bounding box center [1171, 512] width 146 height 24
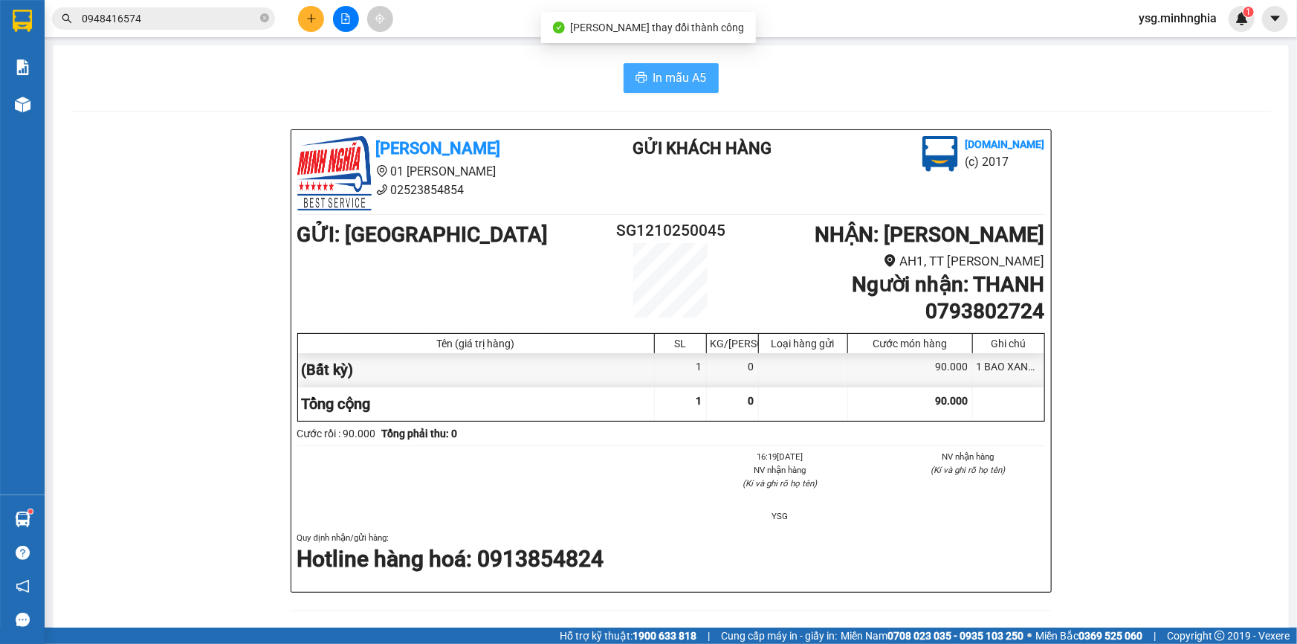
click at [678, 63] on button "In mẫu A5" at bounding box center [671, 78] width 95 height 30
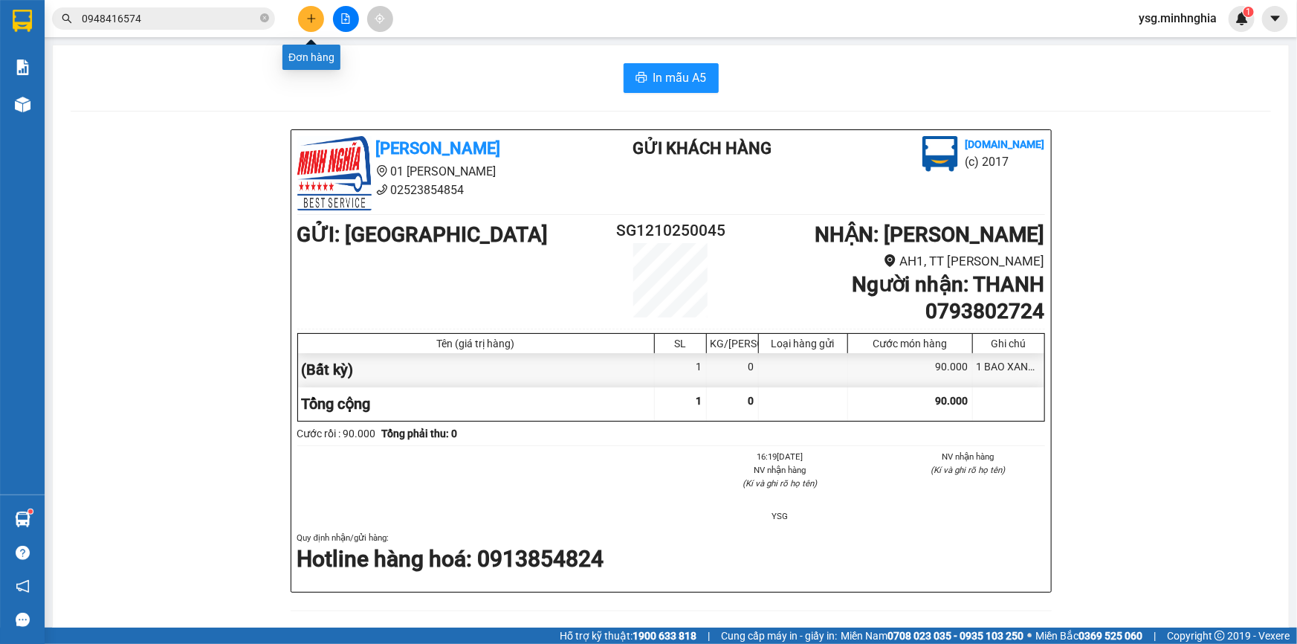
click at [318, 11] on button at bounding box center [311, 19] width 26 height 26
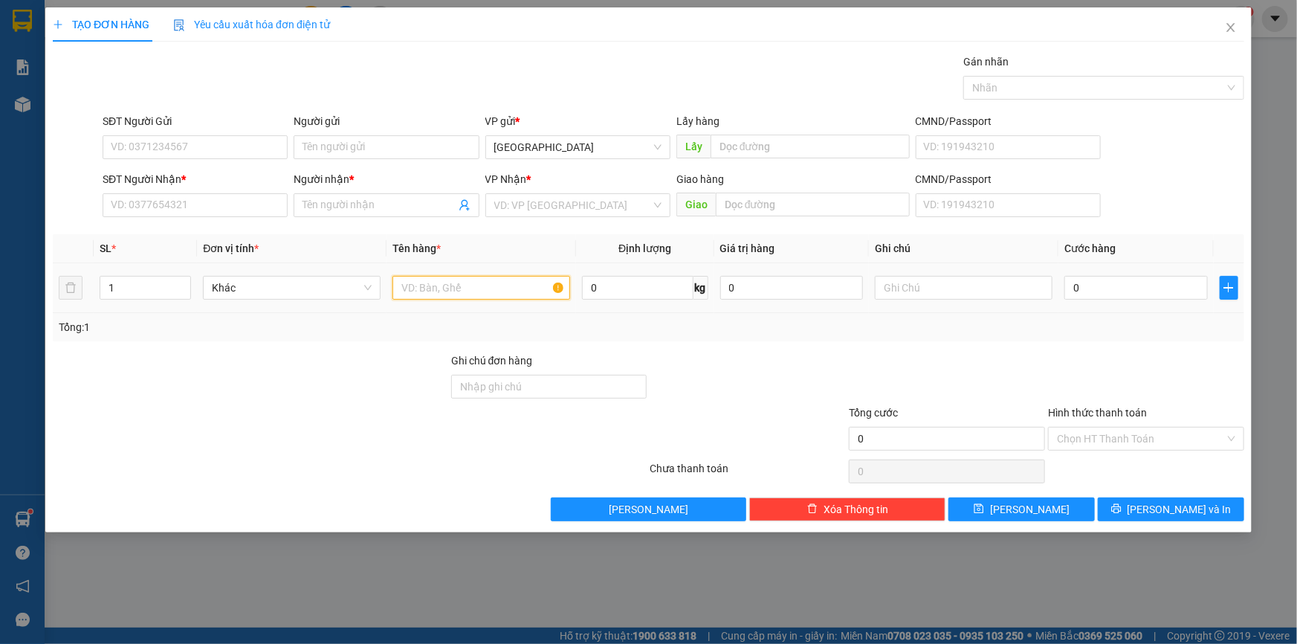
click at [475, 283] on input "text" at bounding box center [482, 288] width 178 height 24
click at [938, 295] on input "text" at bounding box center [964, 288] width 178 height 24
paste input "ÁI"
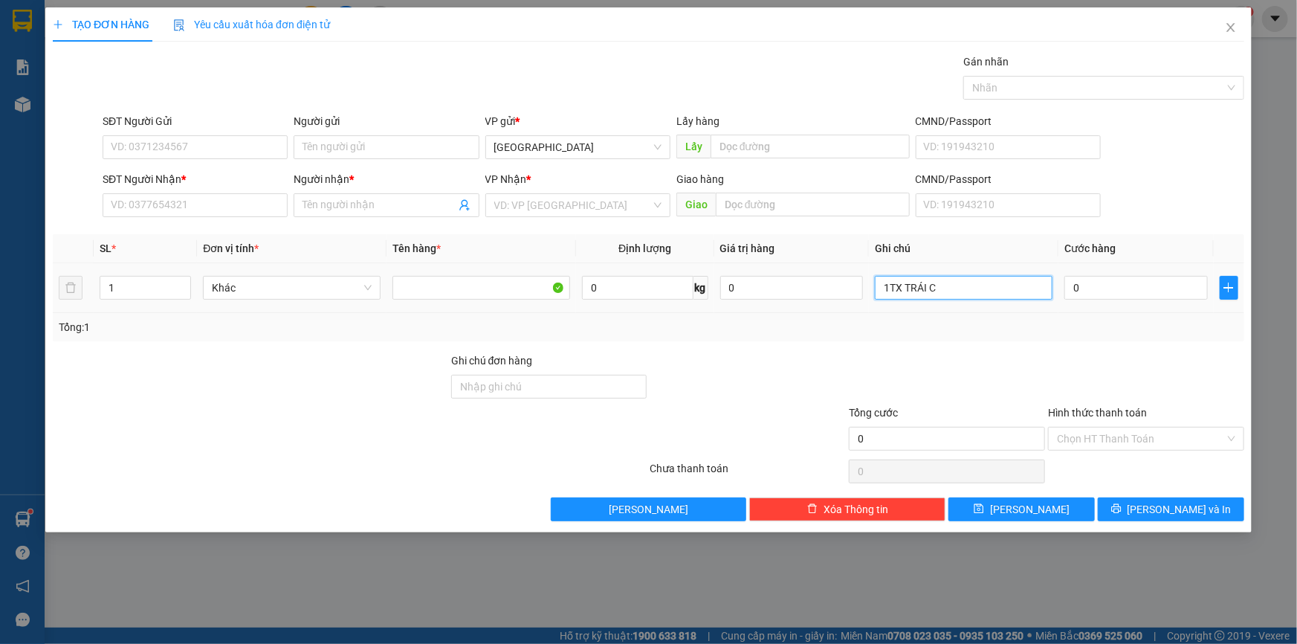
paste input "Â"
type input "1TX TRÁI CÂY"
click at [196, 198] on input "SĐT Người Nhận *" at bounding box center [195, 205] width 185 height 24
click at [1108, 289] on input "0" at bounding box center [1136, 288] width 143 height 24
type input "6"
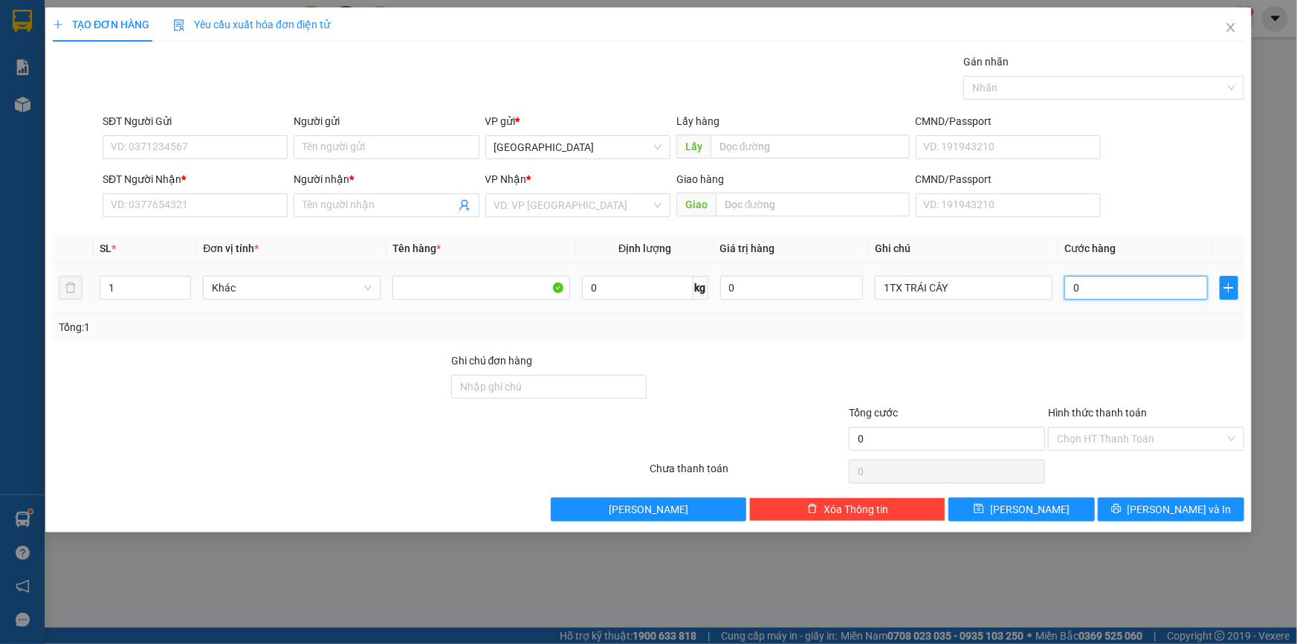
type input "6"
type input "60"
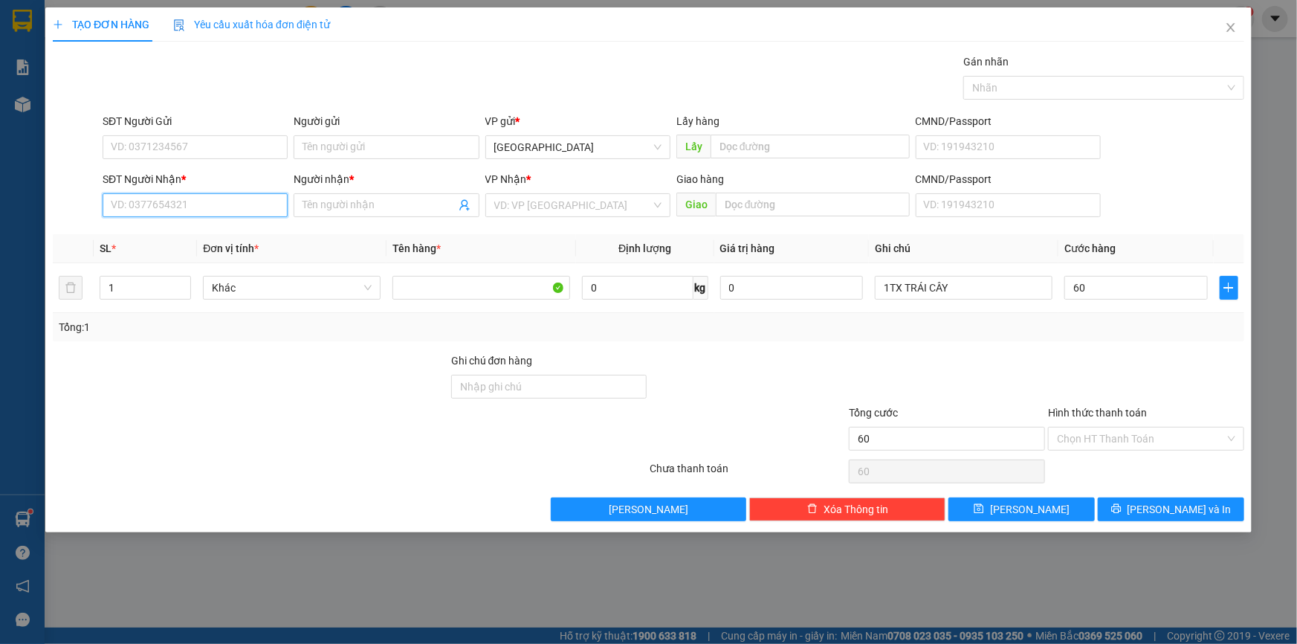
type input "60.000"
click at [199, 196] on input "SĐT Người Nhận *" at bounding box center [195, 205] width 185 height 24
type input "0918616057"
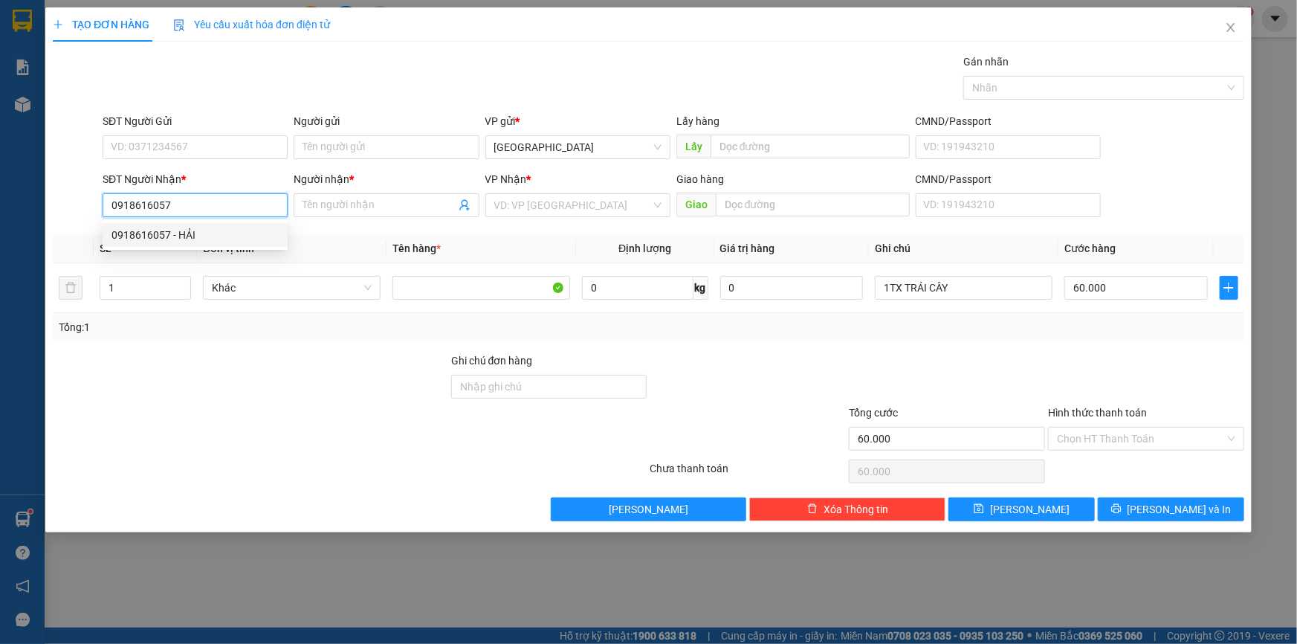
click at [204, 236] on div "0918616057 - HẢI" at bounding box center [195, 235] width 167 height 16
type input "HẢI"
type input "0918616057"
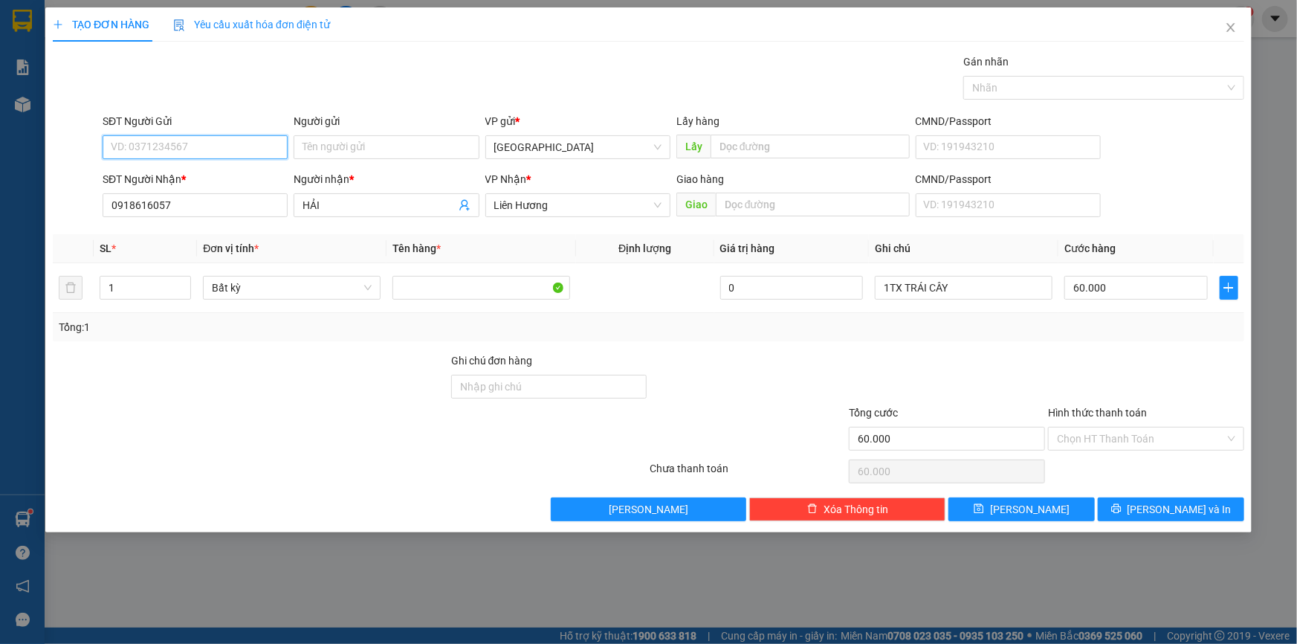
click at [201, 149] on input "SĐT Người Gửi" at bounding box center [195, 147] width 185 height 24
type input "0938984371"
drag, startPoint x: 185, startPoint y: 199, endPoint x: 39, endPoint y: 142, distance: 156.3
click at [39, 142] on div "TẠO ĐƠN HÀNG Yêu cầu xuất hóa đơn điện tử Transit Pickup Surcharge Ids Transit …" at bounding box center [648, 322] width 1297 height 644
click at [1132, 431] on input "Hình thức thanh toán" at bounding box center [1141, 438] width 168 height 22
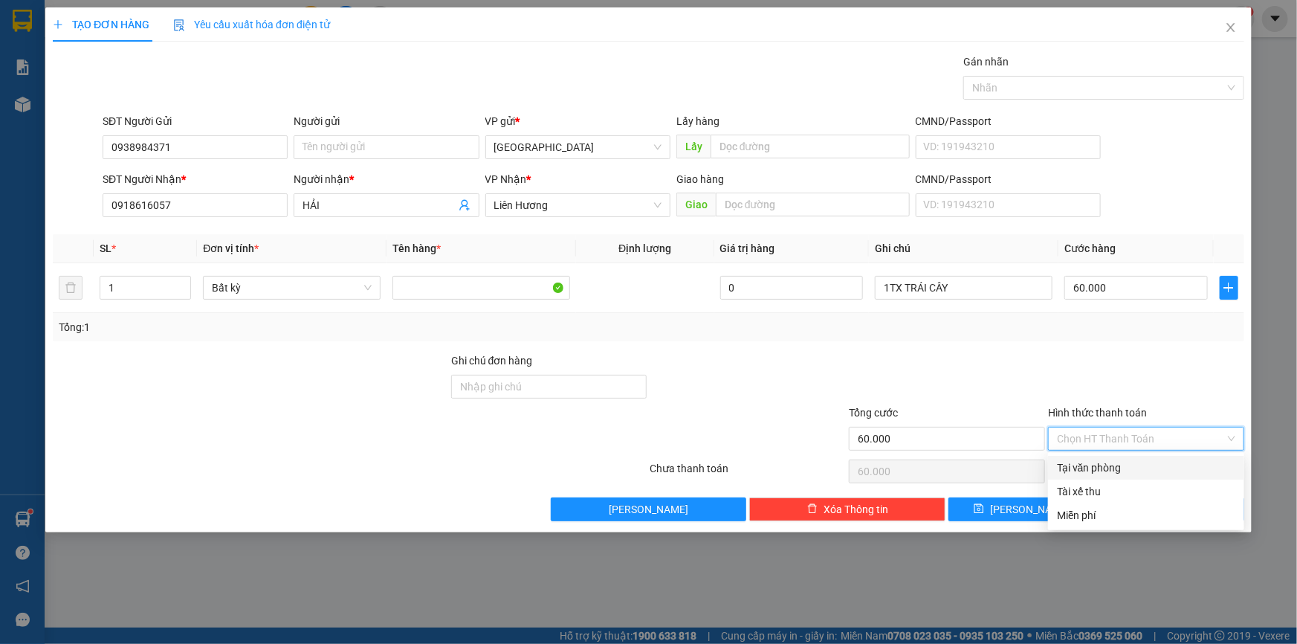
click at [1123, 474] on div "Tại văn phòng" at bounding box center [1146, 467] width 178 height 16
type input "0"
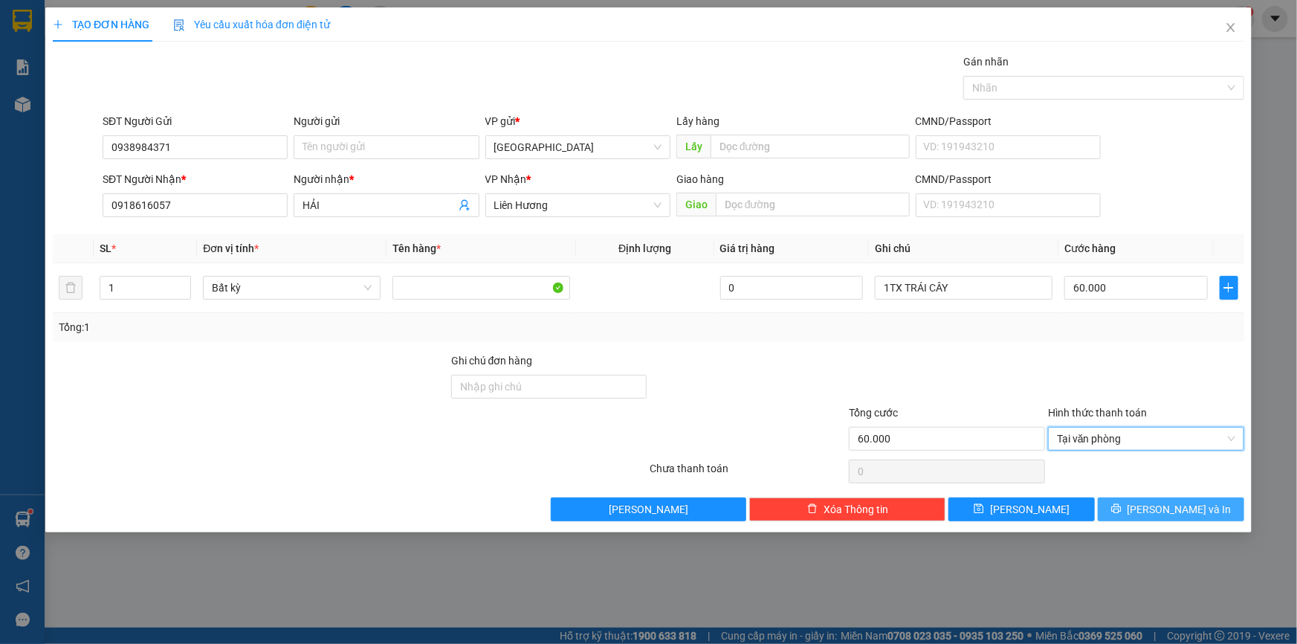
click at [1160, 513] on span "[PERSON_NAME] và In" at bounding box center [1180, 509] width 104 height 16
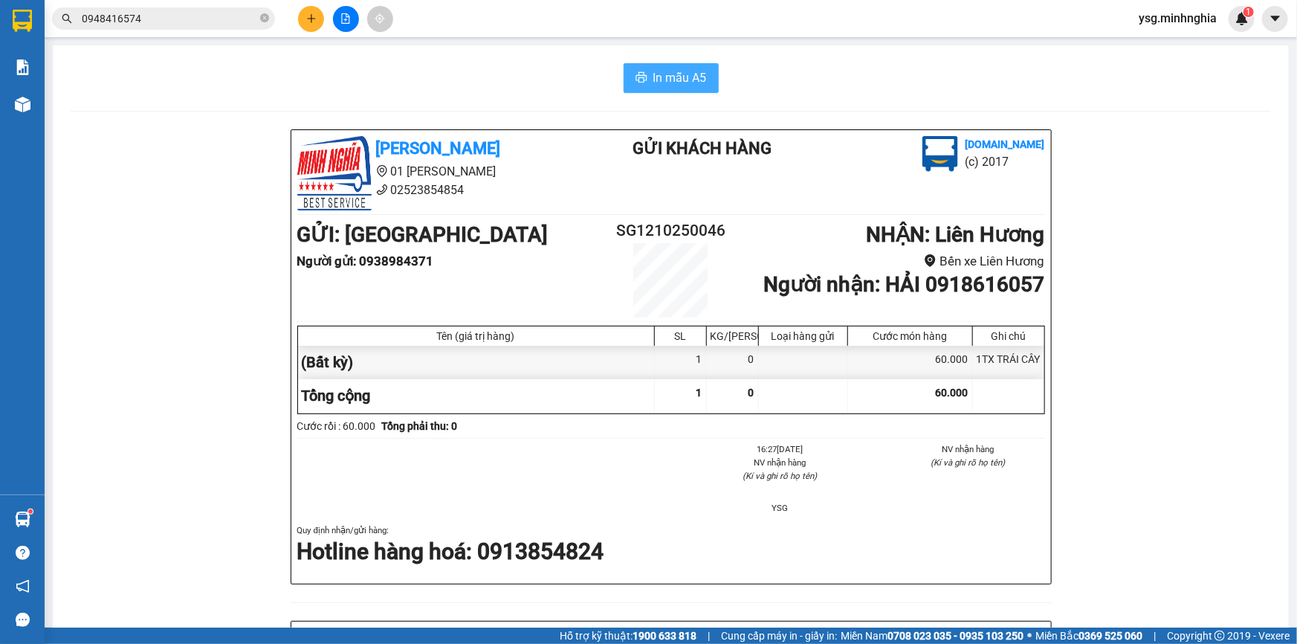
click at [648, 91] on button "In mẫu A5" at bounding box center [671, 78] width 95 height 30
click at [663, 71] on span "In mẫu A5" at bounding box center [681, 77] width 54 height 19
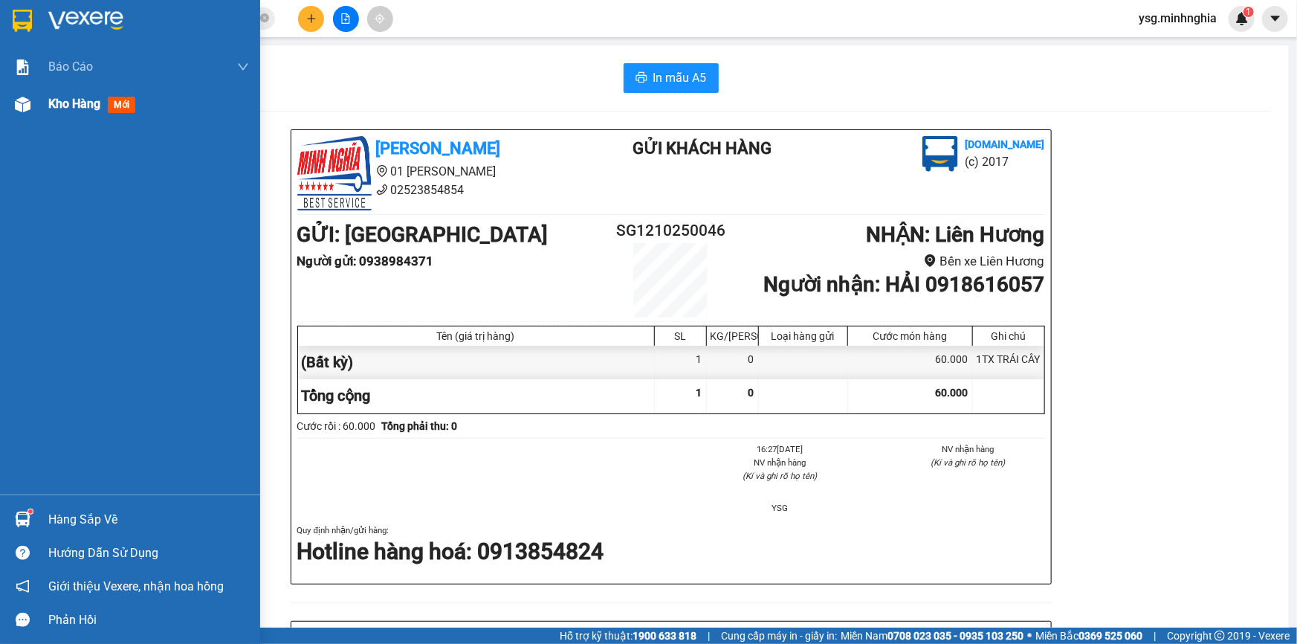
click at [57, 97] on span "Kho hàng" at bounding box center [74, 104] width 52 height 14
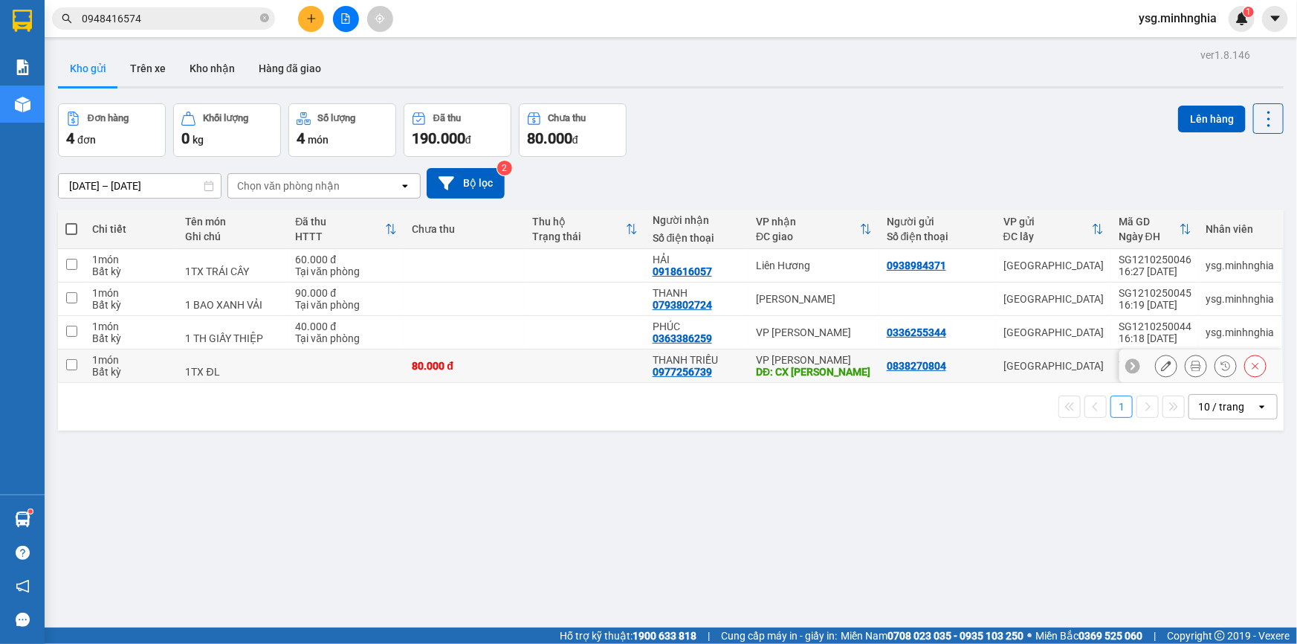
click at [1161, 366] on icon at bounding box center [1166, 366] width 10 height 10
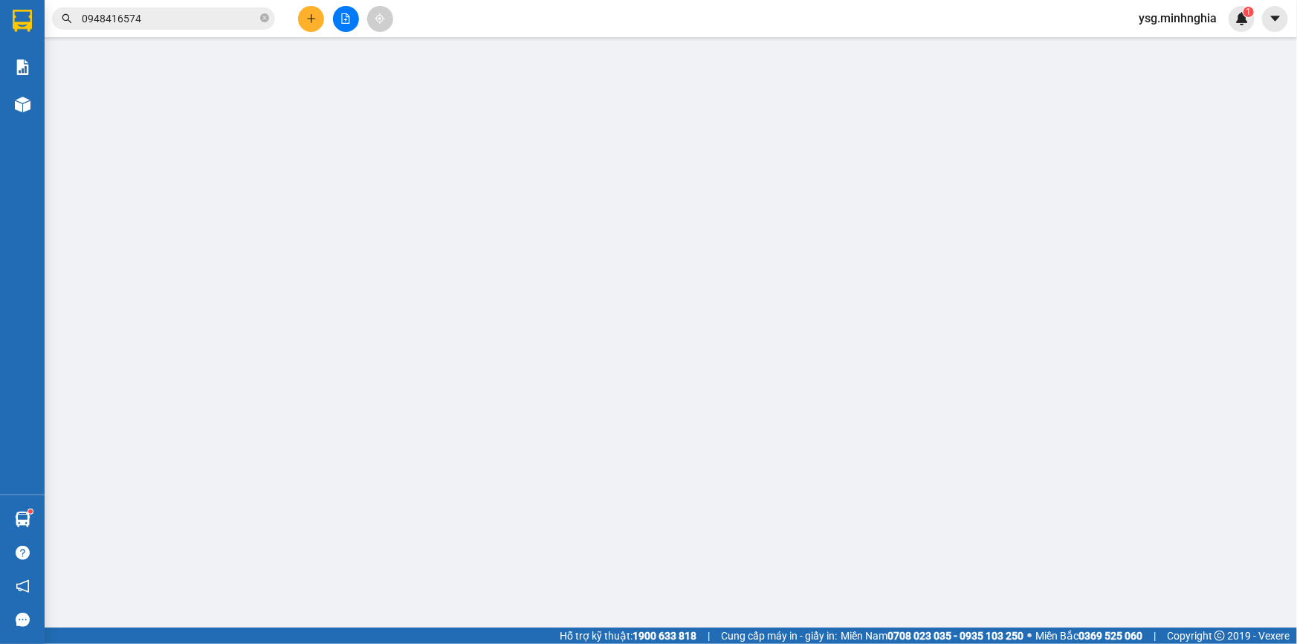
type input "0838270804"
type input "0977256739"
type input "CX [PERSON_NAME]"
type input "80.000"
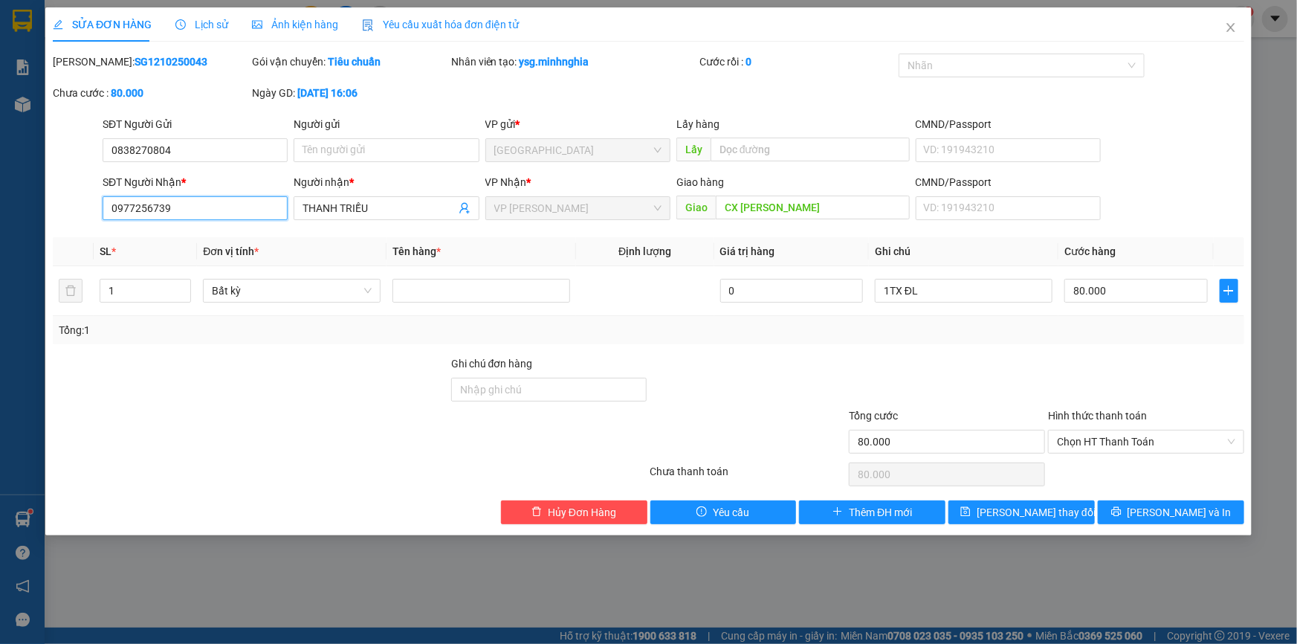
drag, startPoint x: 215, startPoint y: 210, endPoint x: 0, endPoint y: 272, distance: 223.8
click at [0, 272] on div "SỬA ĐƠN HÀNG Lịch sử Ảnh kiện hàng Yêu cầu xuất hóa đơn điện tử Total Paid Fee …" at bounding box center [648, 322] width 1297 height 644
type input "0961444076"
drag, startPoint x: 427, startPoint y: 204, endPoint x: 0, endPoint y: 270, distance: 431.7
click at [0, 270] on div "SỬA ĐƠN HÀNG Lịch sử Ảnh kiện hàng Yêu cầu xuất hóa đơn điện tử Total Paid Fee …" at bounding box center [648, 322] width 1297 height 644
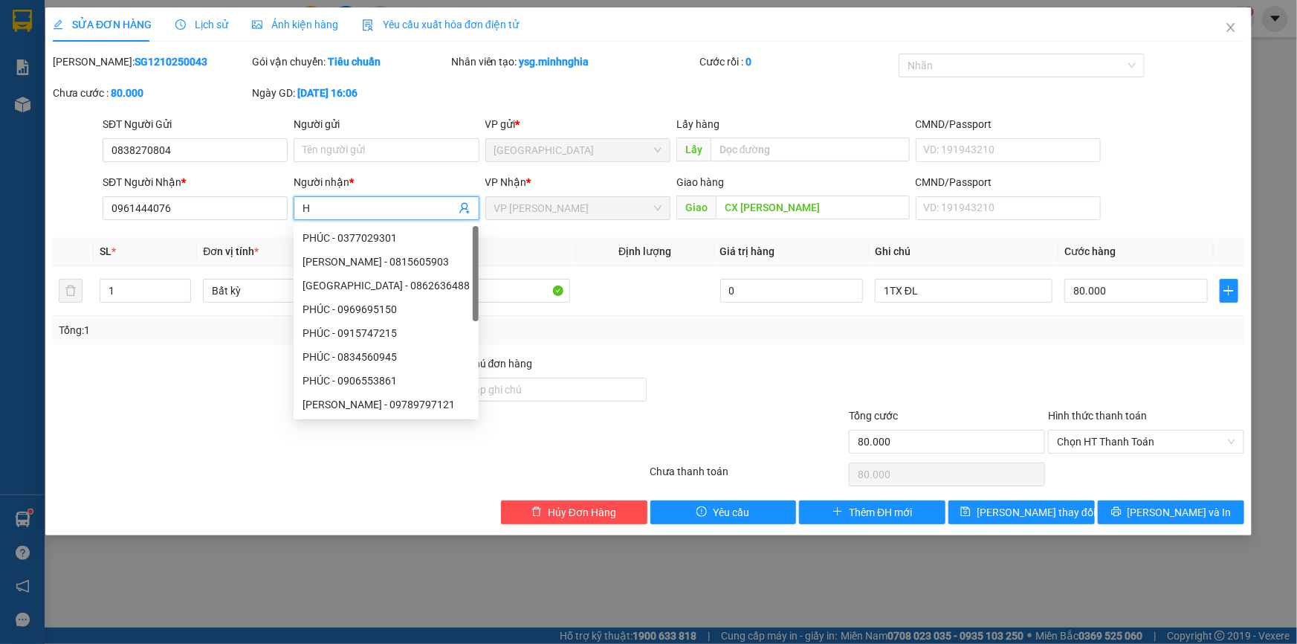
paste input "Ô"
paste input "ỒNG"
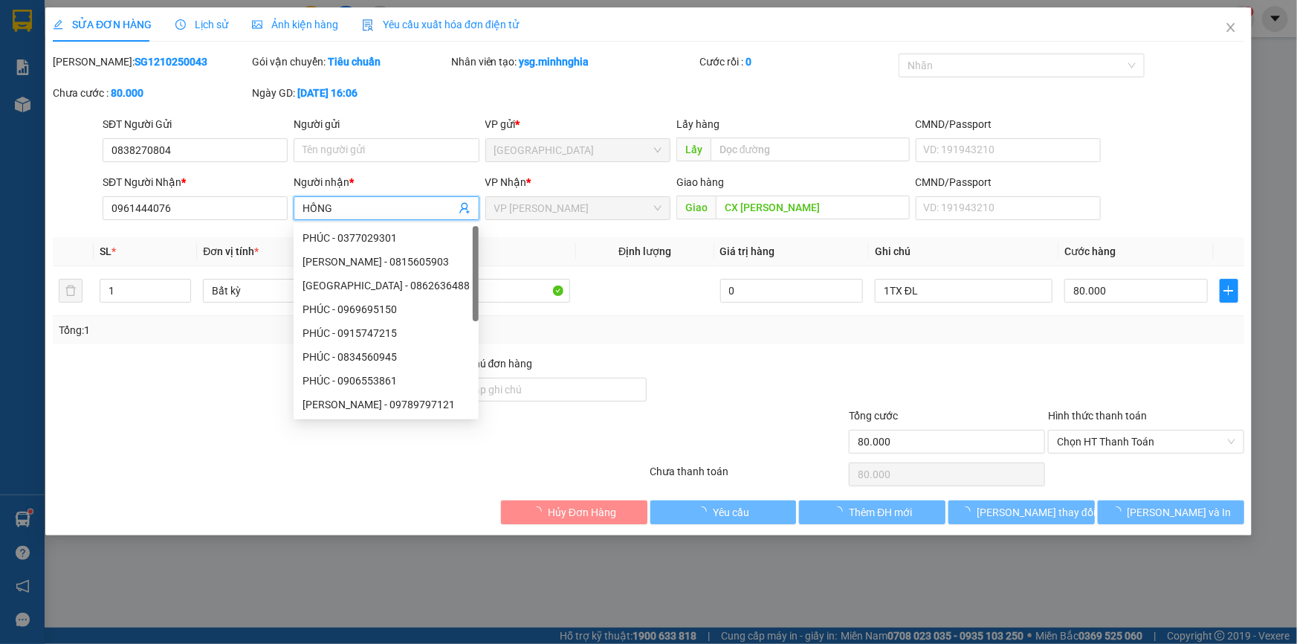
paste input "Â"
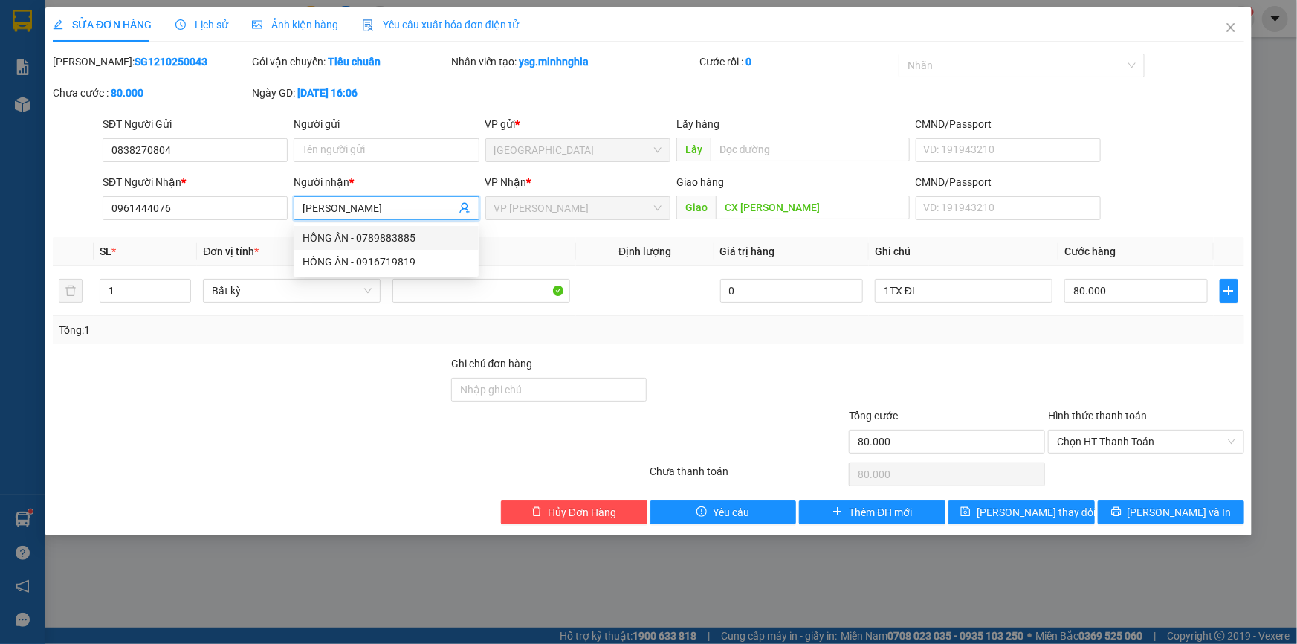
click at [338, 214] on input "[PERSON_NAME]" at bounding box center [379, 208] width 152 height 16
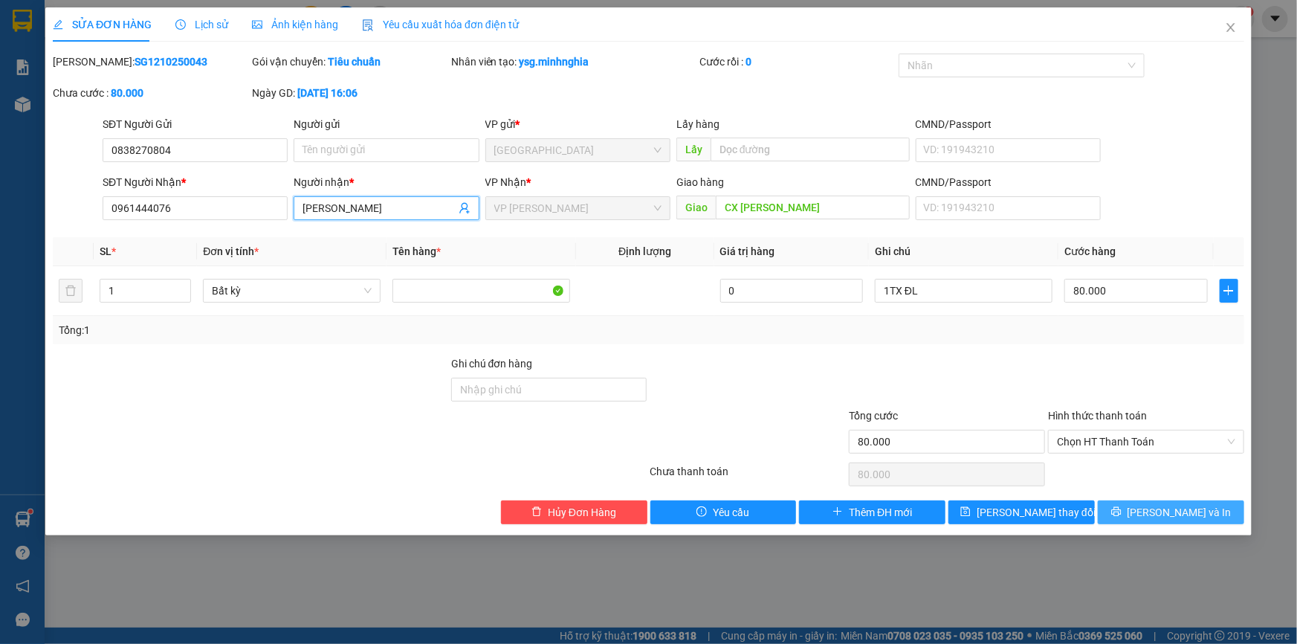
type input "[PERSON_NAME]"
click at [1203, 509] on button "[PERSON_NAME] và In" at bounding box center [1171, 512] width 146 height 24
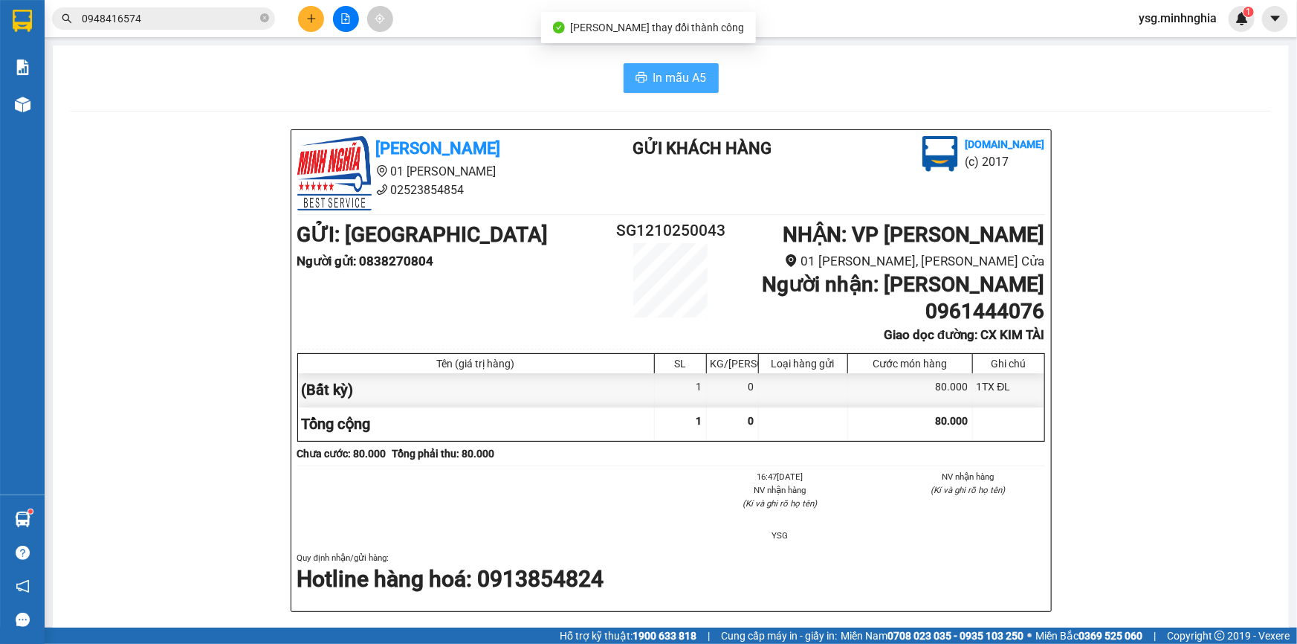
click at [645, 80] on button "In mẫu A5" at bounding box center [671, 78] width 95 height 30
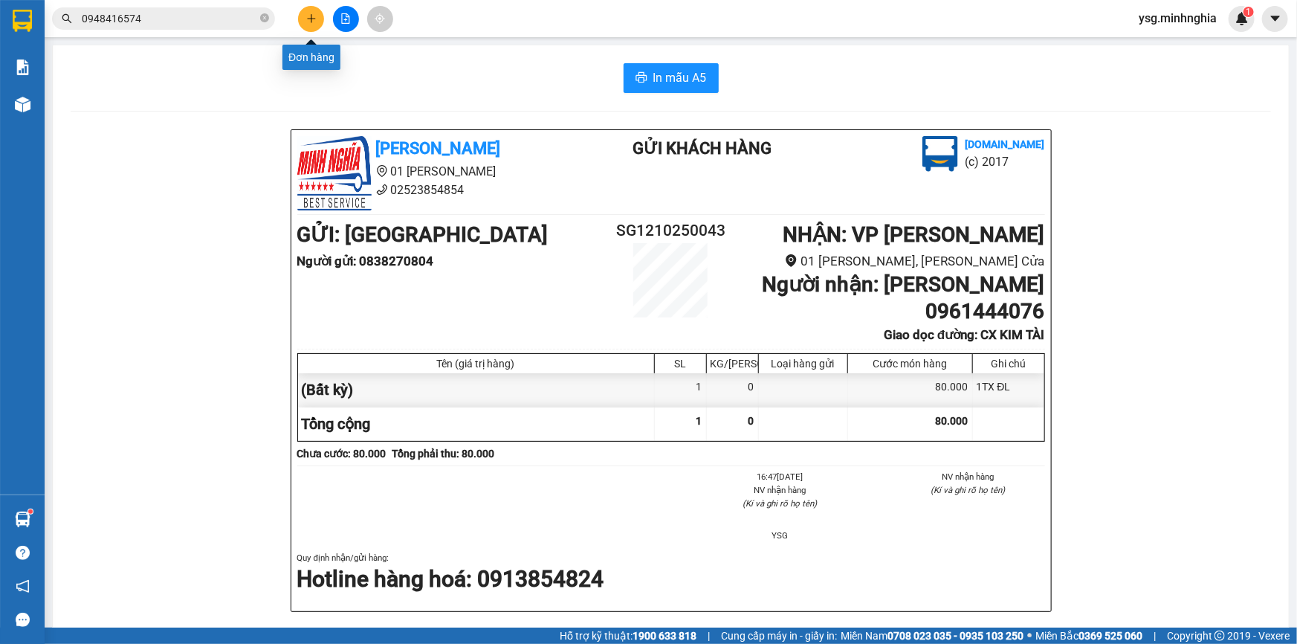
click at [300, 22] on button at bounding box center [311, 19] width 26 height 26
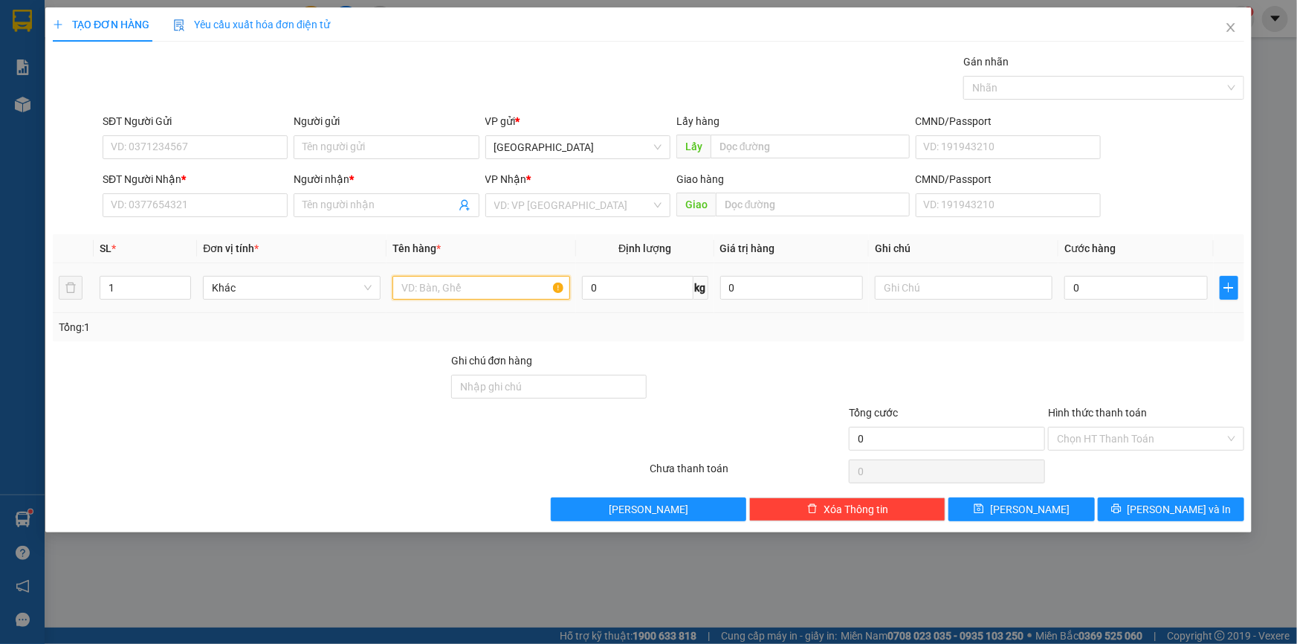
click at [427, 278] on input "text" at bounding box center [482, 288] width 178 height 24
click at [217, 203] on input "SĐT Người Nhận *" at bounding box center [195, 205] width 185 height 24
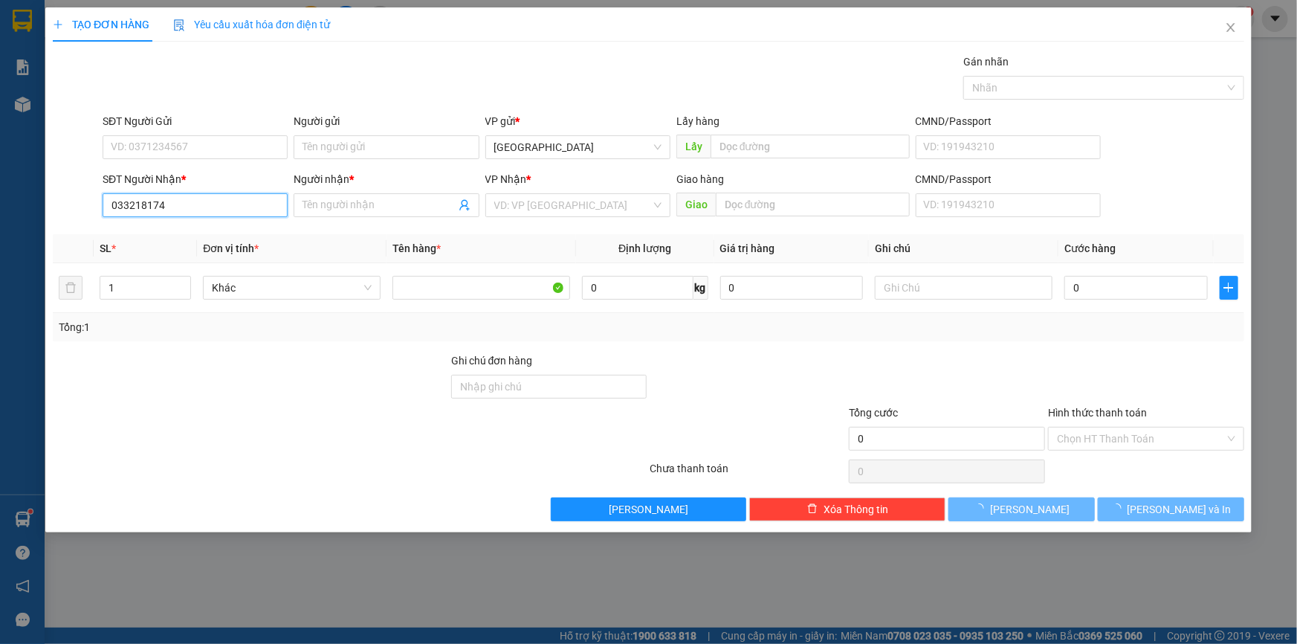
type input "0332181746"
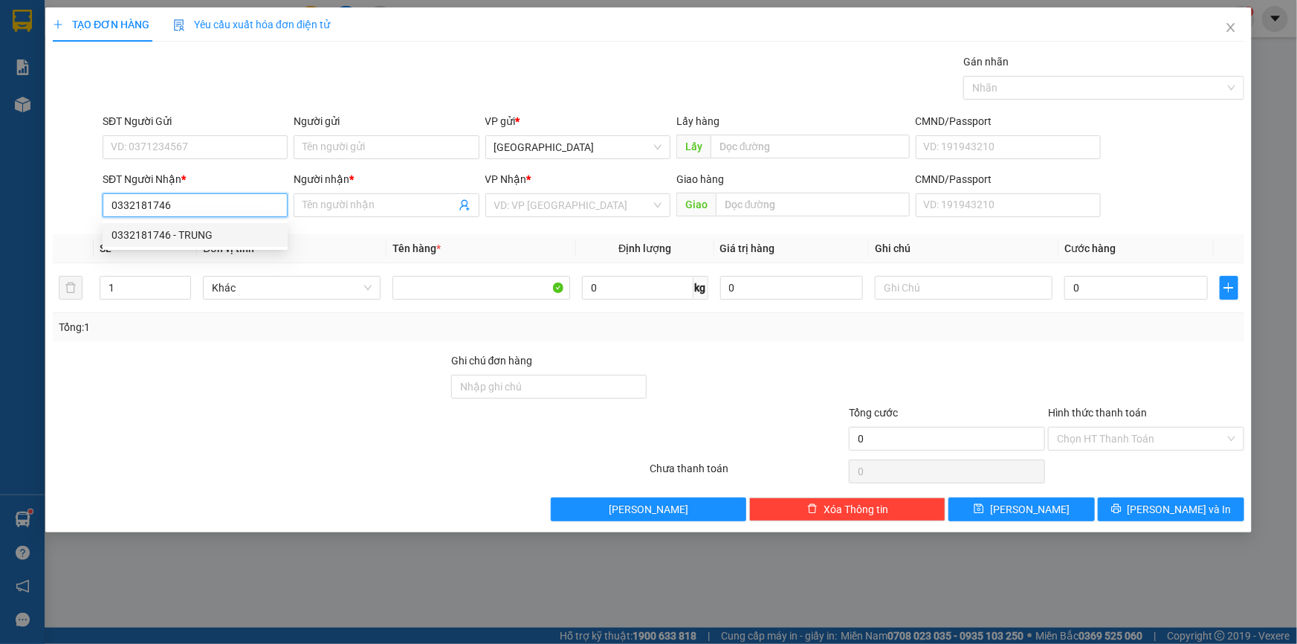
click at [211, 234] on div "0332181746 - TRUNG" at bounding box center [195, 235] width 167 height 16
type input "TRUNG"
type input "0332181746"
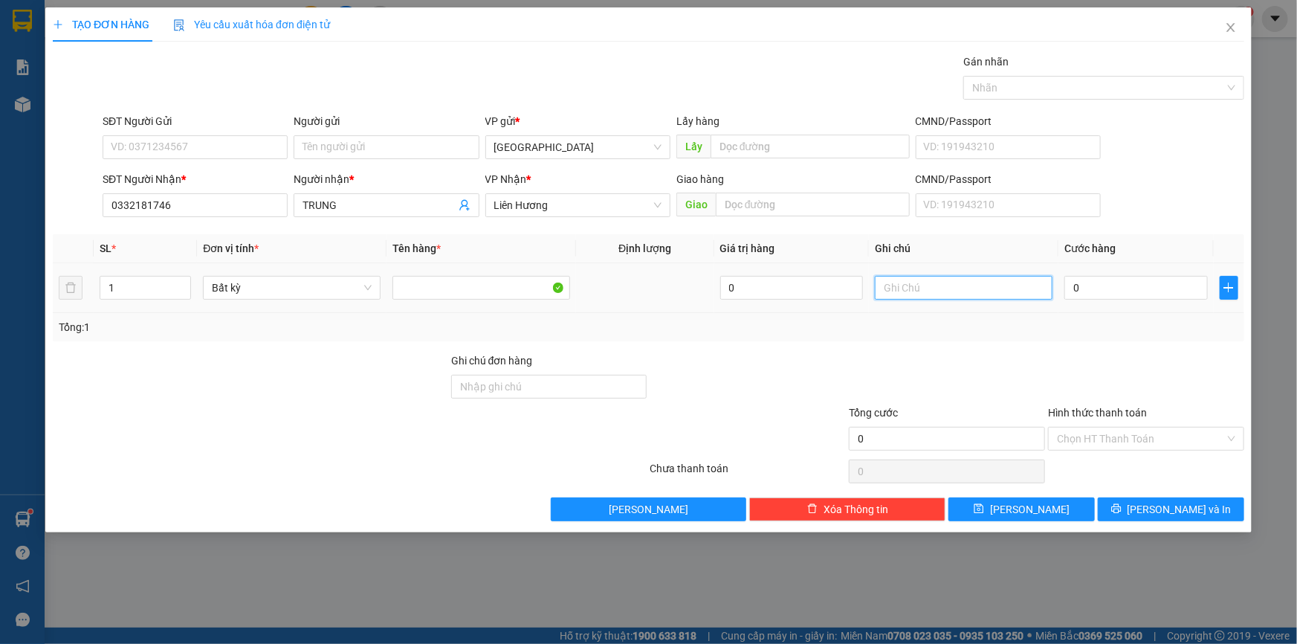
click at [902, 285] on input "text" at bounding box center [964, 288] width 178 height 24
paste input "ÁNH"
paste input "ÁNG"
type input "1TG BÁNH TRÁNG"
click at [1123, 297] on input "0" at bounding box center [1136, 288] width 143 height 24
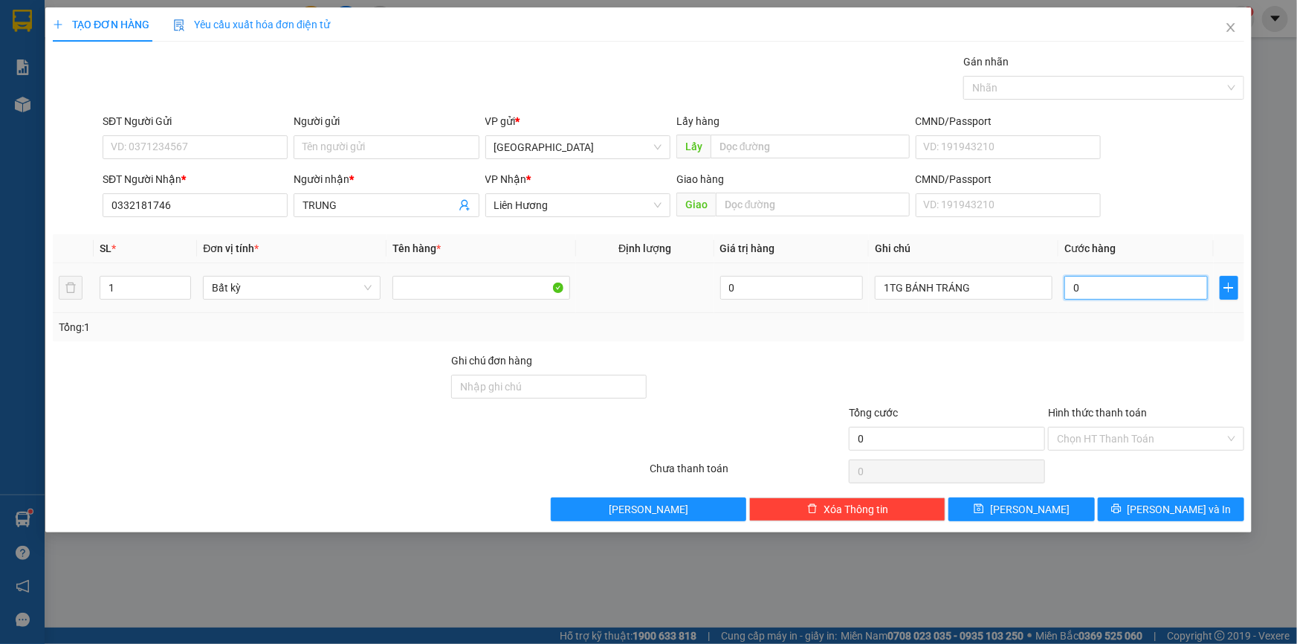
type input "4"
type input "40"
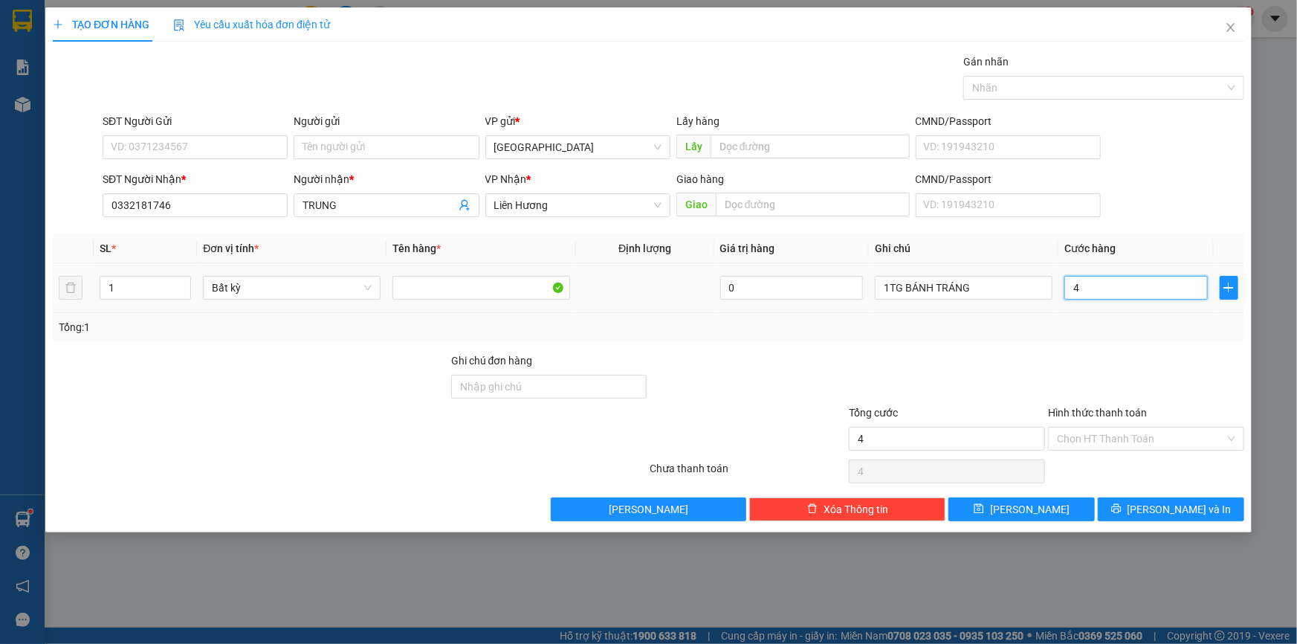
type input "40"
type input "40.000"
click at [257, 146] on input "SĐT Người Gửi" at bounding box center [195, 147] width 185 height 24
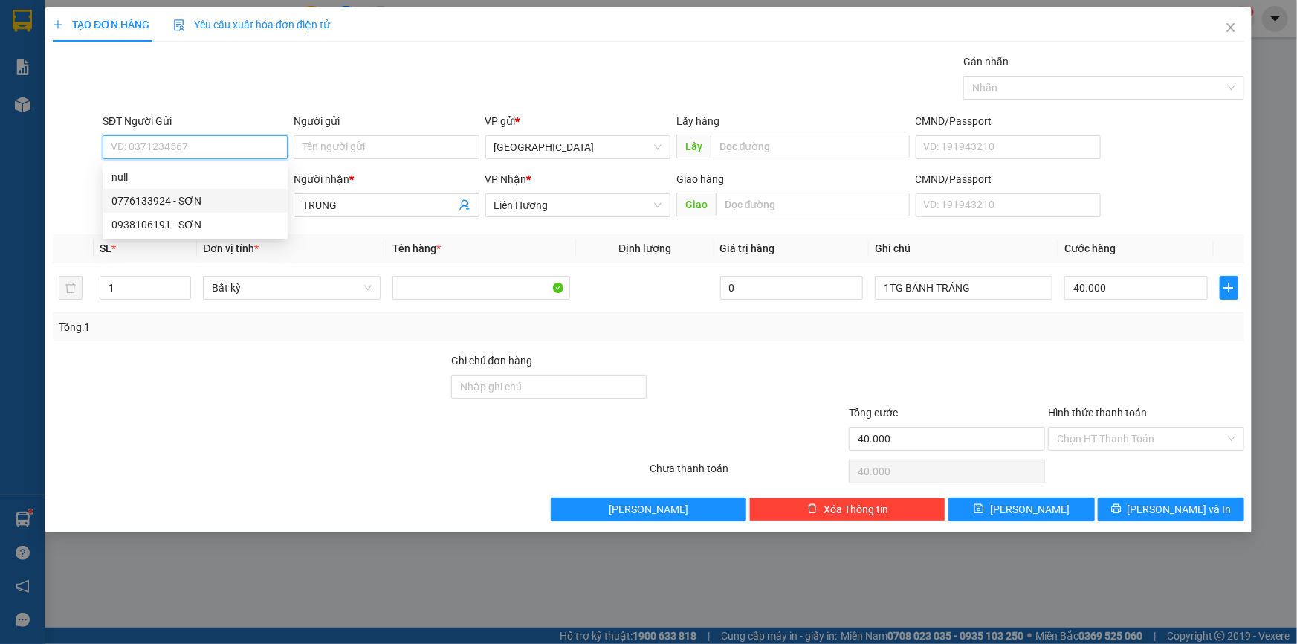
click at [201, 197] on div "0776133924 - SƠN" at bounding box center [195, 201] width 167 height 16
type input "0776133924"
type input "SƠN"
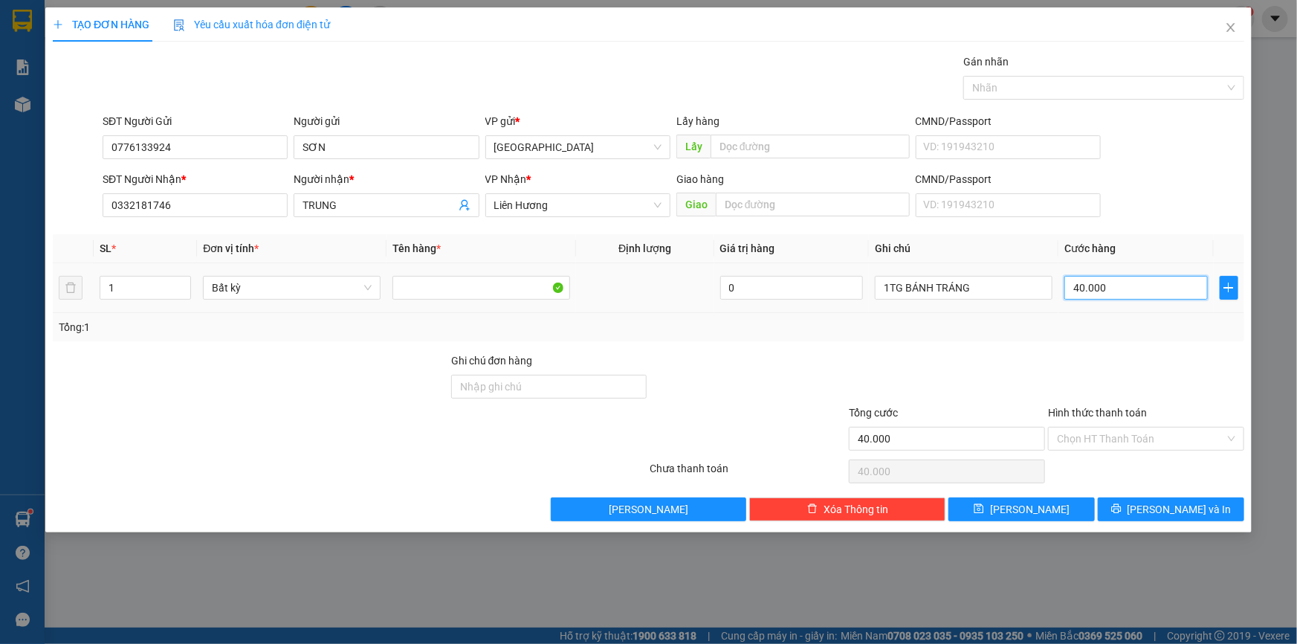
click at [1108, 288] on input "40.000" at bounding box center [1136, 288] width 143 height 24
type input "3"
type input "30"
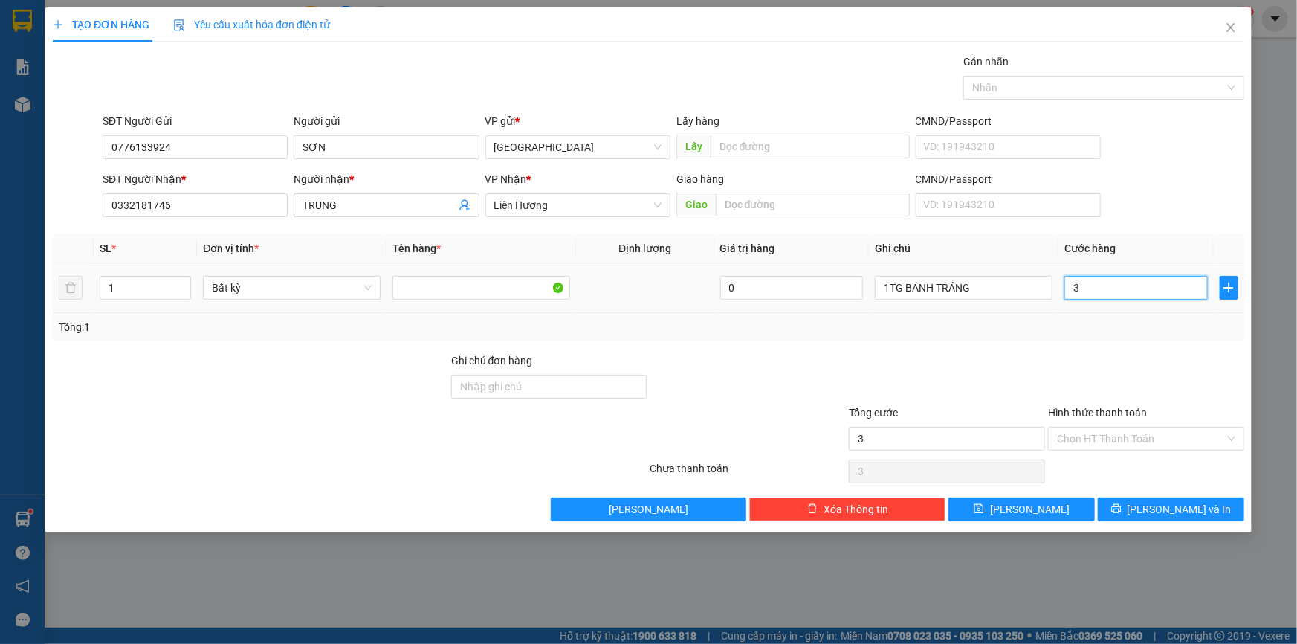
type input "30"
type input "30.000"
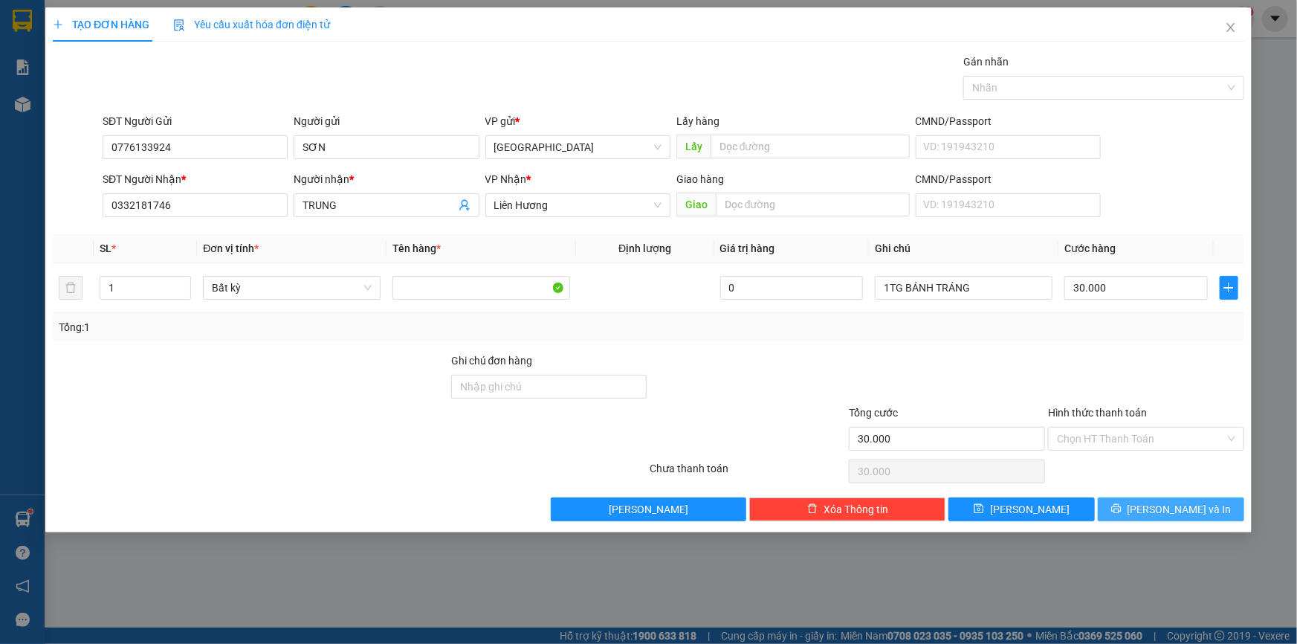
click at [1199, 514] on span "[PERSON_NAME] và In" at bounding box center [1180, 509] width 104 height 16
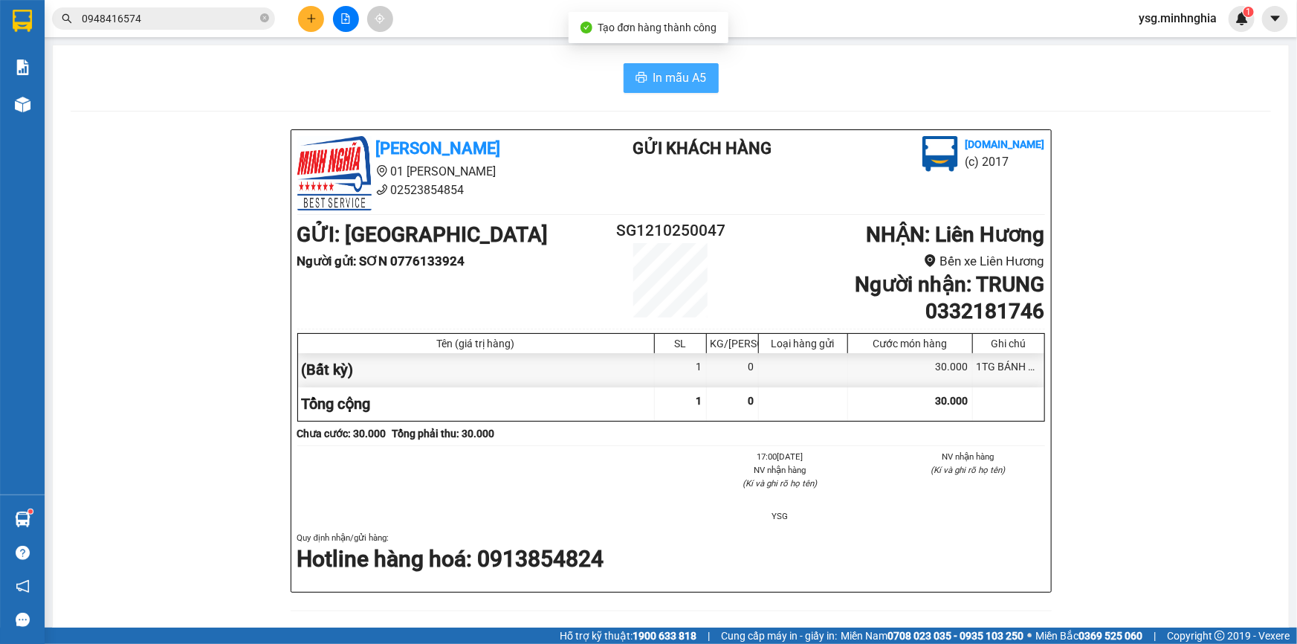
click at [691, 72] on span "In mẫu A5" at bounding box center [681, 77] width 54 height 19
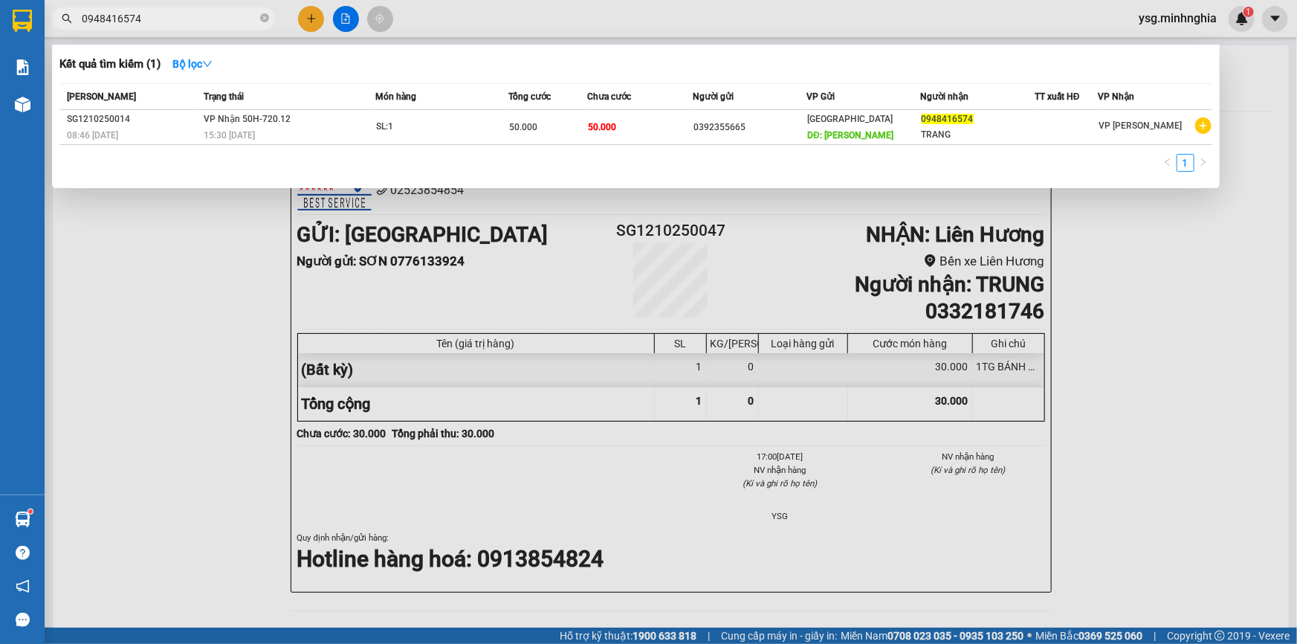
click at [126, 13] on input "0948416574" at bounding box center [169, 18] width 175 height 16
click at [261, 19] on icon "close-circle" at bounding box center [264, 17] width 9 height 9
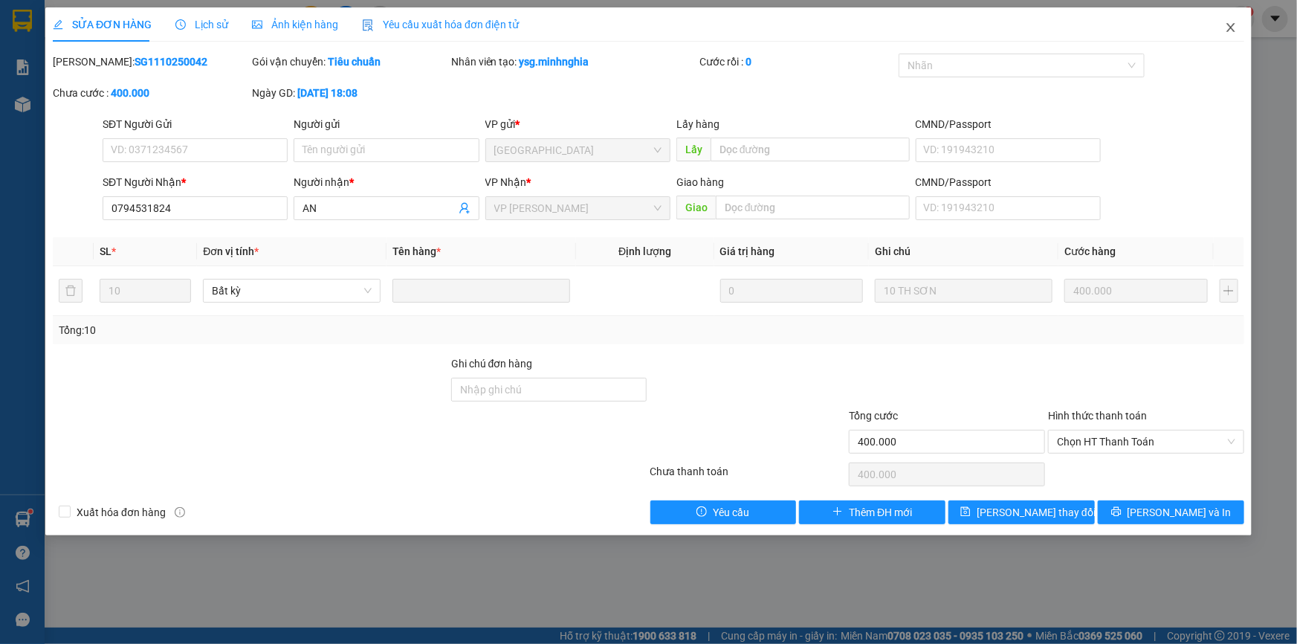
click at [1240, 25] on span "Close" at bounding box center [1231, 28] width 42 height 42
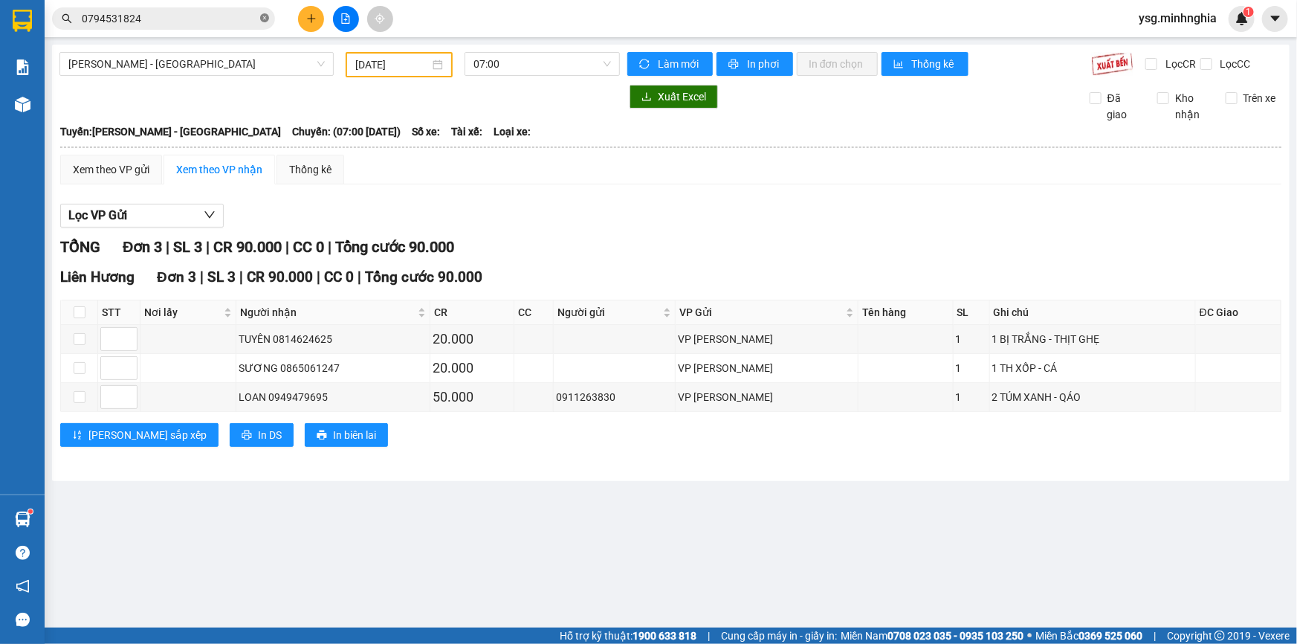
click at [266, 18] on icon "close-circle" at bounding box center [264, 17] width 9 height 9
paste input "0918616057"
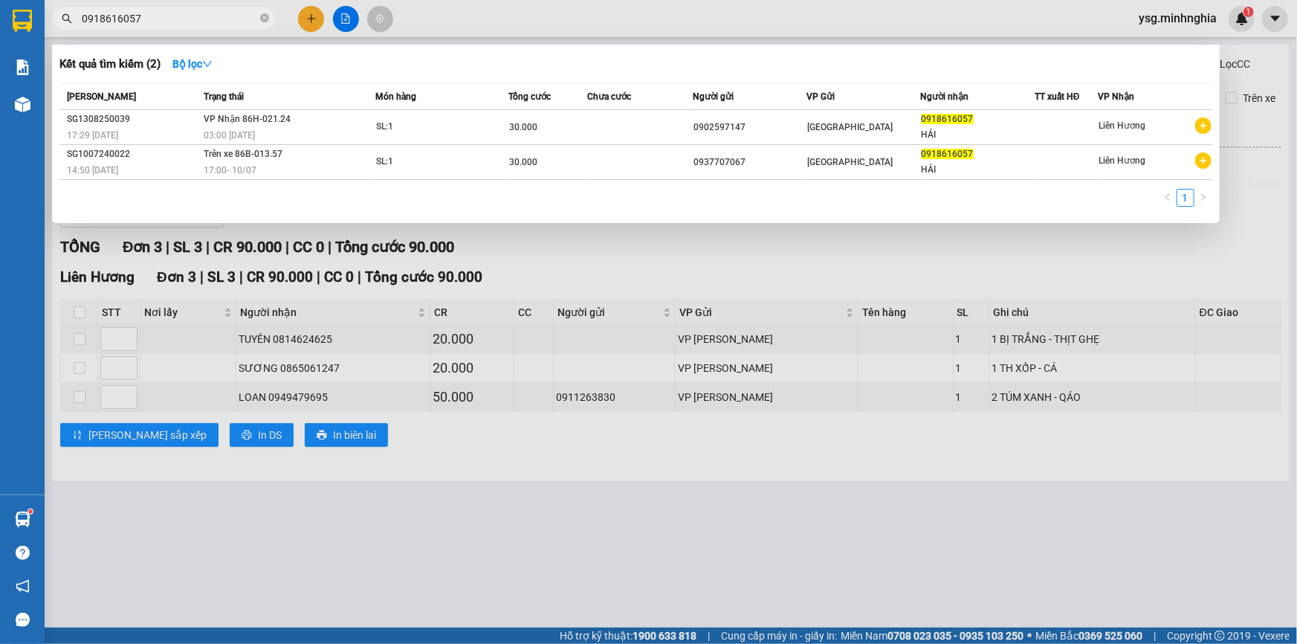
type input "0918616057"
